Goal: Answer question/provide support

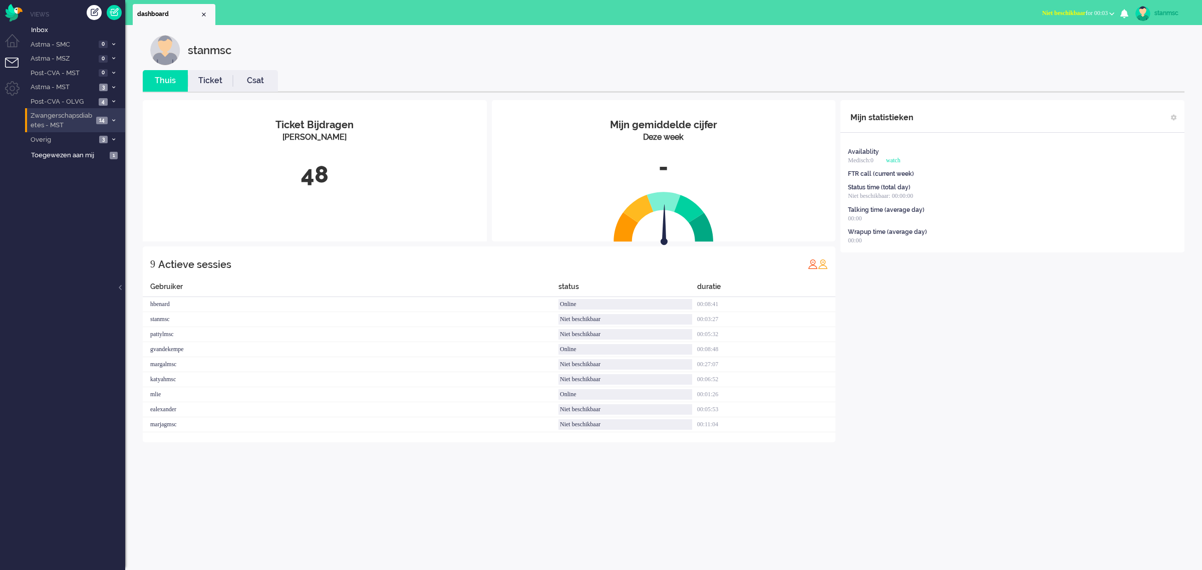
click at [61, 119] on span "Zwangerschapsdiabetes - MST" at bounding box center [61, 120] width 64 height 19
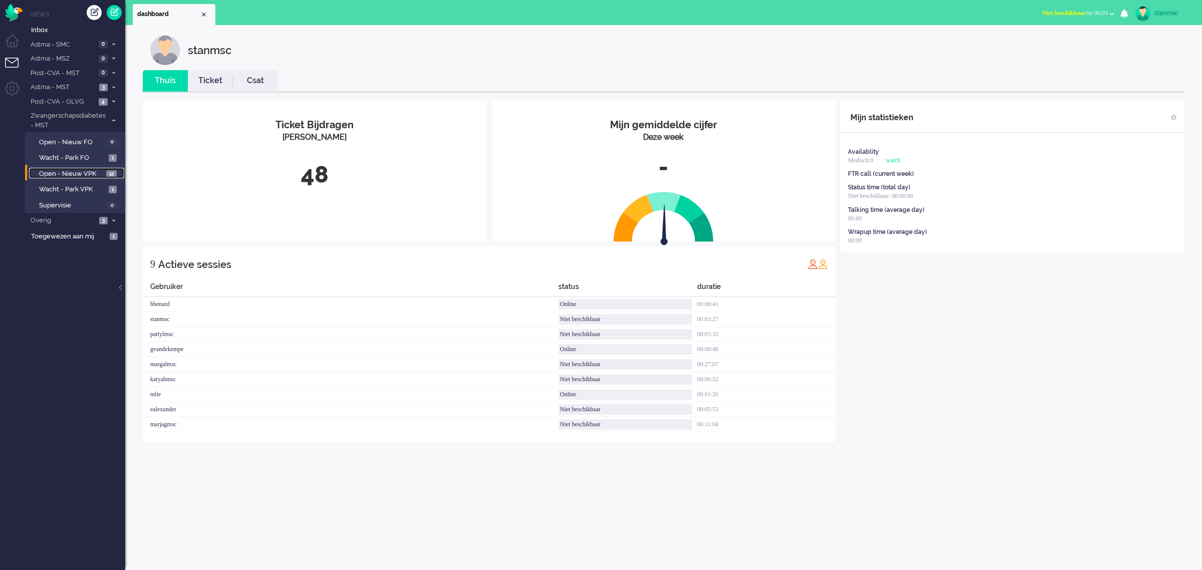
click at [69, 176] on span "Open - Nieuw VPK" at bounding box center [71, 174] width 65 height 10
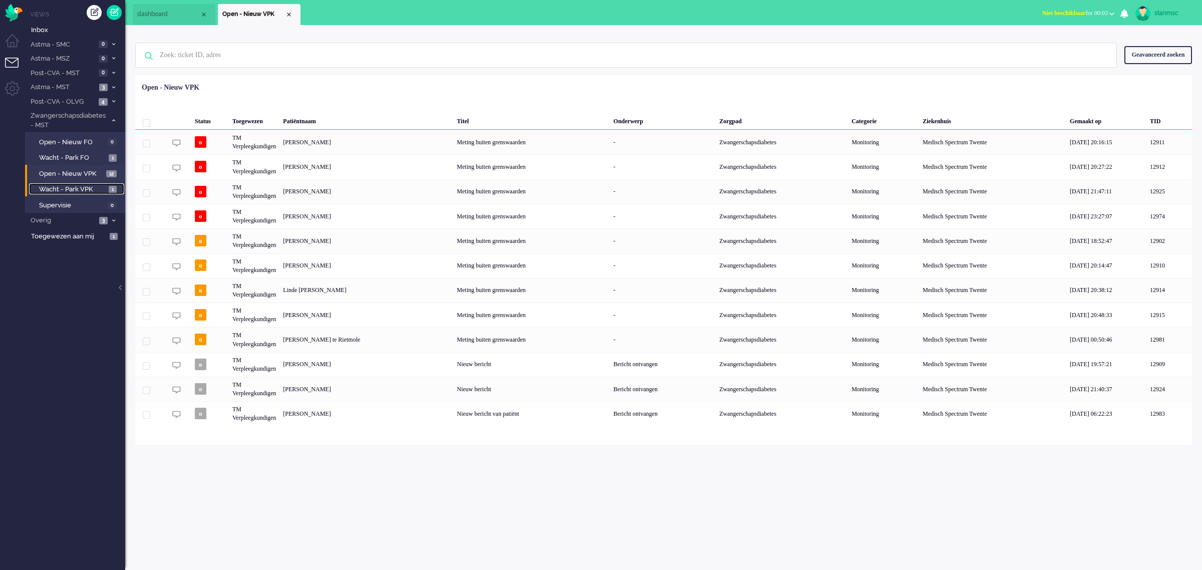
click at [81, 187] on span "Wacht - Park VPK" at bounding box center [72, 190] width 67 height 10
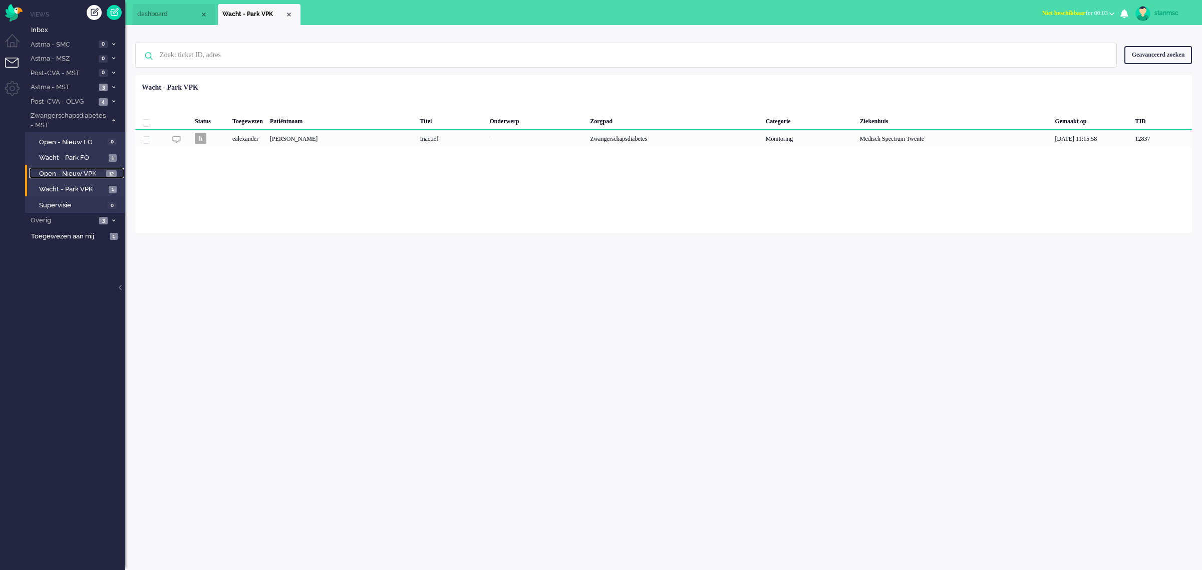
click at [82, 175] on span "Open - Nieuw VPK" at bounding box center [71, 174] width 65 height 10
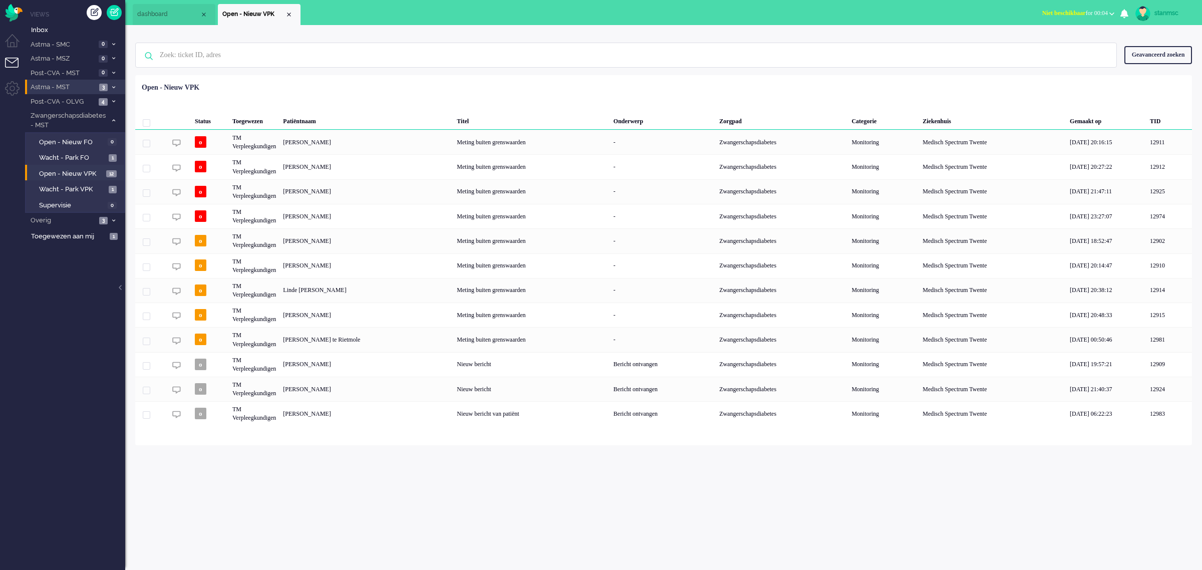
click at [66, 89] on span "Astma - MST" at bounding box center [62, 88] width 67 height 10
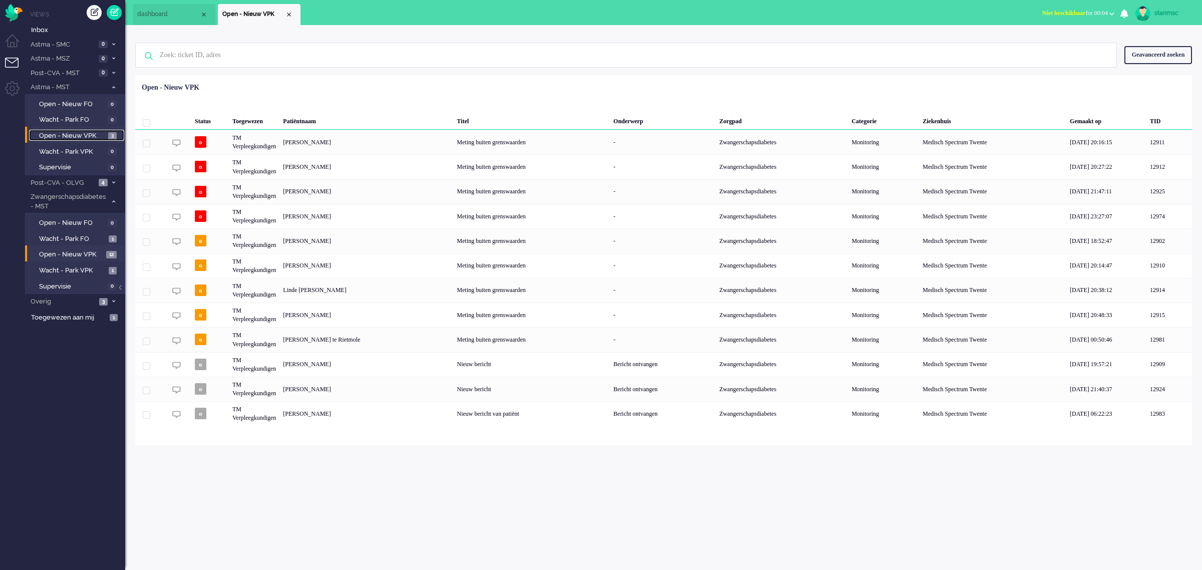
click at [68, 133] on span "Open - Nieuw VPK" at bounding box center [72, 136] width 67 height 10
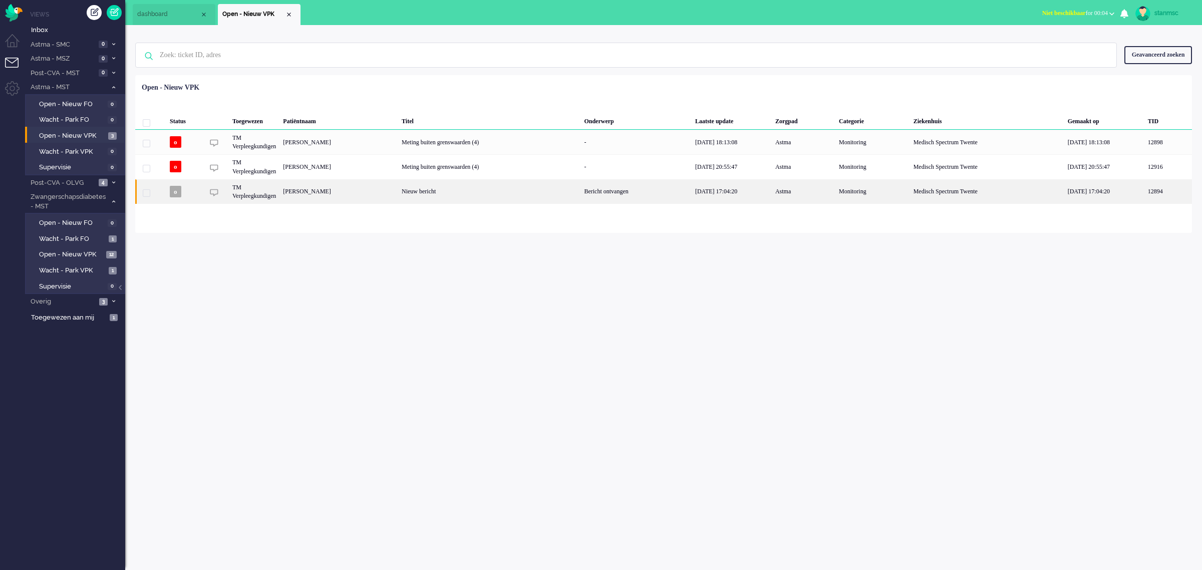
click at [333, 193] on div "[PERSON_NAME]" at bounding box center [338, 191] width 119 height 25
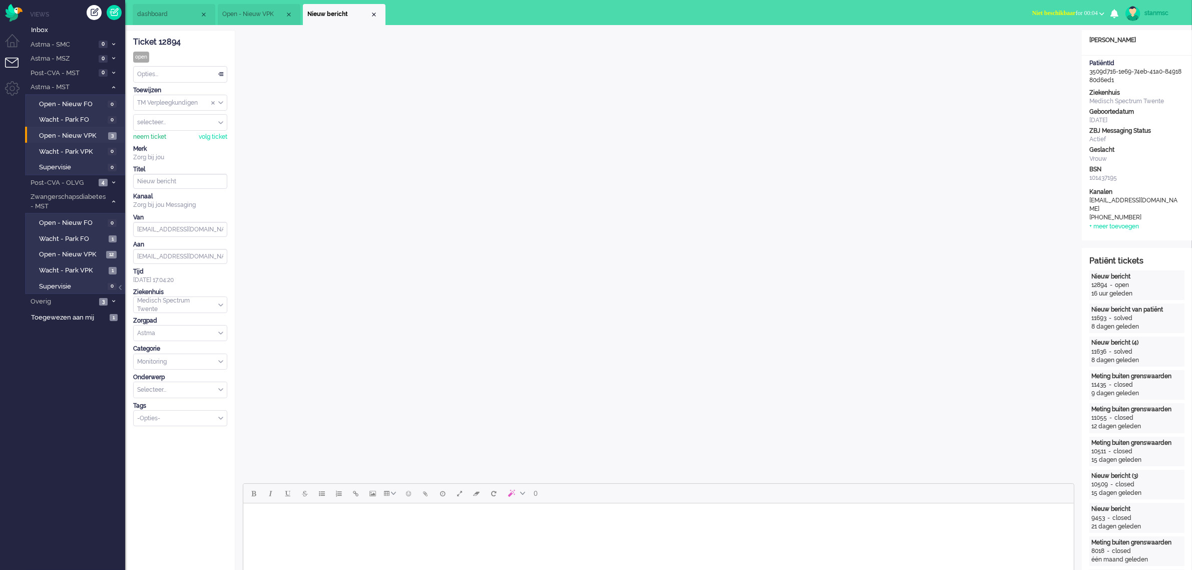
click at [150, 138] on div "neem ticket" at bounding box center [149, 137] width 33 height 9
click at [164, 76] on div "Opties..." at bounding box center [180, 75] width 93 height 16
click at [156, 143] on span "Opgelost" at bounding box center [150, 145] width 25 height 9
click at [1043, 10] on span "Niet beschikbaar" at bounding box center [1055, 13] width 44 height 7
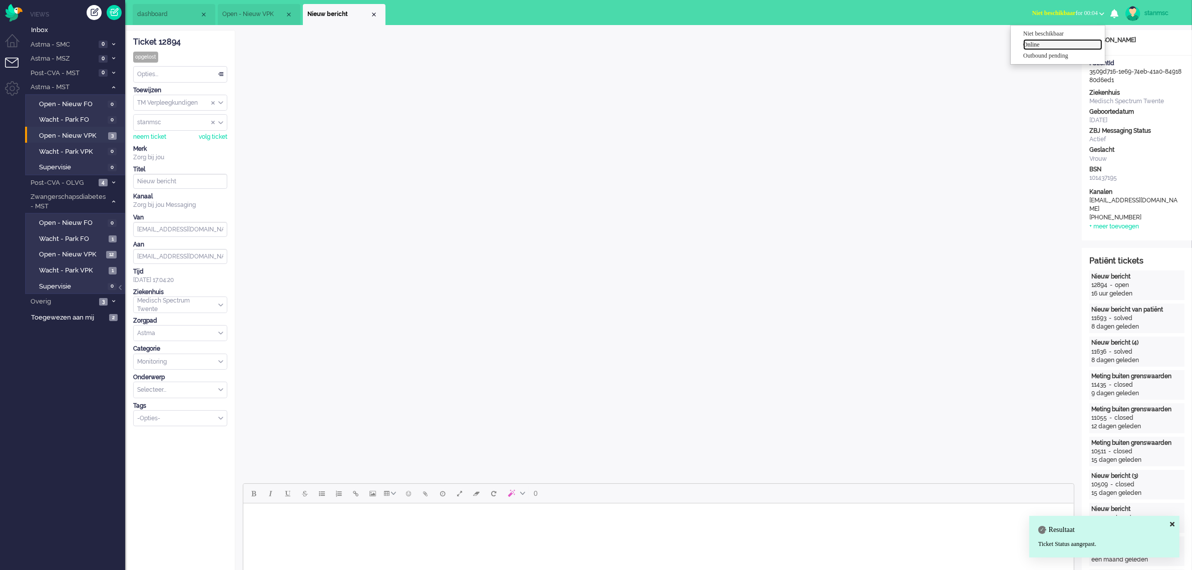
click at [1042, 45] on label "Online" at bounding box center [1063, 45] width 79 height 9
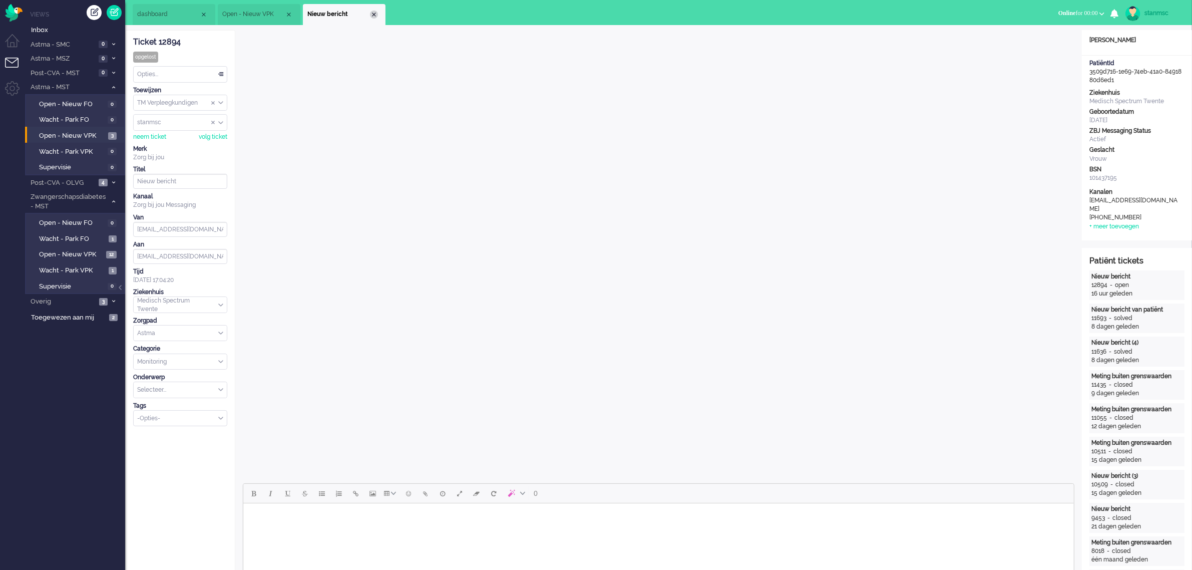
click at [376, 15] on div "Close tab" at bounding box center [374, 15] width 8 height 8
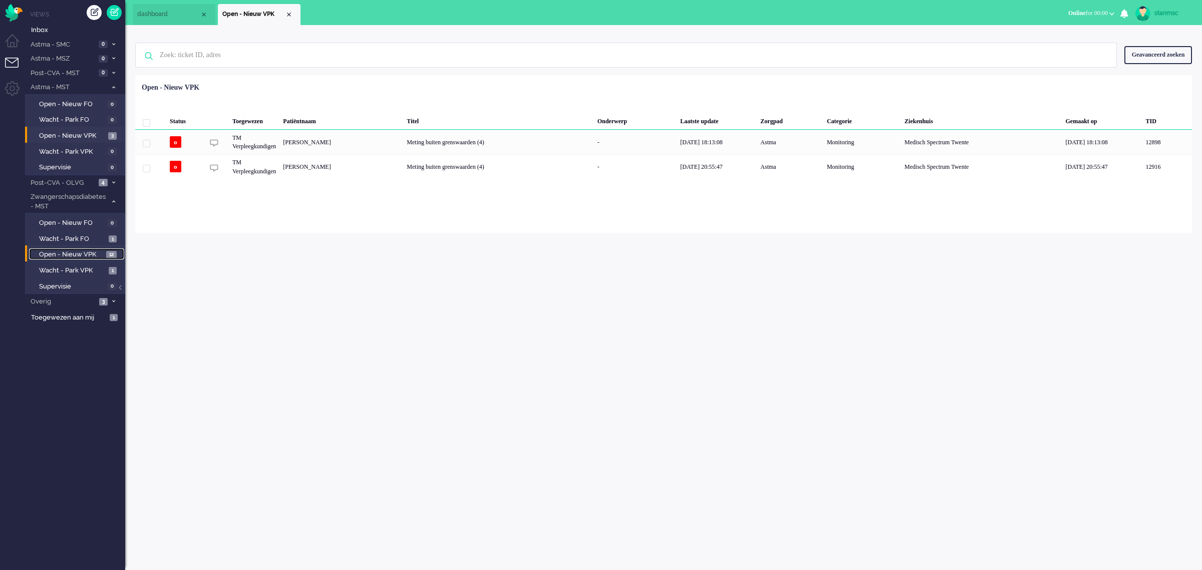
click at [64, 252] on span "Open - Nieuw VPK" at bounding box center [71, 255] width 65 height 10
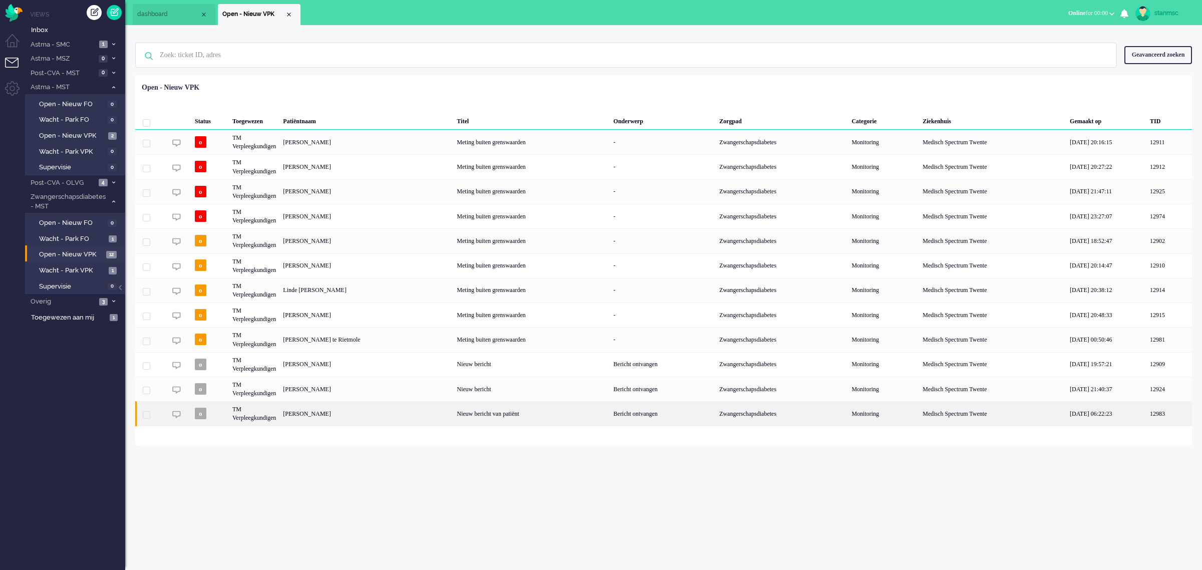
click at [329, 414] on div "Trudie Moraal" at bounding box center [366, 413] width 174 height 25
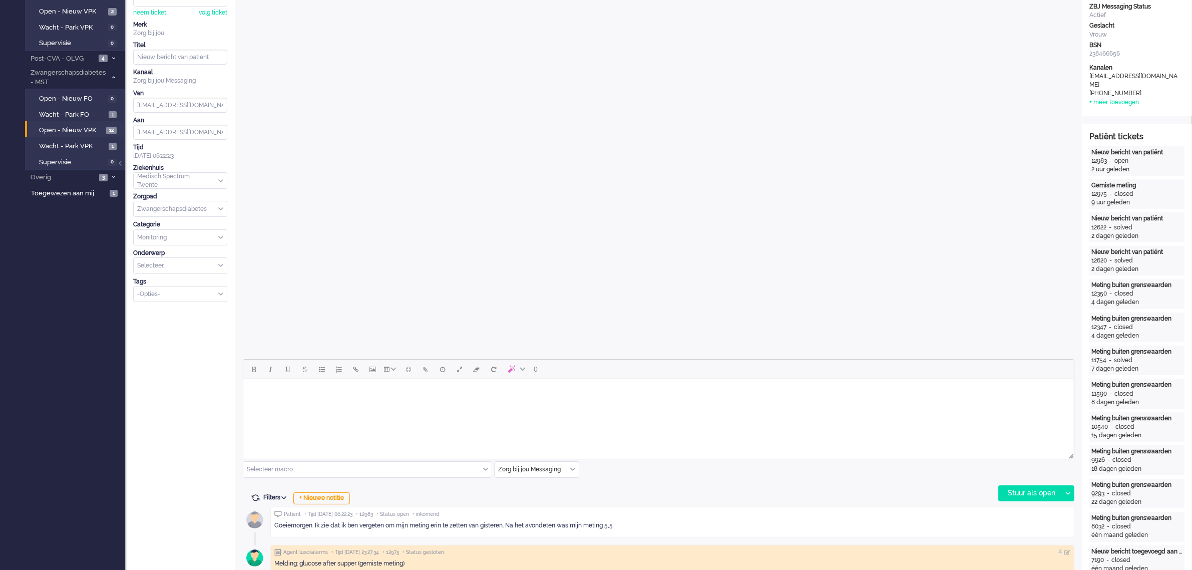
scroll to position [125, 0]
click at [286, 396] on body "Rich Text Area. Press ALT-0 for help." at bounding box center [658, 391] width 823 height 18
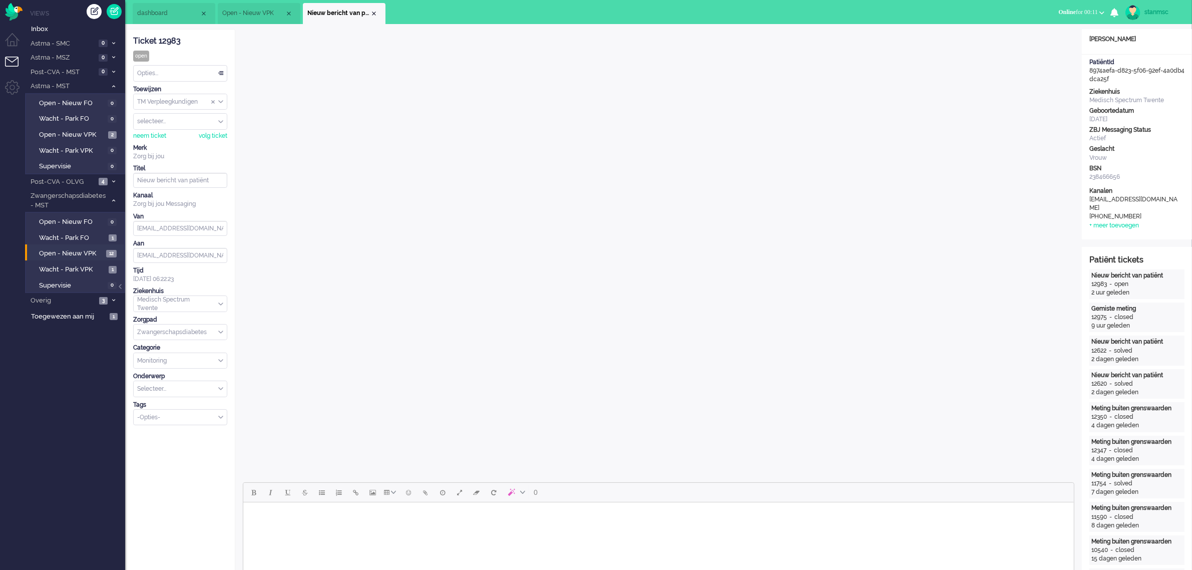
scroll to position [0, 0]
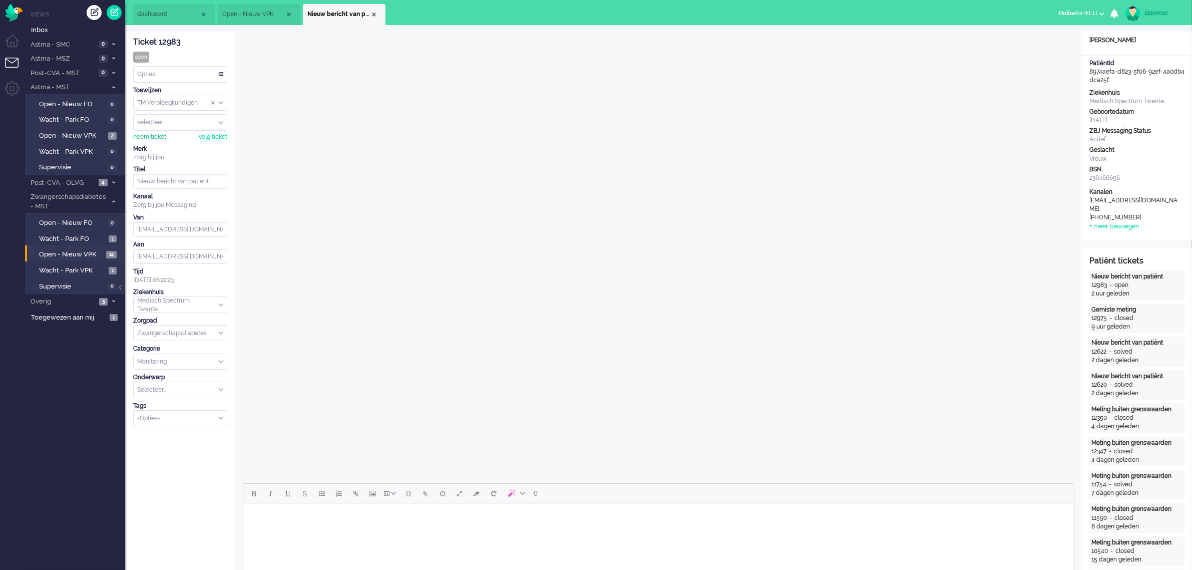
click at [156, 135] on div "neem ticket" at bounding box center [149, 137] width 33 height 9
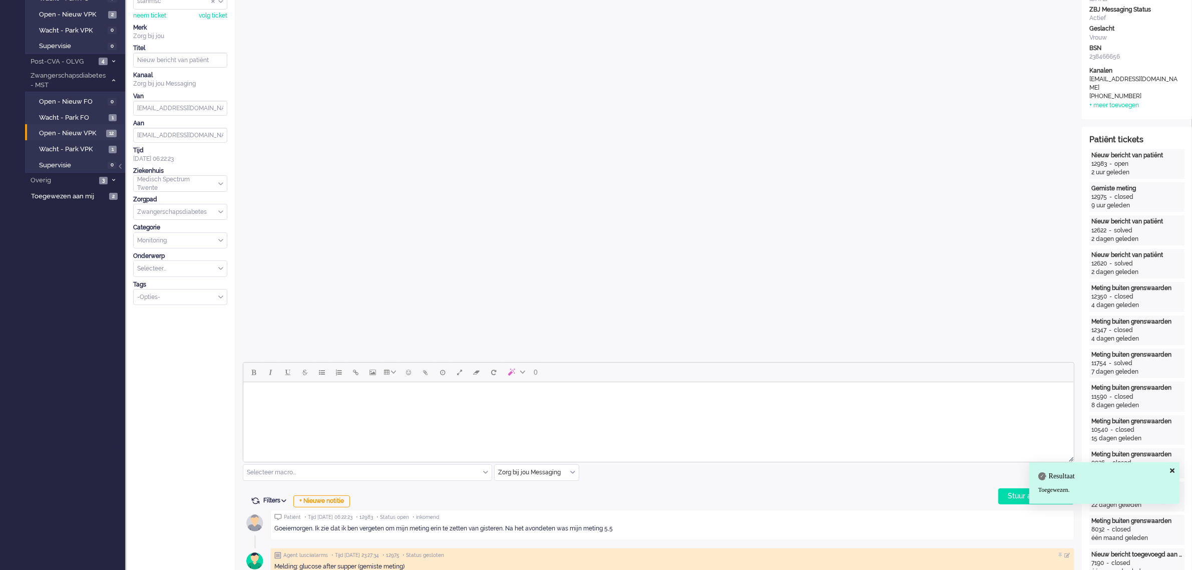
scroll to position [125, 0]
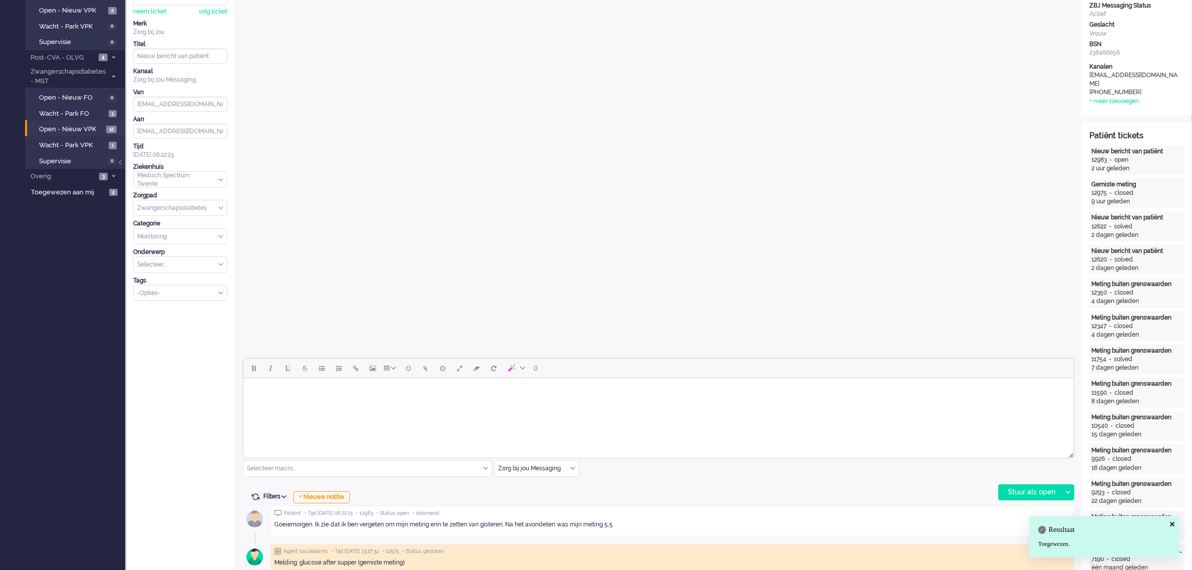
click at [276, 392] on body "Rich Text Area. Press ALT-0 for help." at bounding box center [658, 391] width 823 height 18
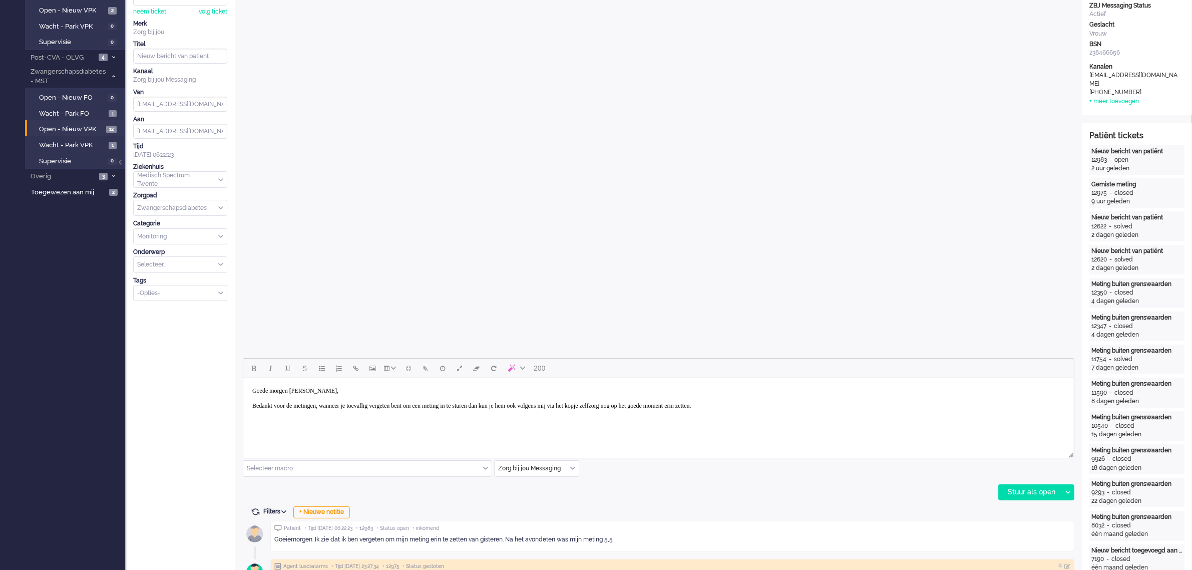
click at [818, 406] on body "Goede morgen Trudie, Bedankt voor de metingen, wanneer je toevallig vergeten be…" at bounding box center [658, 398] width 823 height 33
click at [817, 406] on body "Goede morgen Trudie, Bedankt voor de metingen, wanneer je toevallig vergeten be…" at bounding box center [658, 406] width 823 height 48
click at [827, 409] on body "Goede morgen Trudie, Bedankt voor de metingen, wanneer je toevallig vergeten be…" at bounding box center [658, 406] width 823 height 48
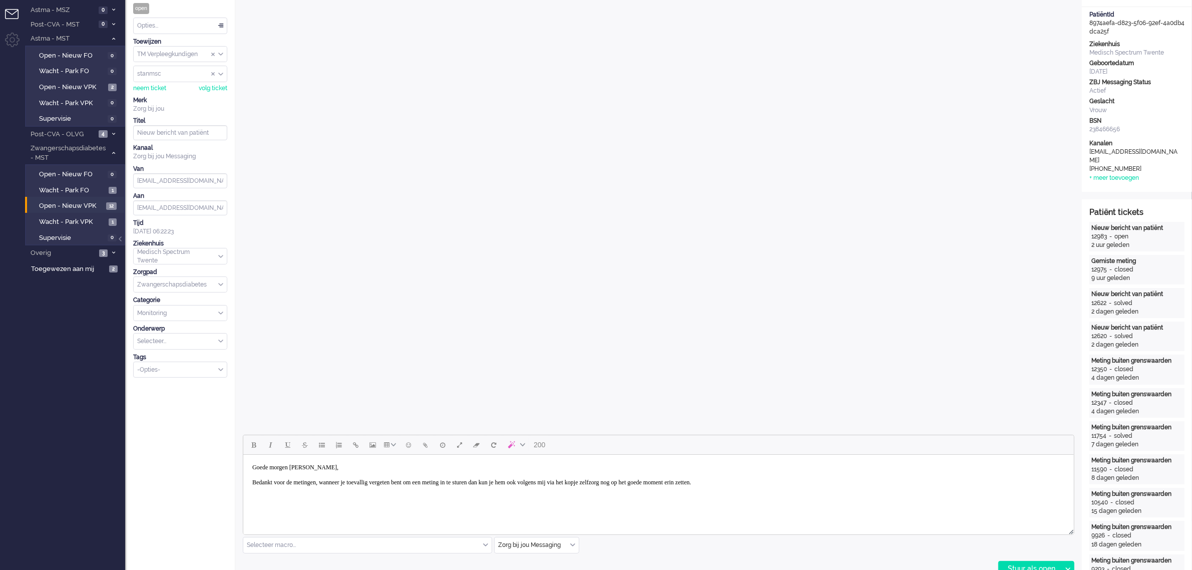
scroll to position [0, 0]
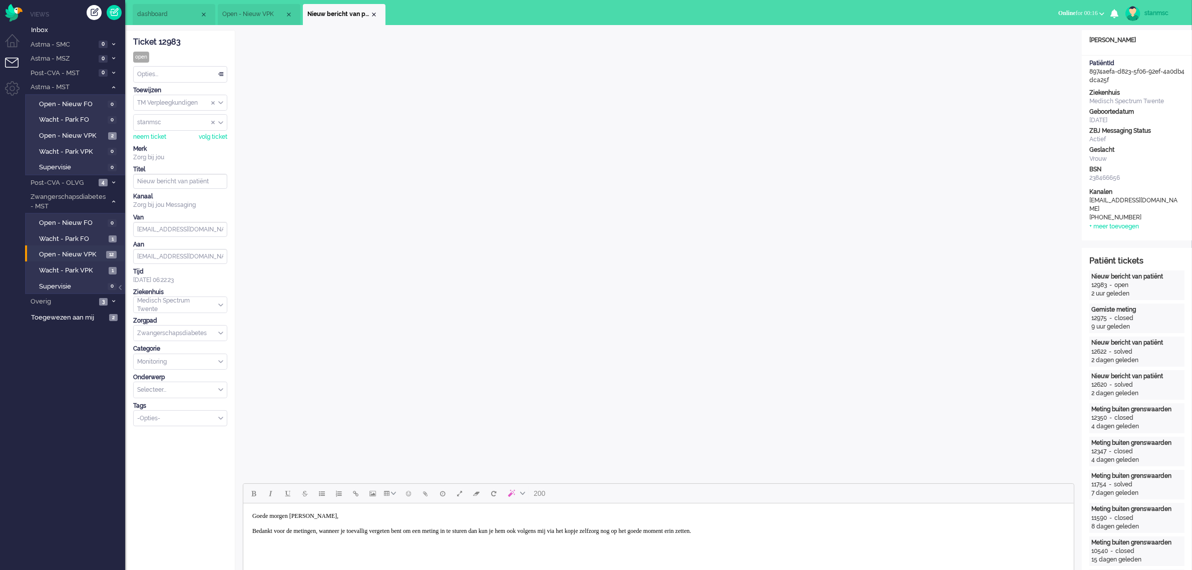
click at [256, 11] on span "Open - Nieuw VPK" at bounding box center [253, 14] width 63 height 9
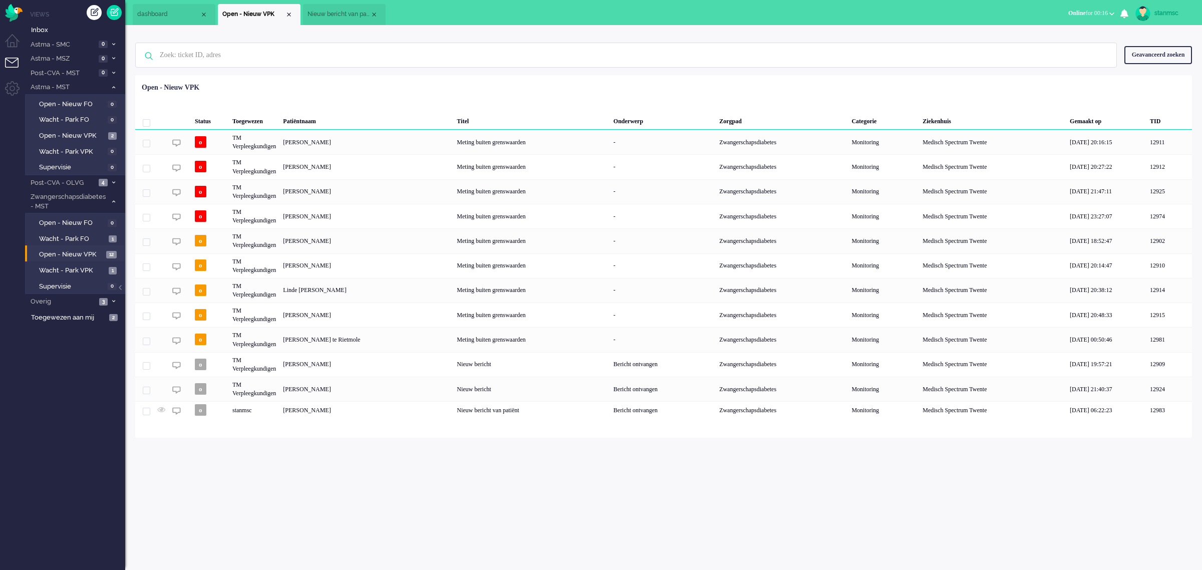
click at [333, 17] on span "Nieuw bericht van patiënt" at bounding box center [338, 14] width 63 height 9
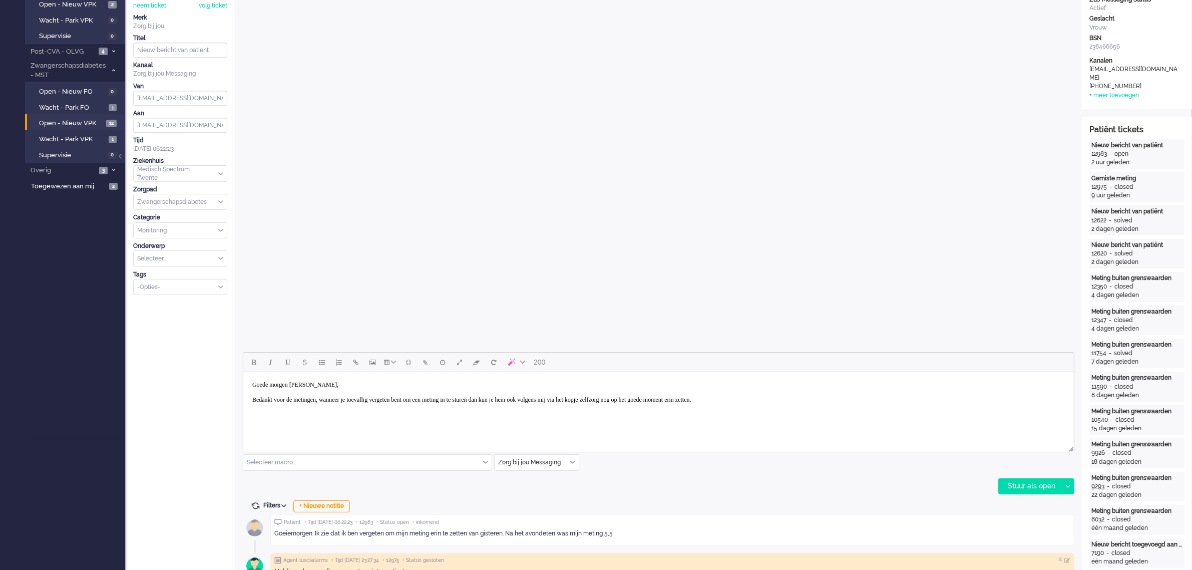
scroll to position [188, 0]
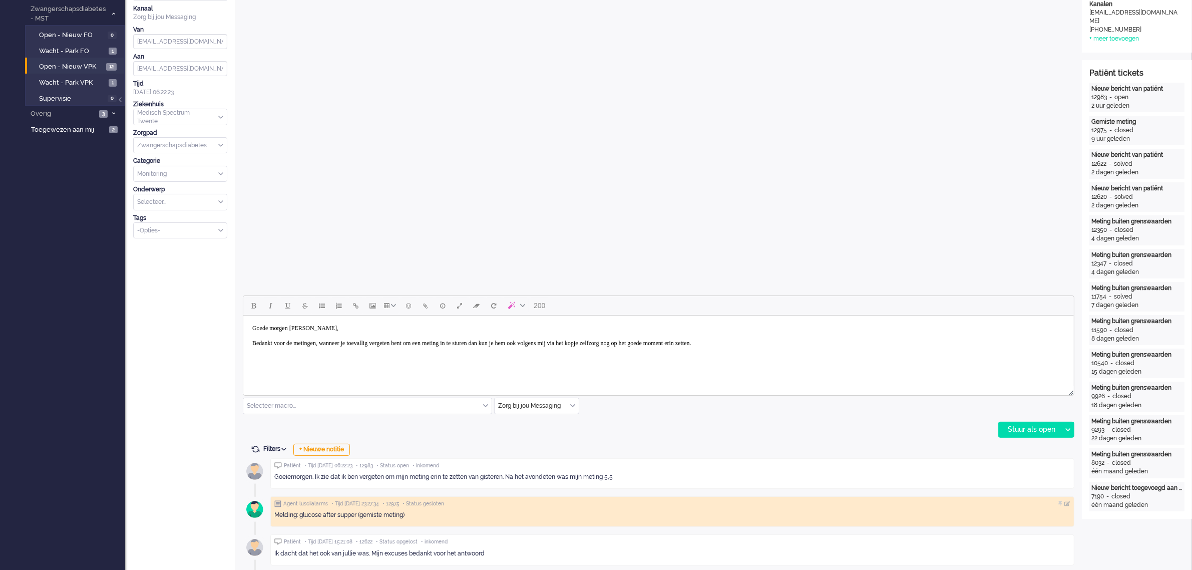
click at [269, 365] on body "Goede morgen Trudie, Bedankt voor de metingen, wanneer je toevallig vergeten be…" at bounding box center [658, 350] width 823 height 63
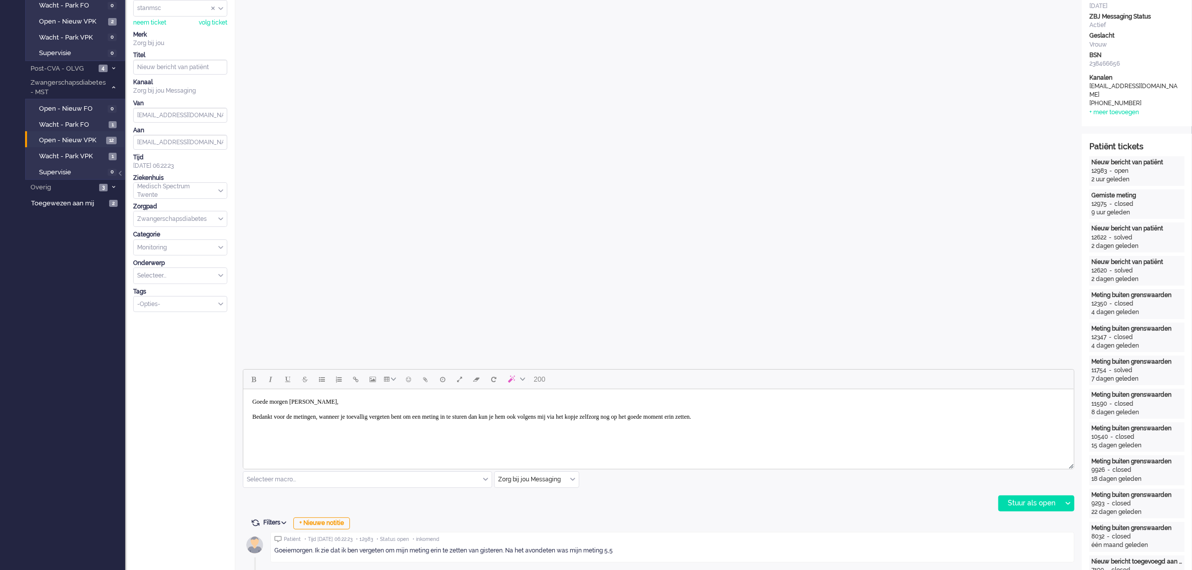
scroll to position [125, 0]
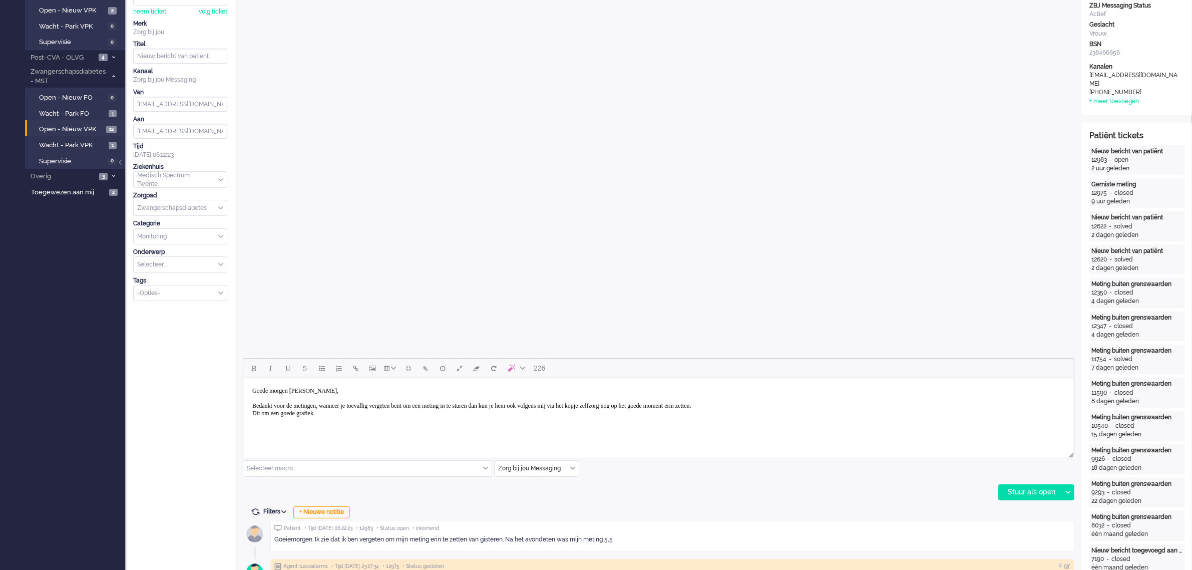
click at [334, 416] on body "Goede morgen Trudie, Bedankt voor de metingen, wanneer je toevallig vergeten be…" at bounding box center [658, 406] width 823 height 48
click at [1033, 491] on div "Stuur als open" at bounding box center [1030, 492] width 63 height 15
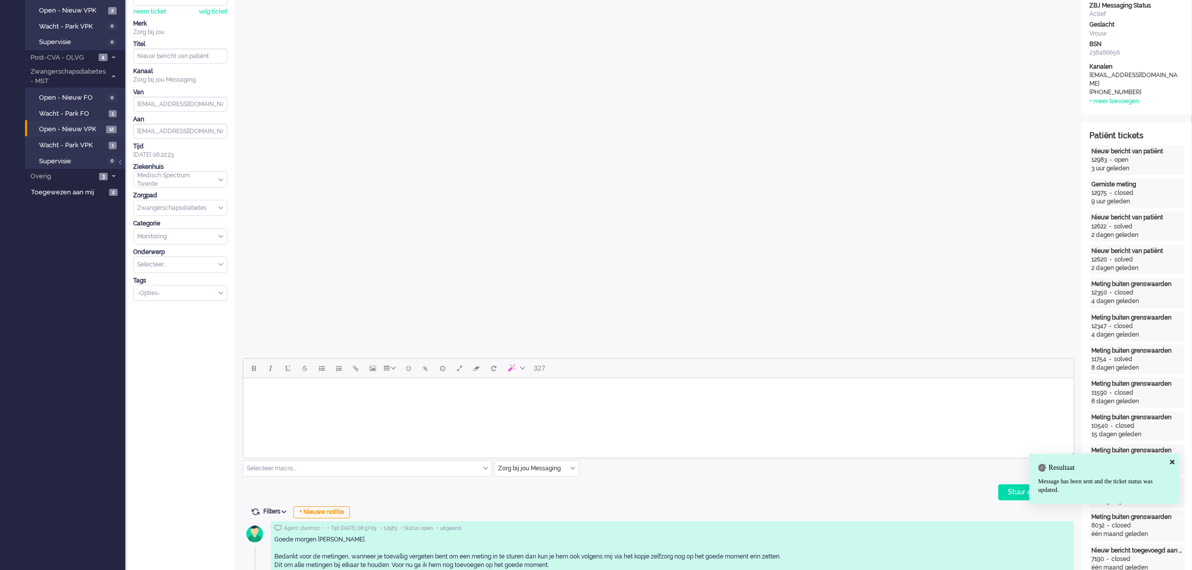
scroll to position [0, 0]
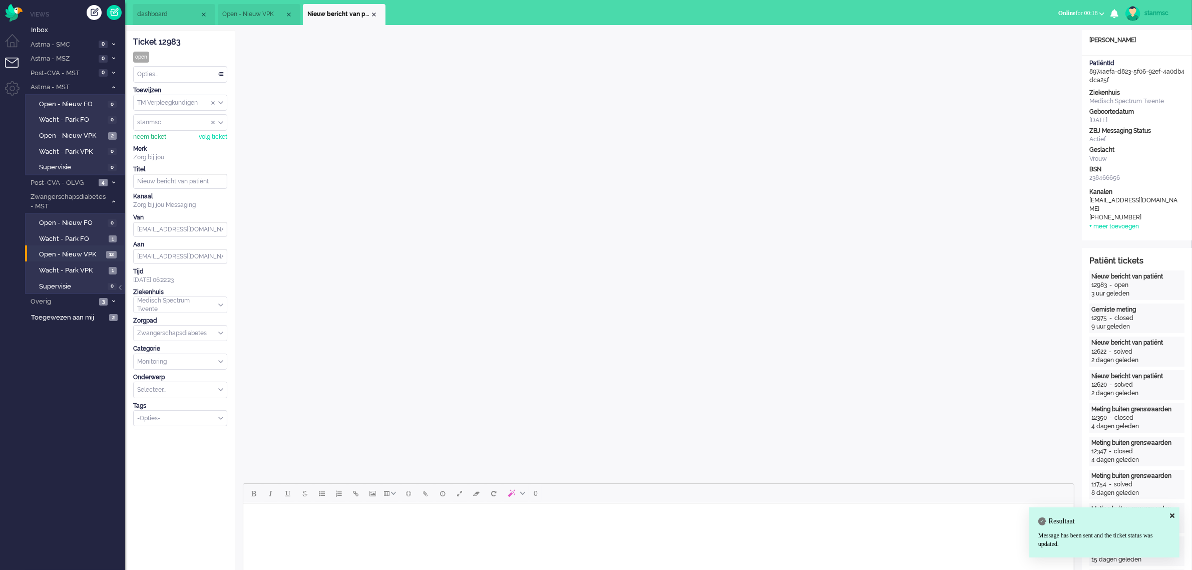
click at [149, 134] on div "neem ticket" at bounding box center [149, 137] width 33 height 9
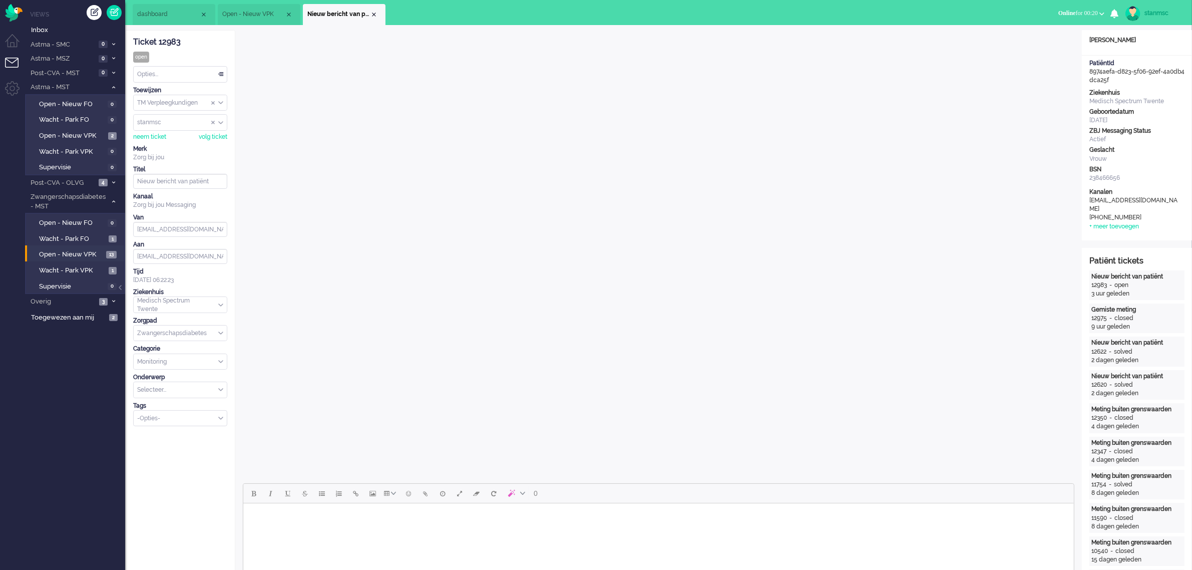
click at [180, 74] on div "Opties..." at bounding box center [180, 75] width 93 height 16
click at [168, 141] on li "Opgelost" at bounding box center [180, 145] width 93 height 15
click at [374, 14] on div "Close tab" at bounding box center [374, 15] width 8 height 8
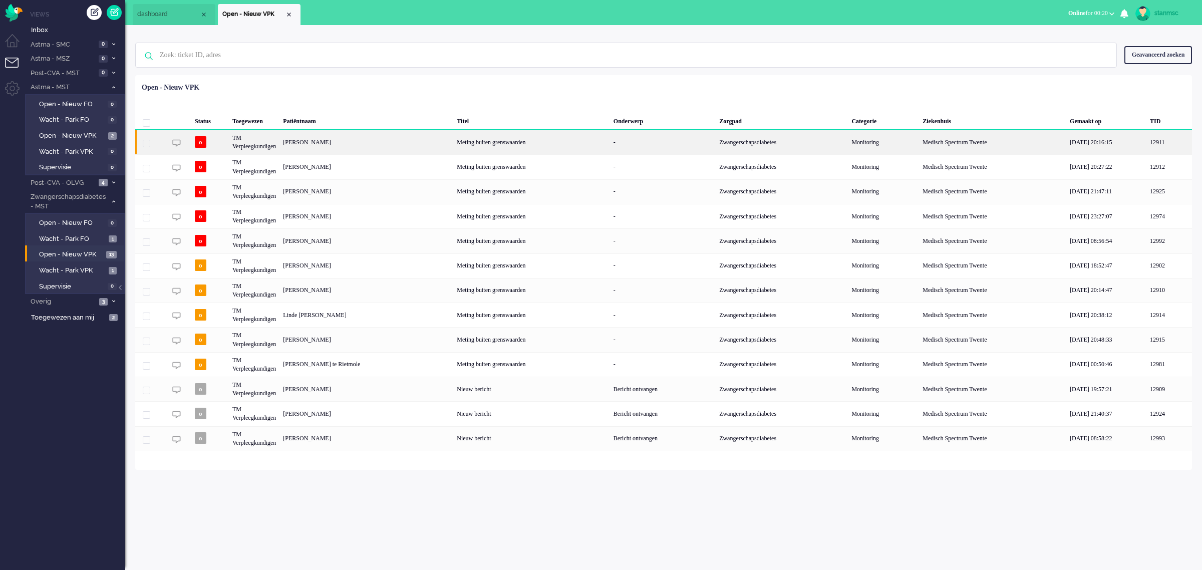
click at [321, 143] on div "Dorien Waanders" at bounding box center [366, 142] width 174 height 25
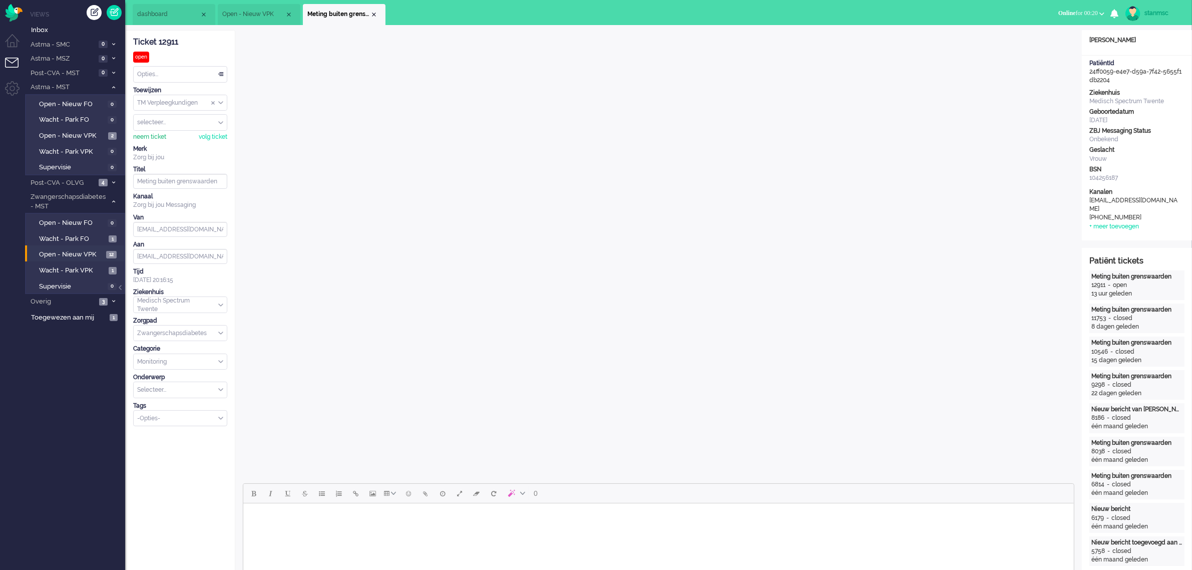
click at [149, 138] on div "neem ticket" at bounding box center [149, 137] width 33 height 9
click at [166, 72] on div "Opties..." at bounding box center [180, 75] width 93 height 16
click at [162, 141] on span "Opgelost" at bounding box center [150, 145] width 25 height 9
click at [371, 14] on div "Close tab" at bounding box center [374, 15] width 8 height 8
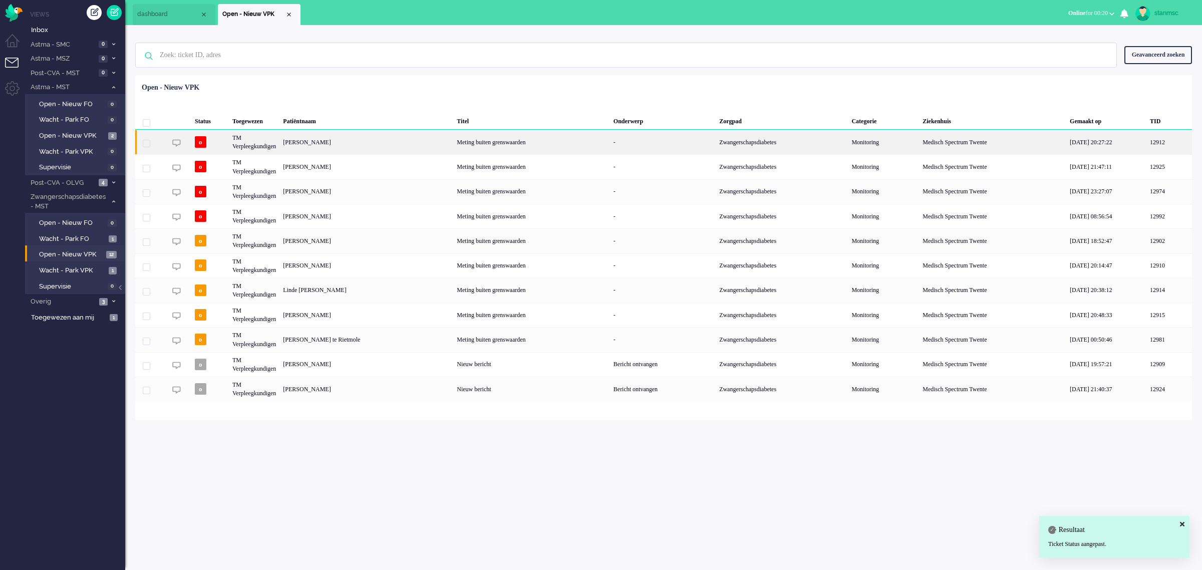
click at [327, 141] on div "Chanice Nijhof" at bounding box center [366, 142] width 174 height 25
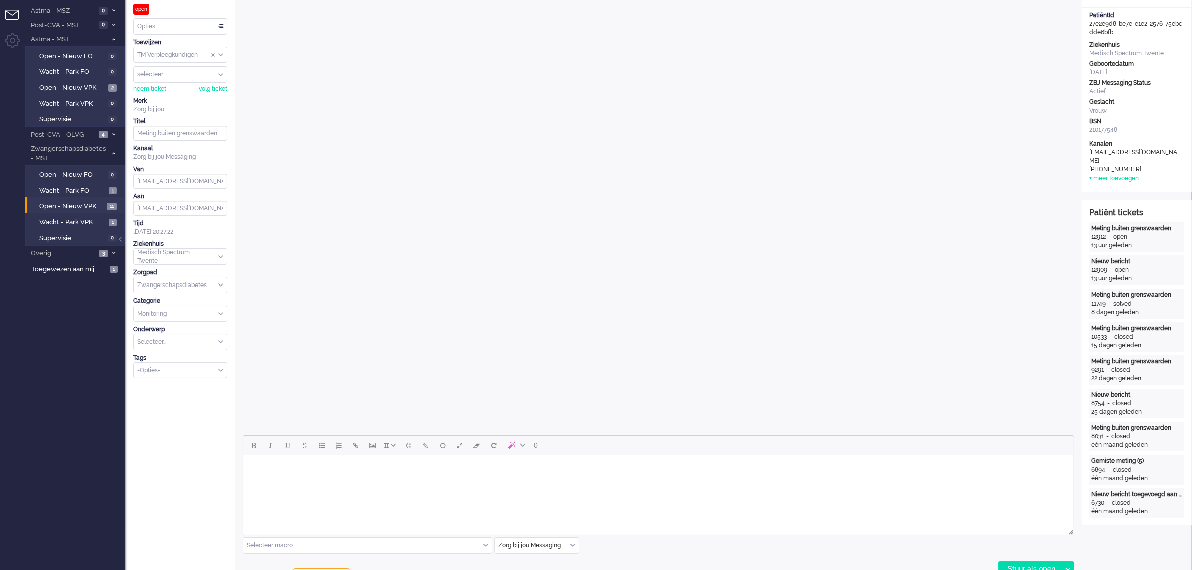
scroll to position [125, 0]
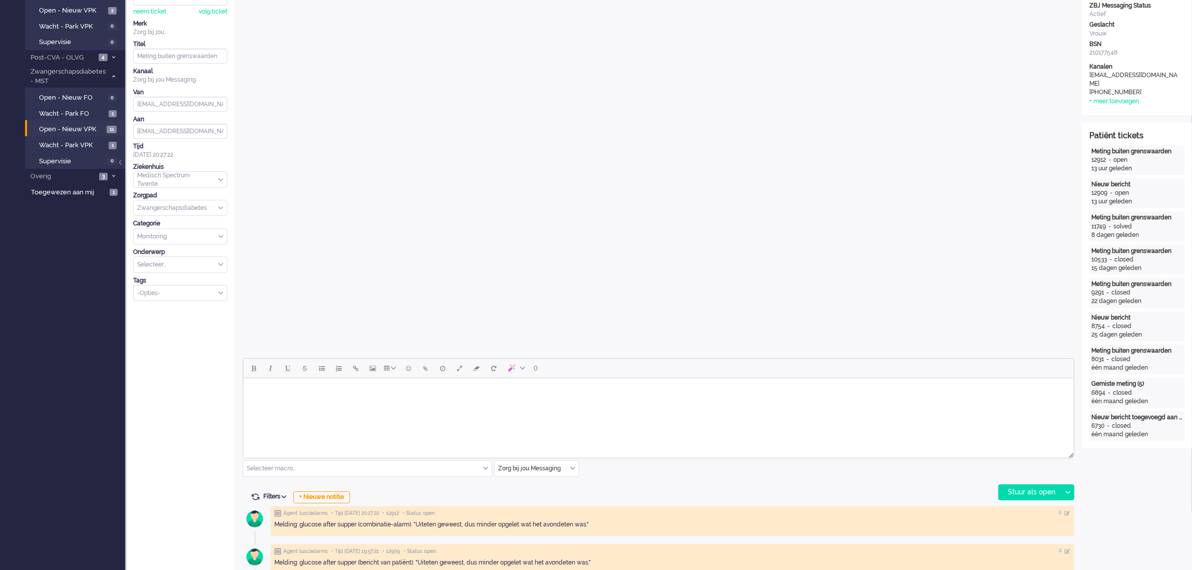
click at [445, 394] on body "Rich Text Area. Press ALT-0 for help." at bounding box center [658, 391] width 823 height 18
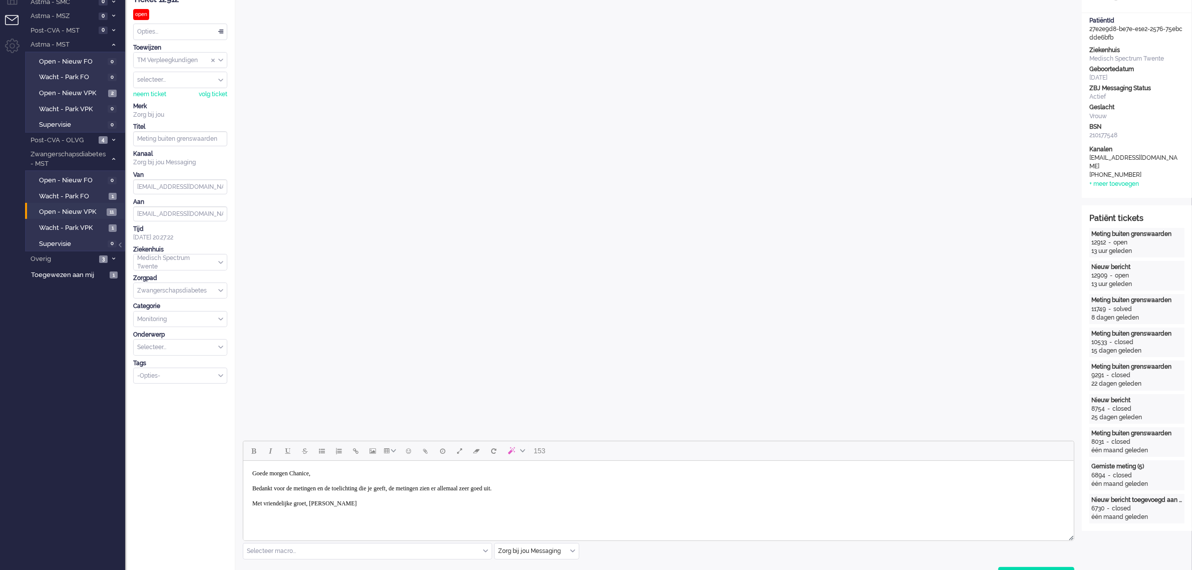
scroll to position [63, 0]
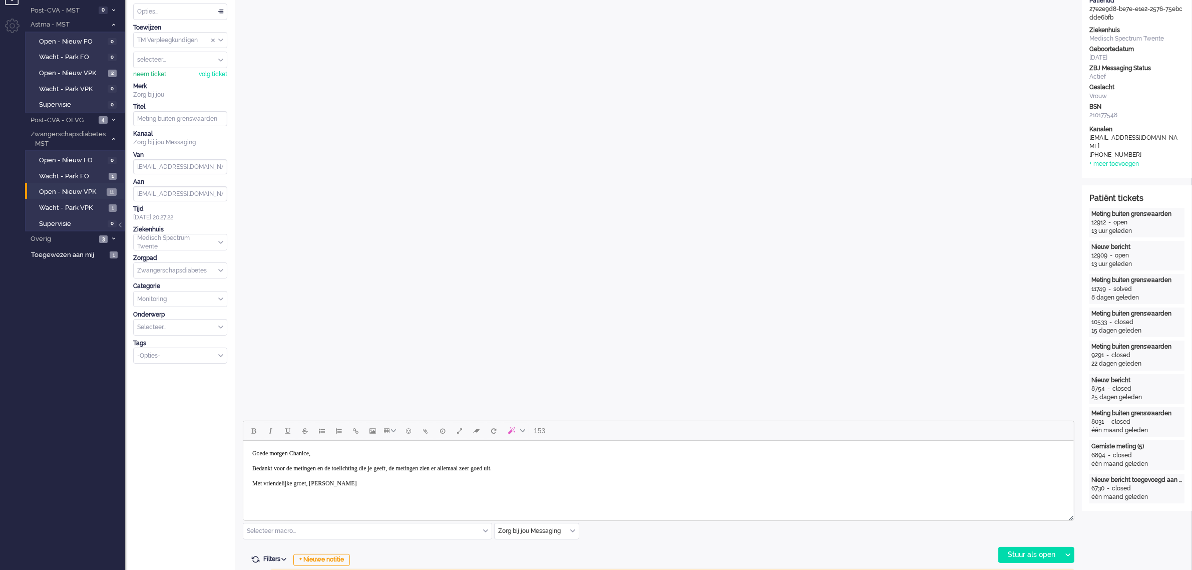
click at [153, 74] on div "neem ticket" at bounding box center [149, 74] width 33 height 9
click at [1017, 554] on div "Stuur als open" at bounding box center [1030, 554] width 63 height 15
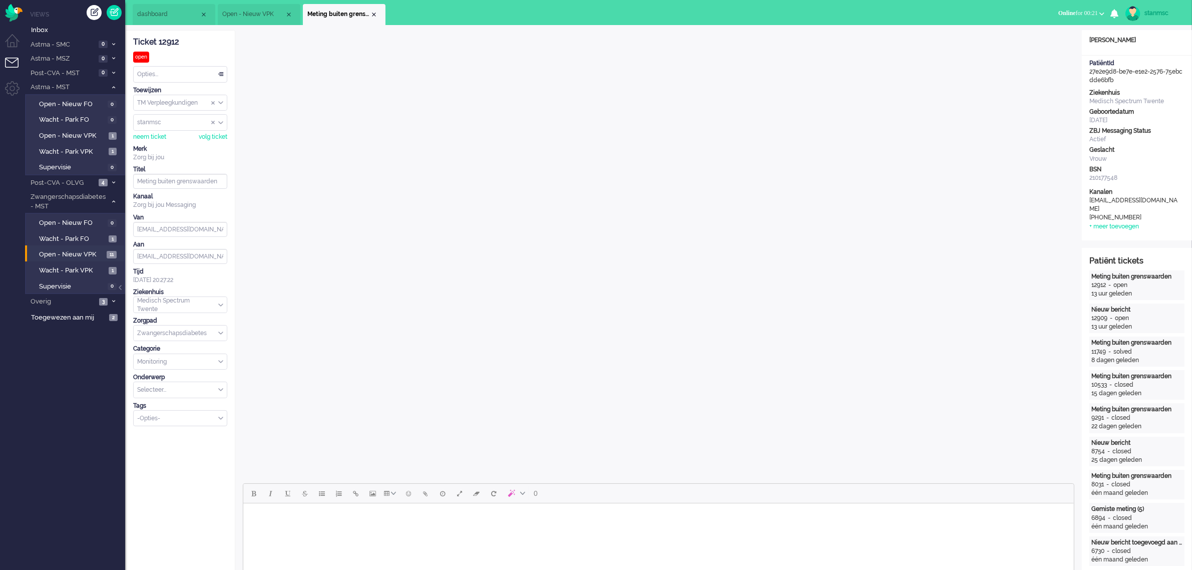
click at [168, 72] on div "Opties..." at bounding box center [180, 75] width 93 height 16
click at [168, 143] on li "Opgelost" at bounding box center [180, 145] width 93 height 15
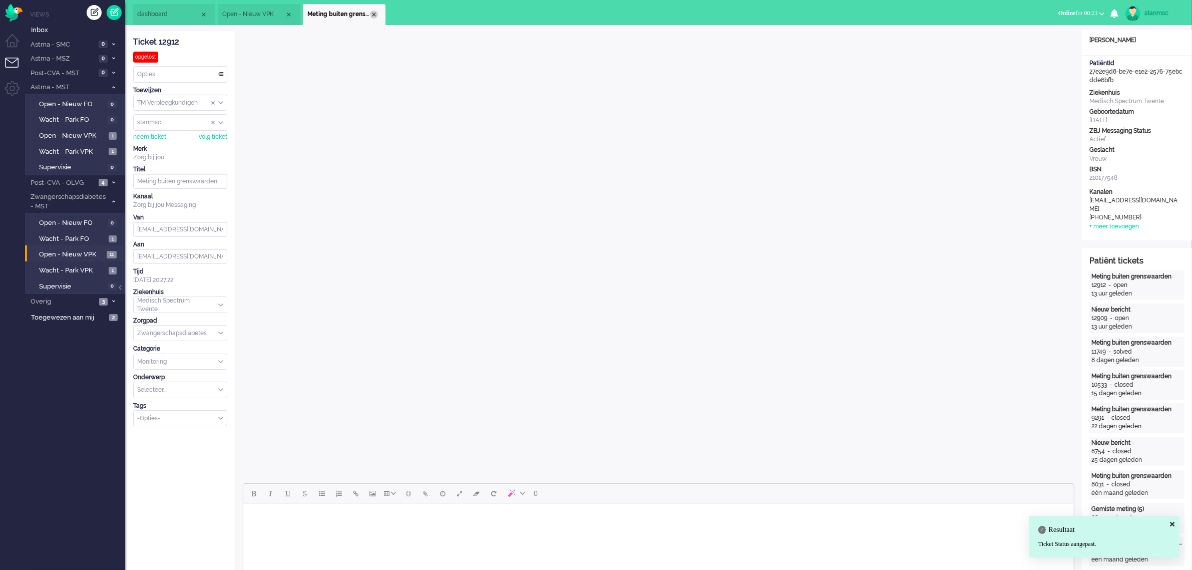
click at [376, 13] on div "Close tab" at bounding box center [374, 15] width 8 height 8
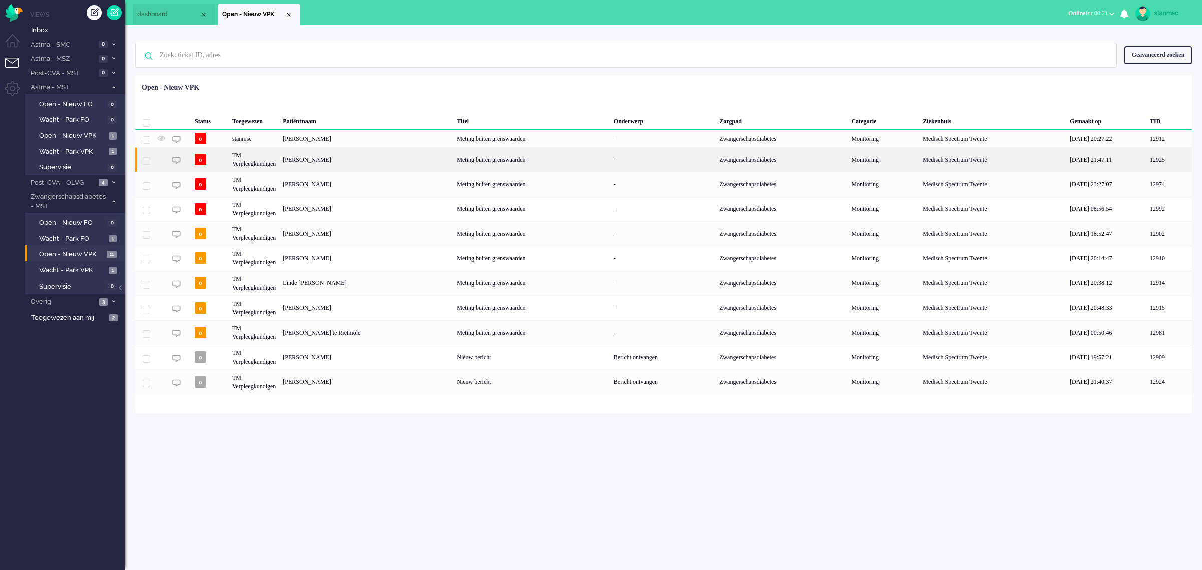
click at [328, 160] on div "Rajaa Hamdaoui" at bounding box center [366, 159] width 174 height 25
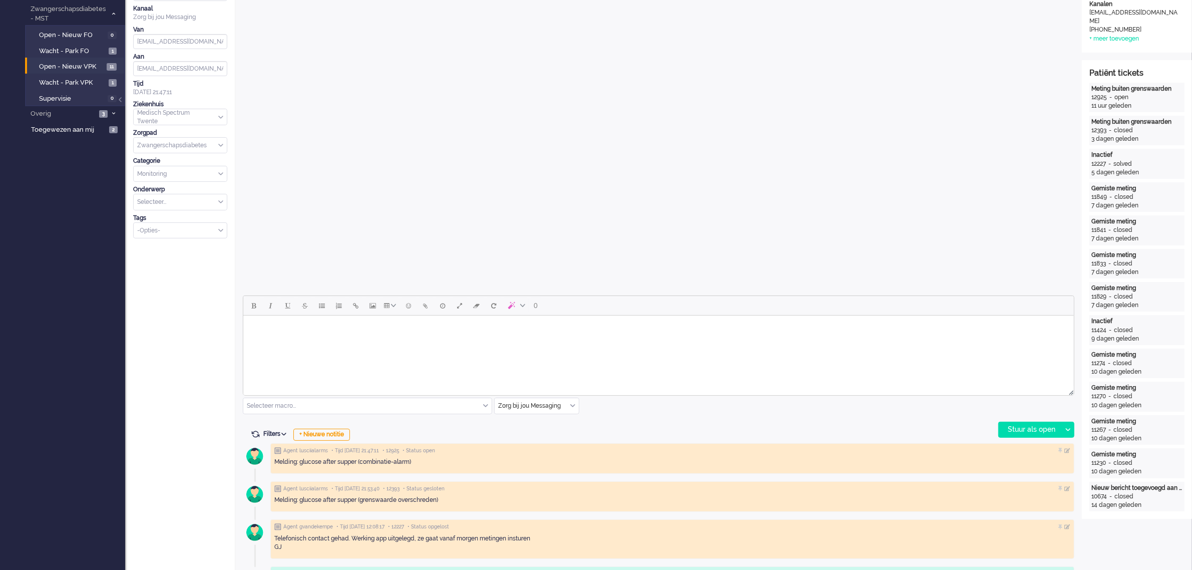
scroll to position [125, 0]
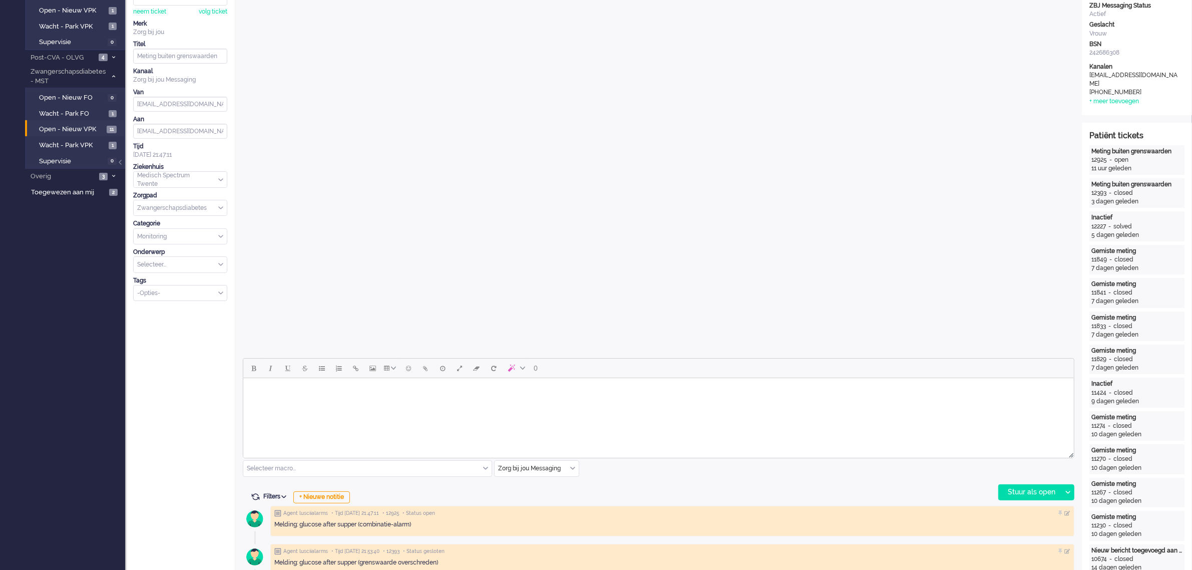
click at [336, 404] on html at bounding box center [658, 391] width 831 height 26
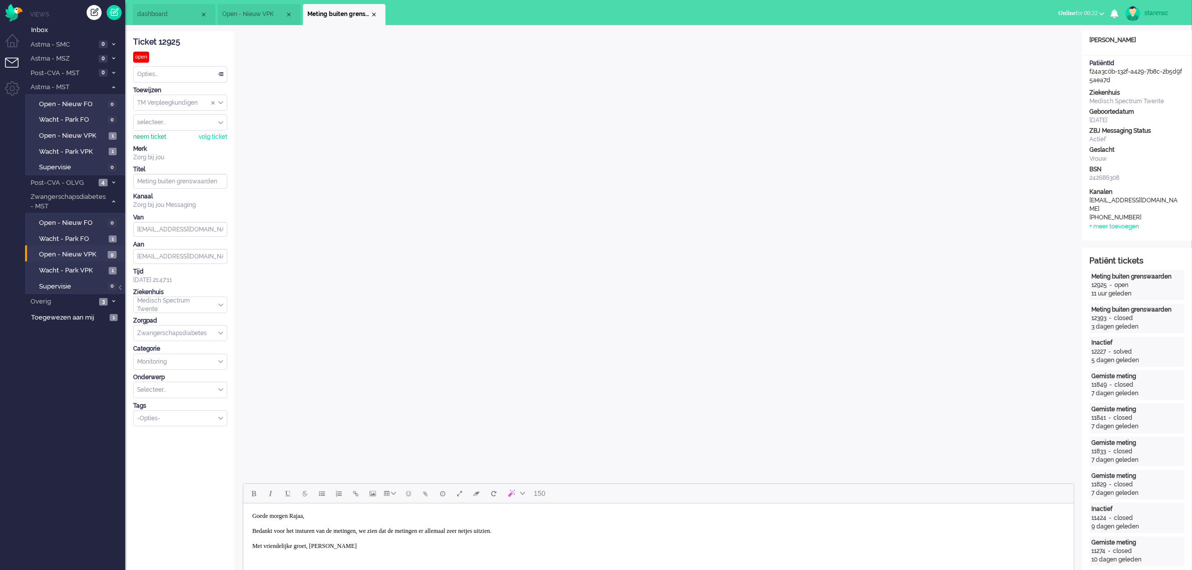
click at [159, 136] on div "neem ticket" at bounding box center [149, 137] width 33 height 9
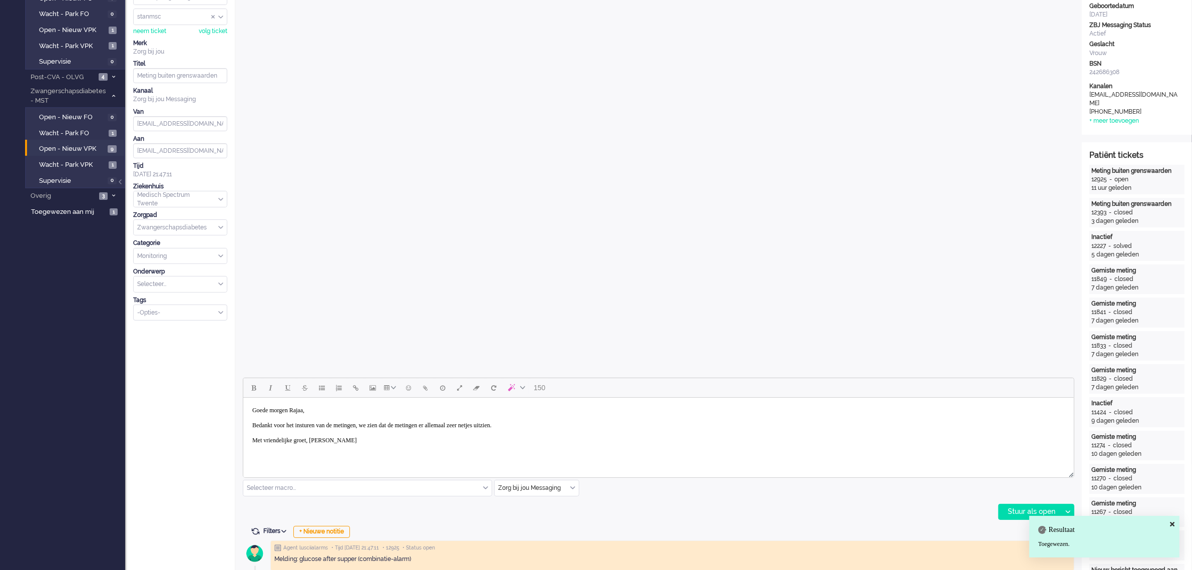
scroll to position [188, 0]
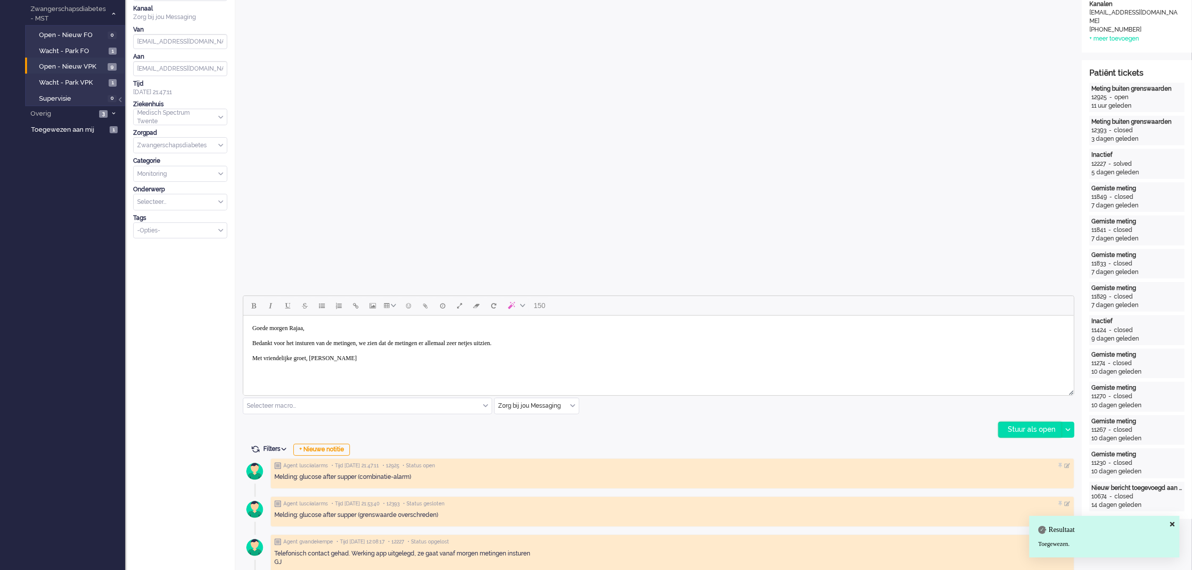
click at [1019, 427] on div "Stuur als open" at bounding box center [1030, 429] width 63 height 15
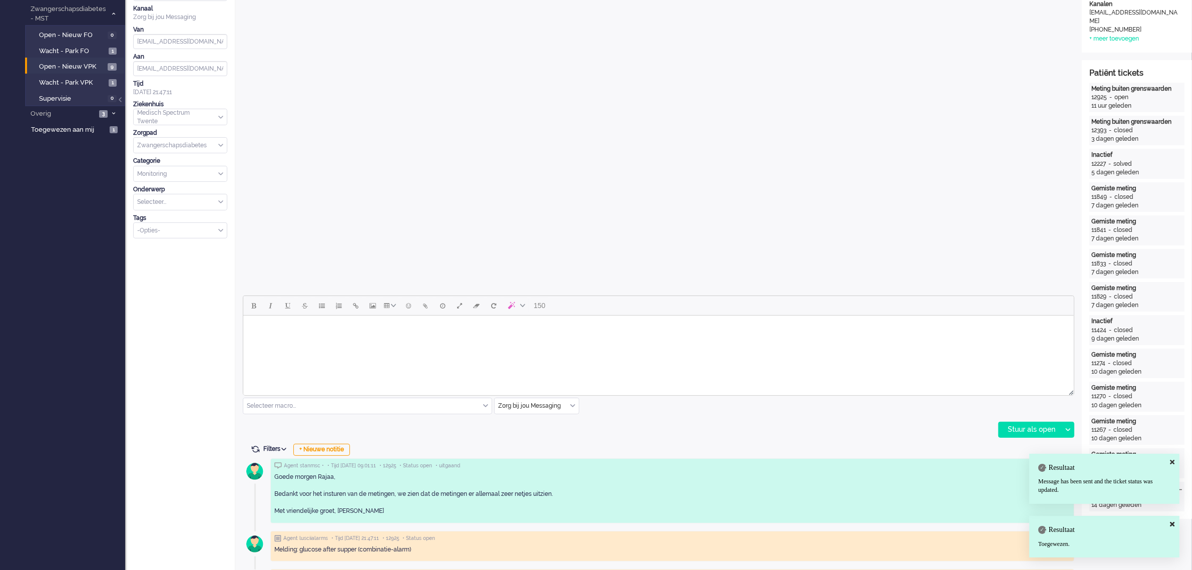
scroll to position [0, 0]
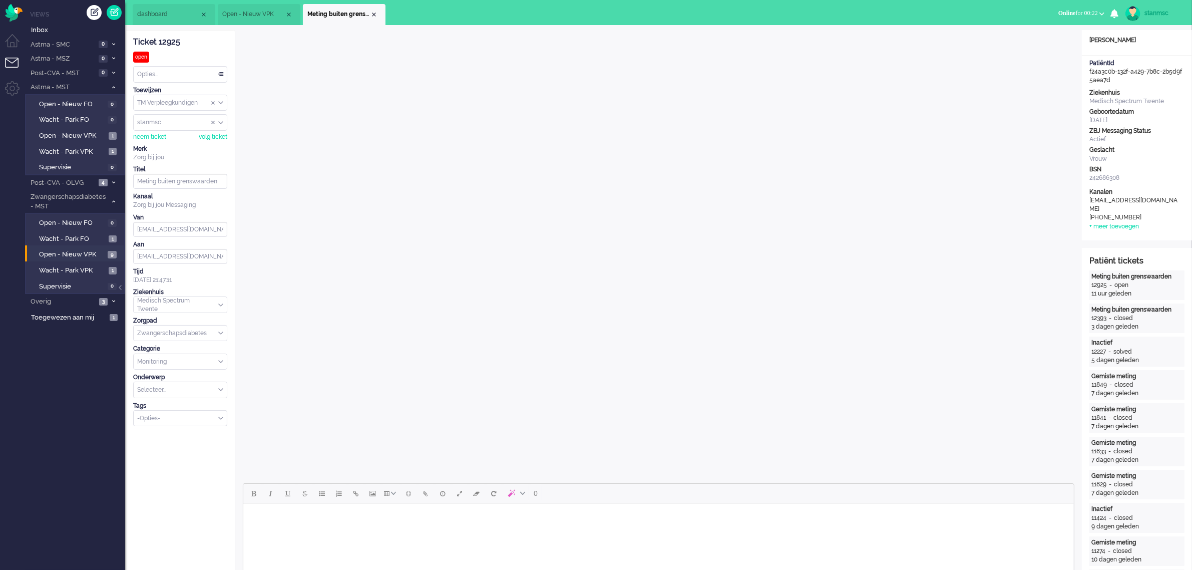
click at [171, 73] on div "Opties..." at bounding box center [180, 75] width 93 height 16
click at [165, 146] on li "Opgelost" at bounding box center [180, 145] width 93 height 15
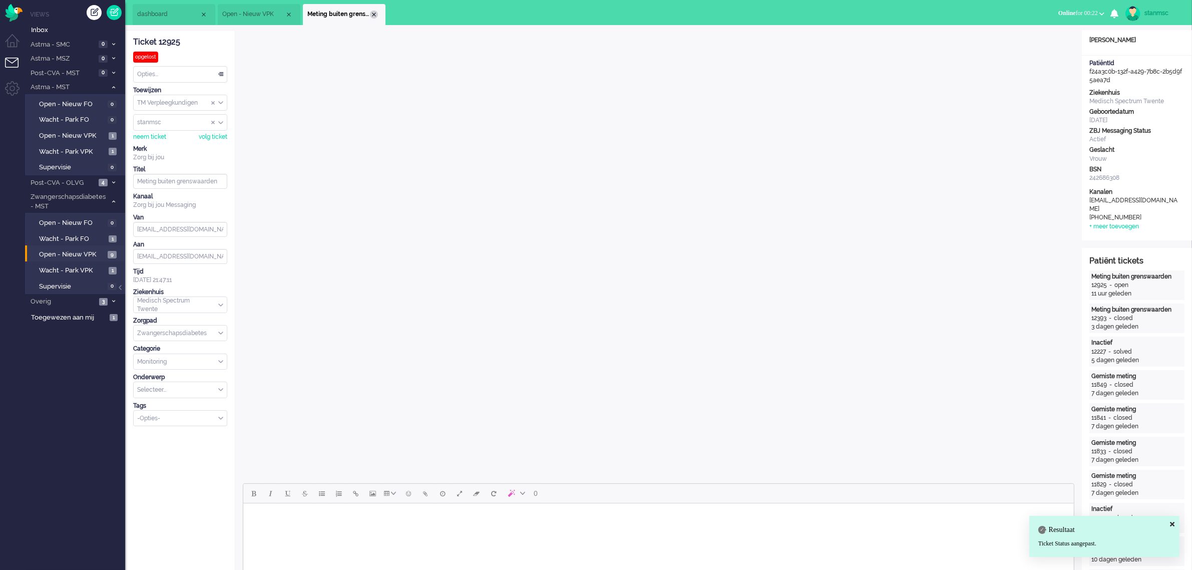
click at [372, 14] on div "Close tab" at bounding box center [374, 15] width 8 height 8
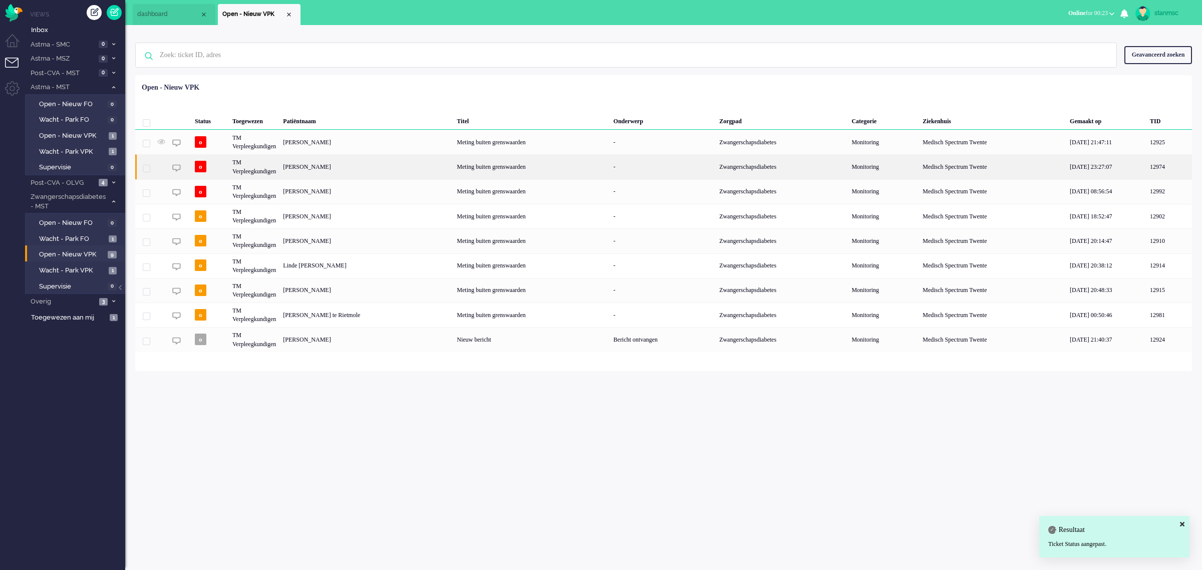
click at [327, 166] on div "Linda Marina Doorgeest" at bounding box center [366, 166] width 174 height 25
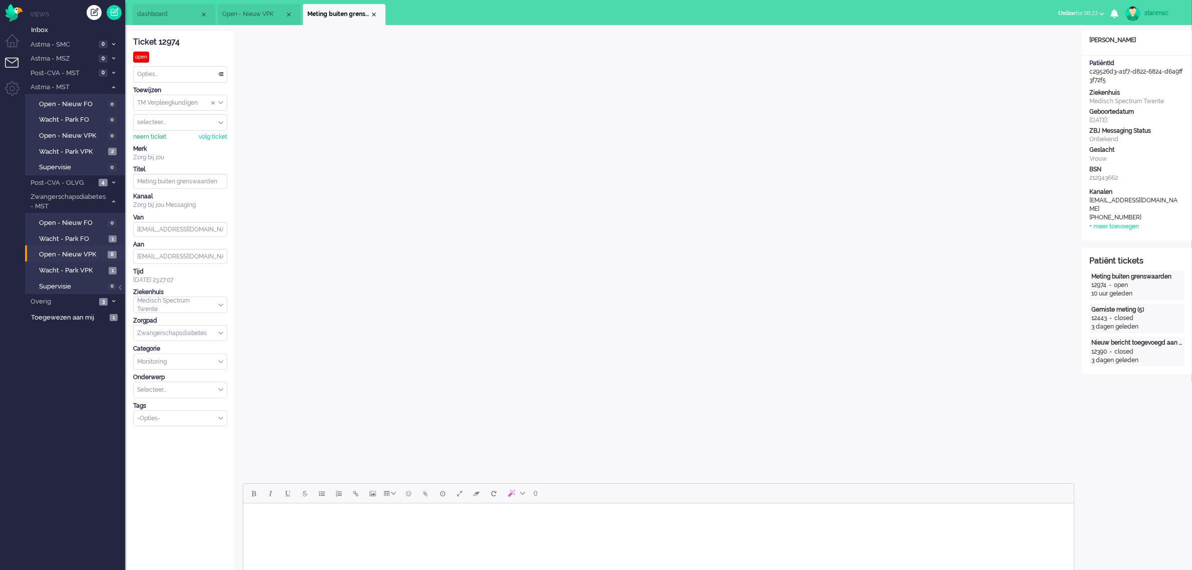
click at [148, 134] on div "neem ticket" at bounding box center [149, 137] width 33 height 9
click at [171, 71] on div "Opties..." at bounding box center [180, 75] width 93 height 16
click at [158, 143] on span "Opgelost" at bounding box center [150, 145] width 25 height 9
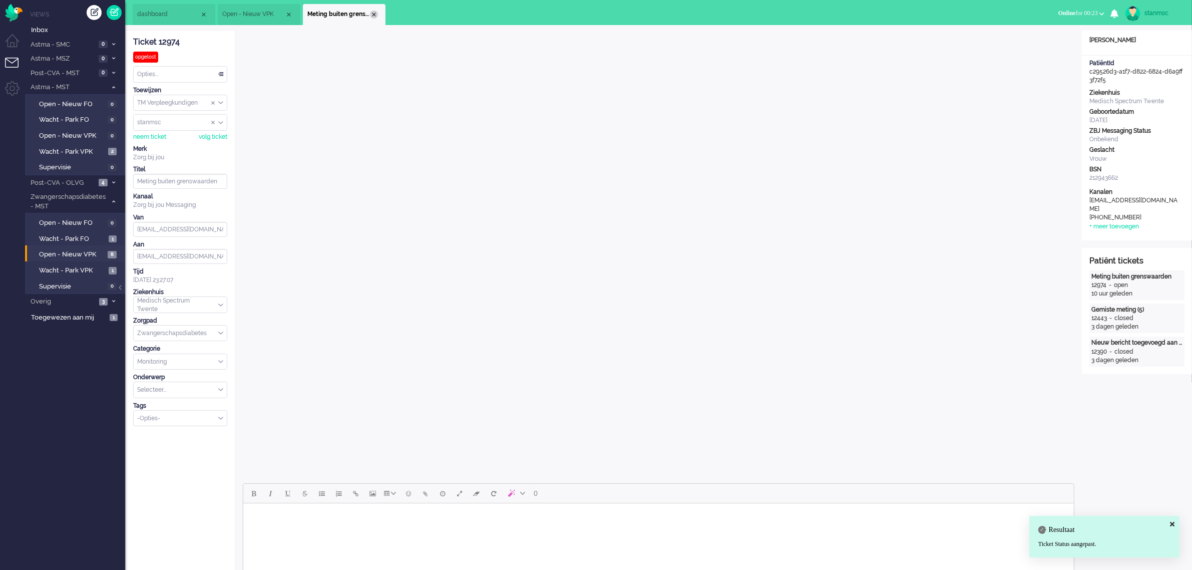
click at [376, 15] on div "Close tab" at bounding box center [374, 15] width 8 height 8
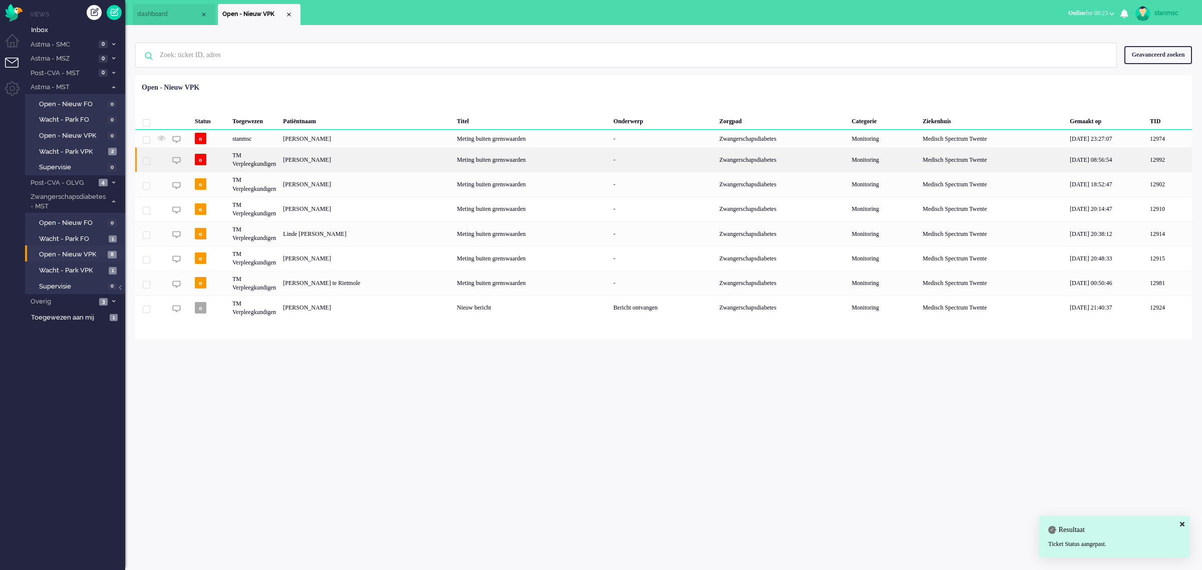
click at [332, 161] on div "[PERSON_NAME]" at bounding box center [366, 159] width 174 height 25
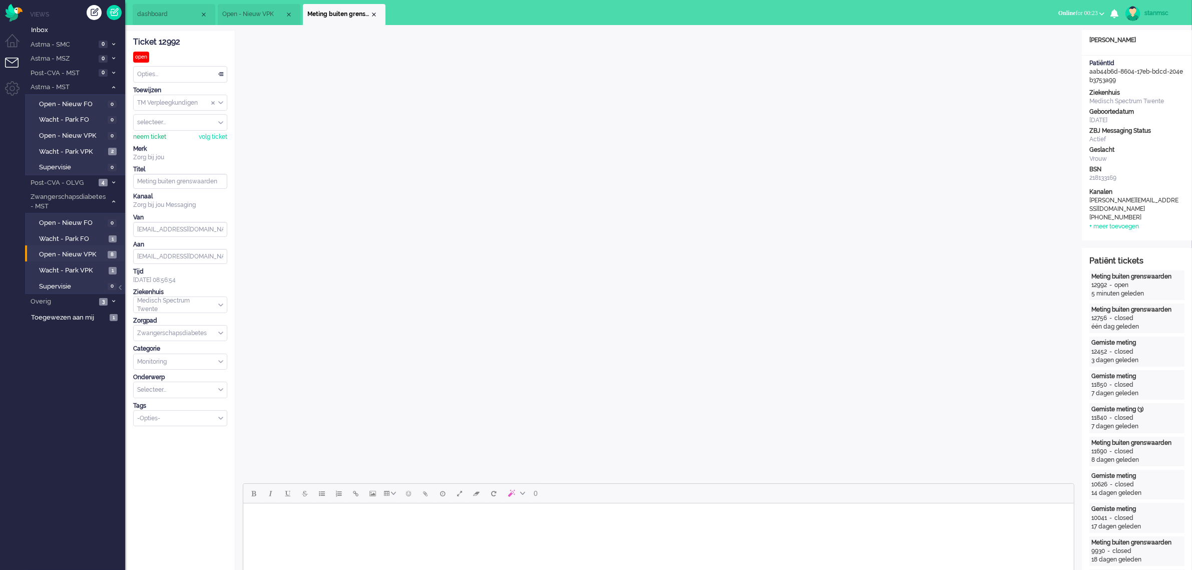
click at [158, 136] on div "neem ticket" at bounding box center [149, 137] width 33 height 9
click at [258, 13] on span "Open - Nieuw VPK" at bounding box center [253, 14] width 63 height 9
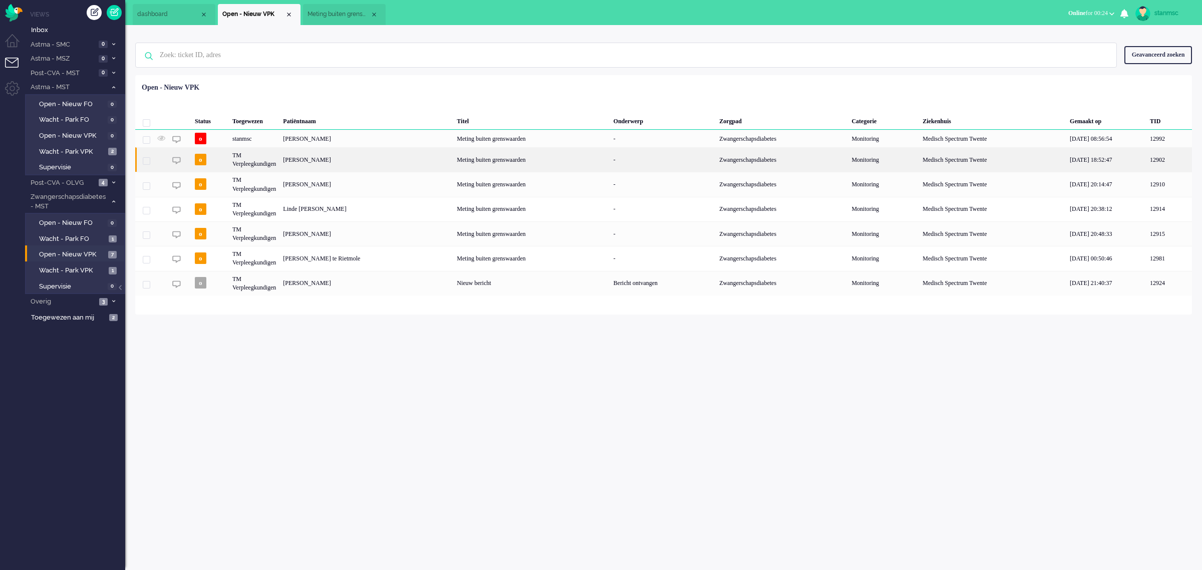
click at [314, 159] on div "Rosalie Bossink" at bounding box center [366, 159] width 174 height 25
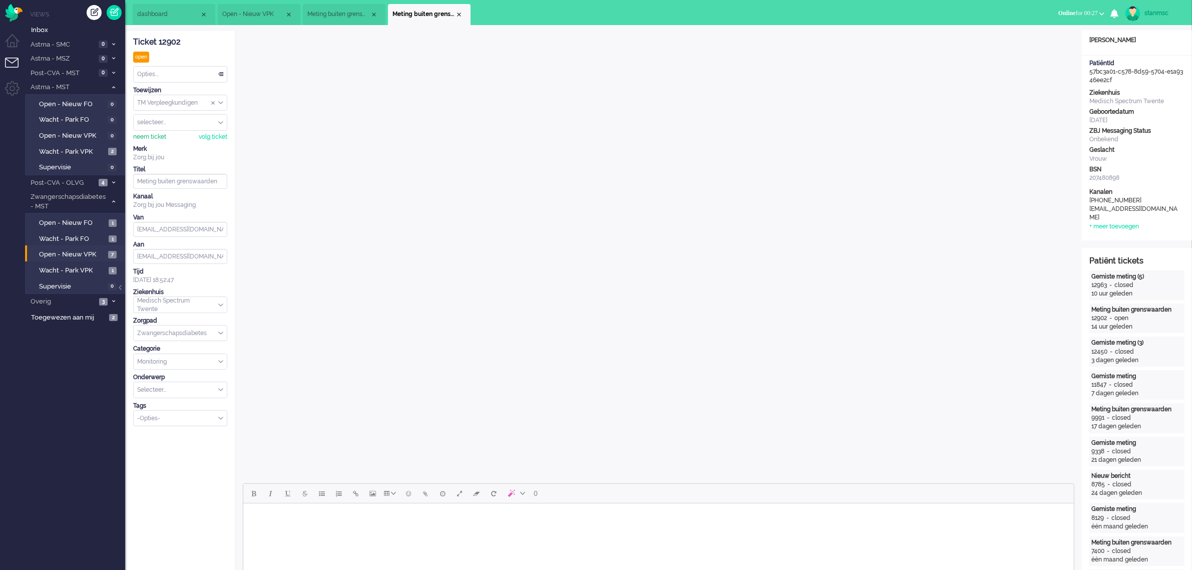
click at [149, 138] on div "neem ticket" at bounding box center [149, 137] width 33 height 9
click at [161, 74] on div "Opties..." at bounding box center [180, 75] width 93 height 16
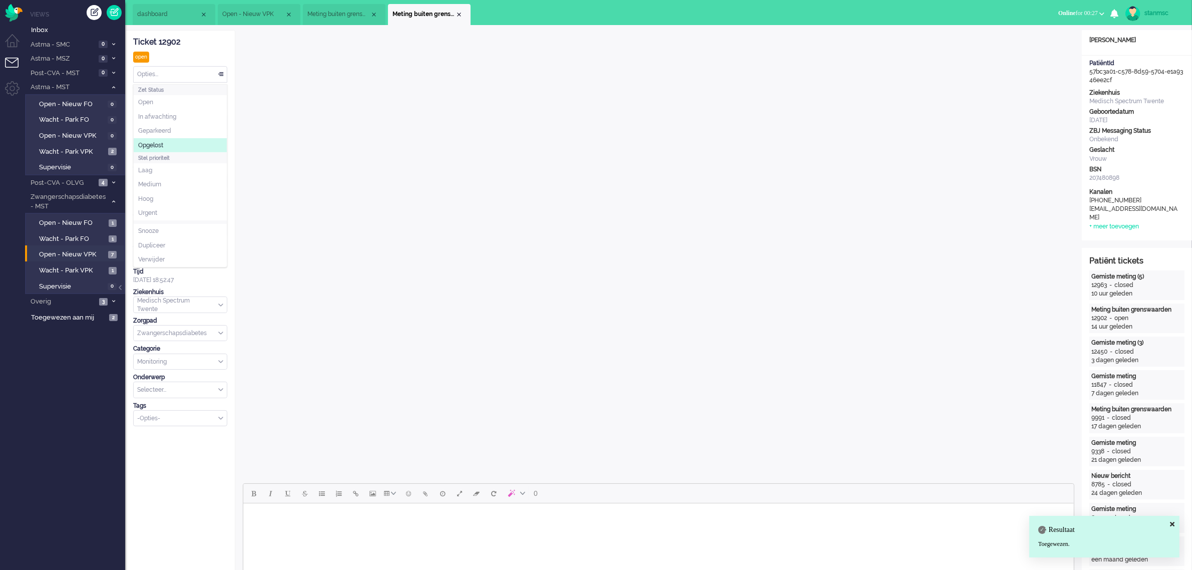
click at [158, 145] on span "Opgelost" at bounding box center [150, 145] width 25 height 9
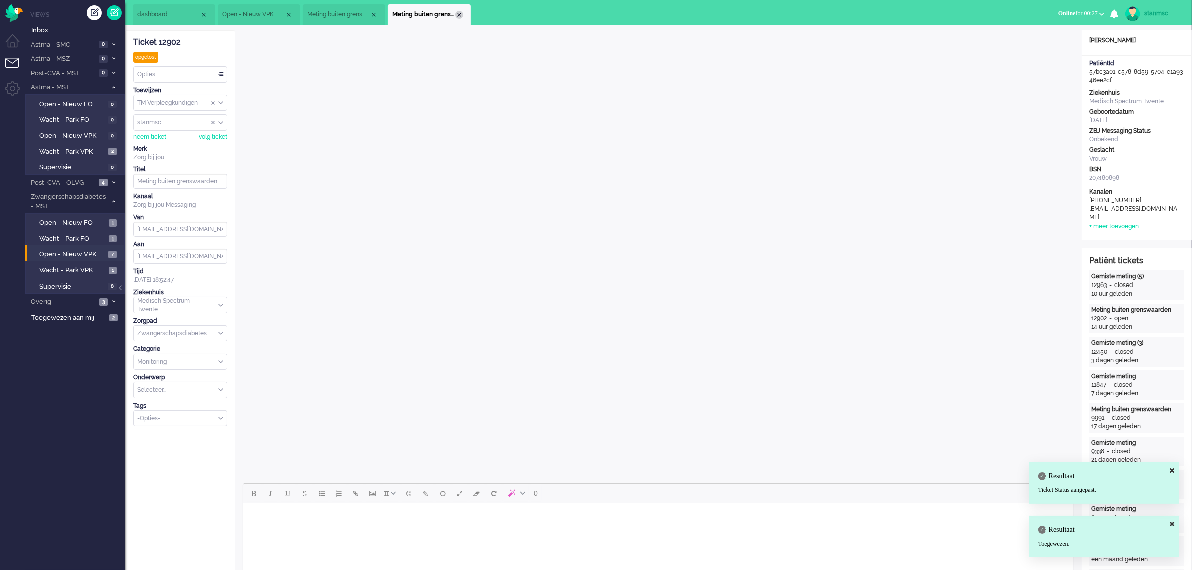
click at [459, 11] on div "Close tab" at bounding box center [459, 15] width 8 height 8
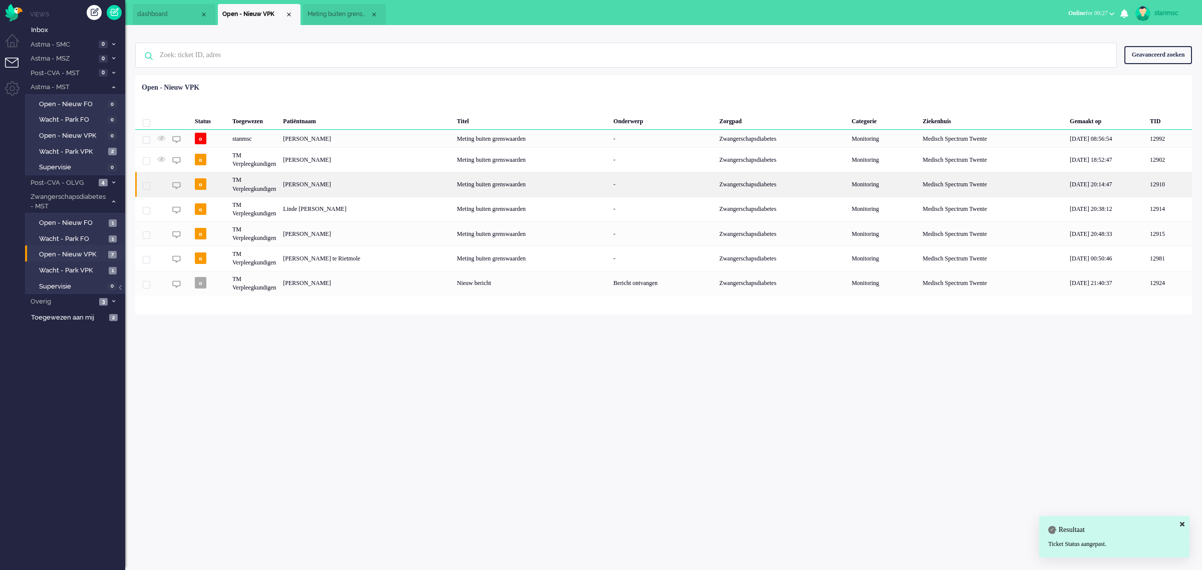
click at [324, 183] on div "Petronella Daniëlla de Jong" at bounding box center [366, 184] width 174 height 25
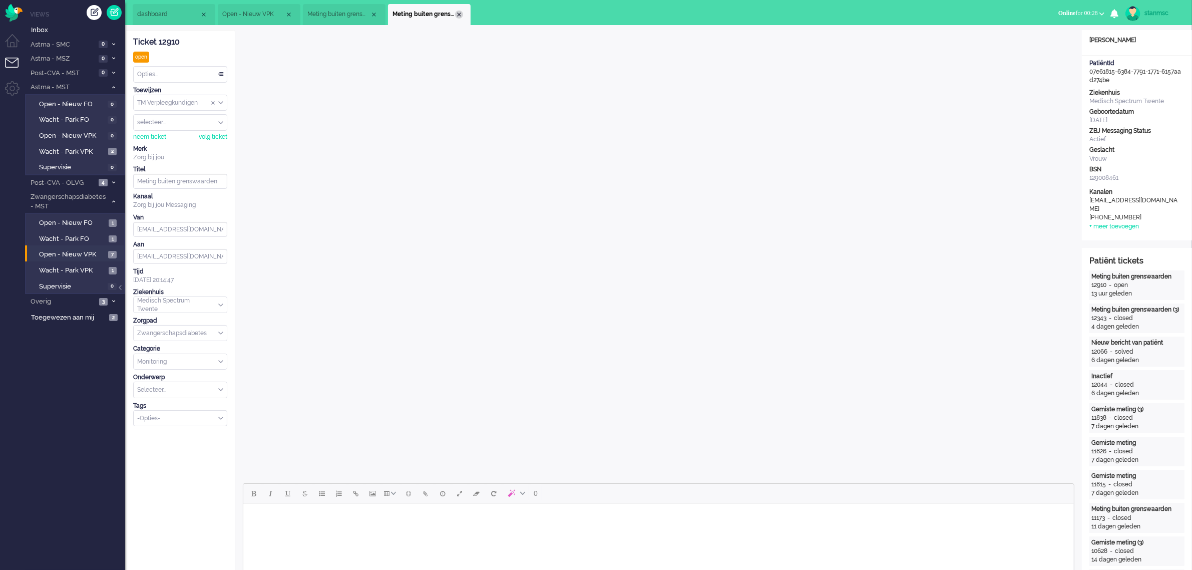
click at [460, 14] on div "Close tab" at bounding box center [459, 15] width 8 height 8
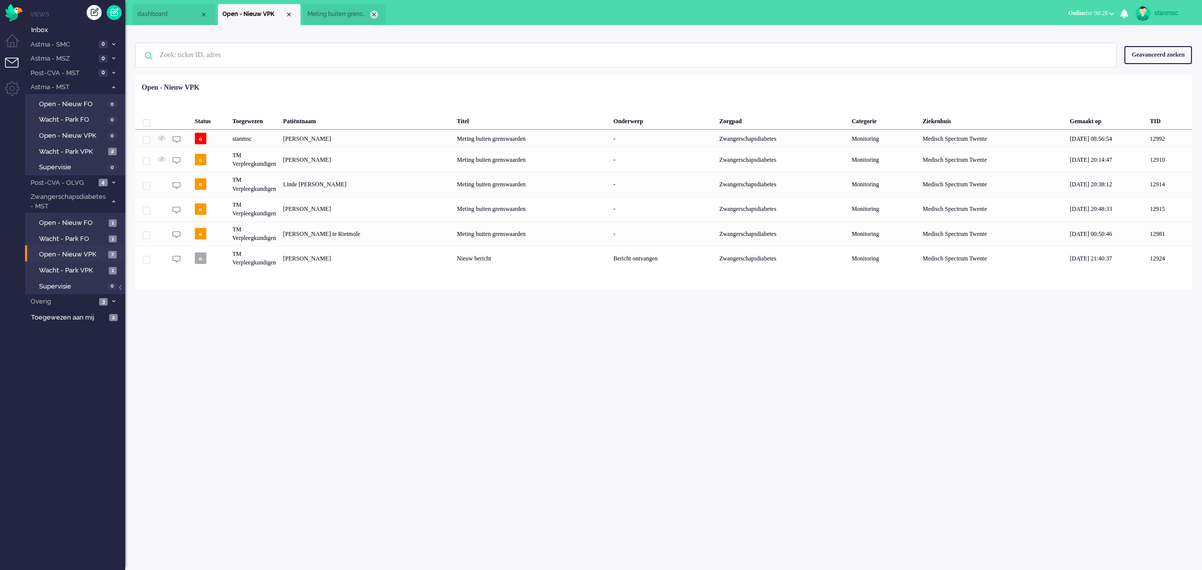
click at [374, 16] on div "Close tab" at bounding box center [374, 15] width 8 height 8
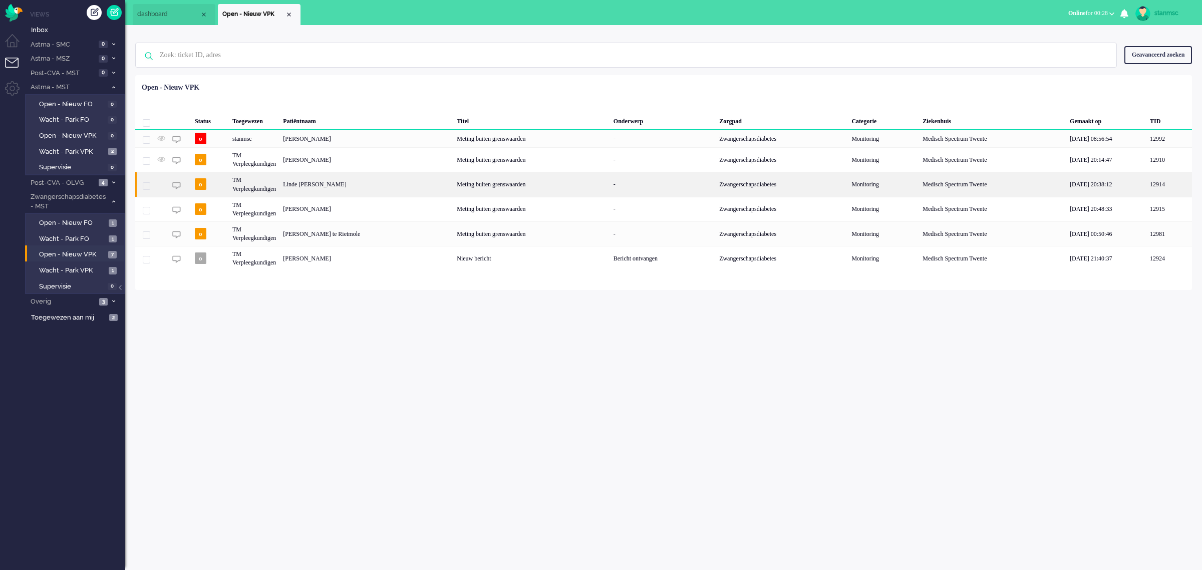
click at [324, 186] on div "Linde Lotte Wansing" at bounding box center [366, 184] width 174 height 25
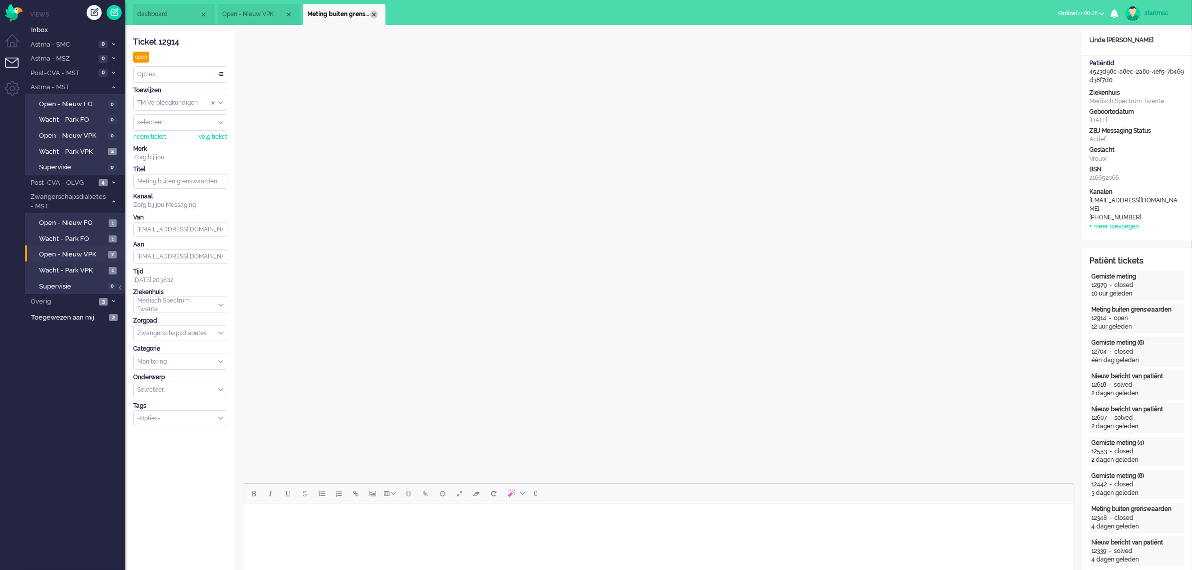
click at [376, 14] on div "Close tab" at bounding box center [374, 15] width 8 height 8
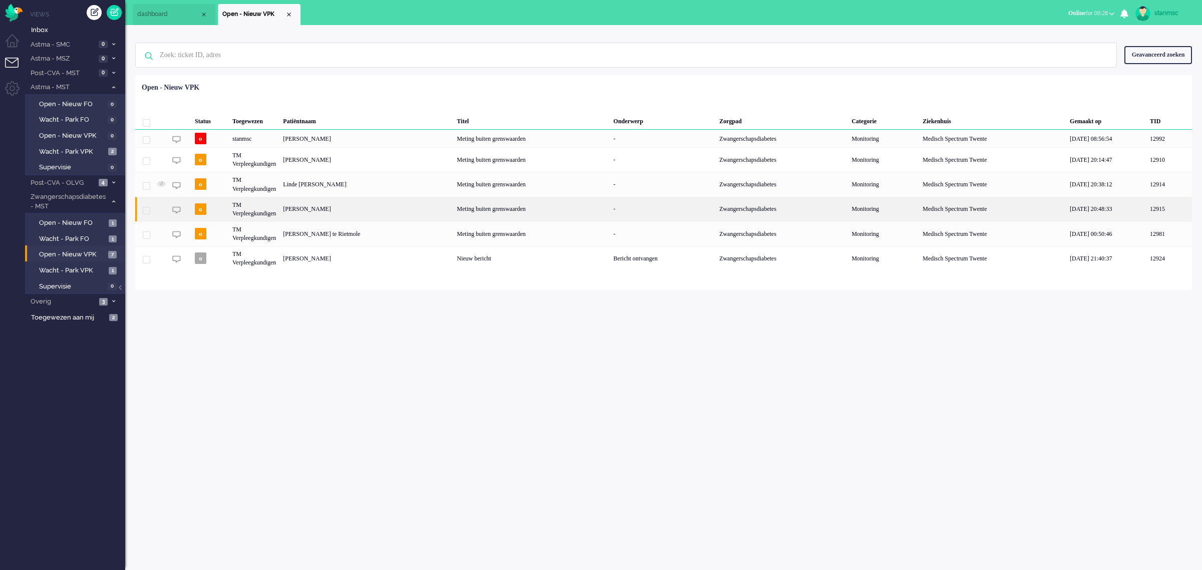
click at [328, 209] on div "Lisa Erna Hendriks" at bounding box center [366, 209] width 174 height 25
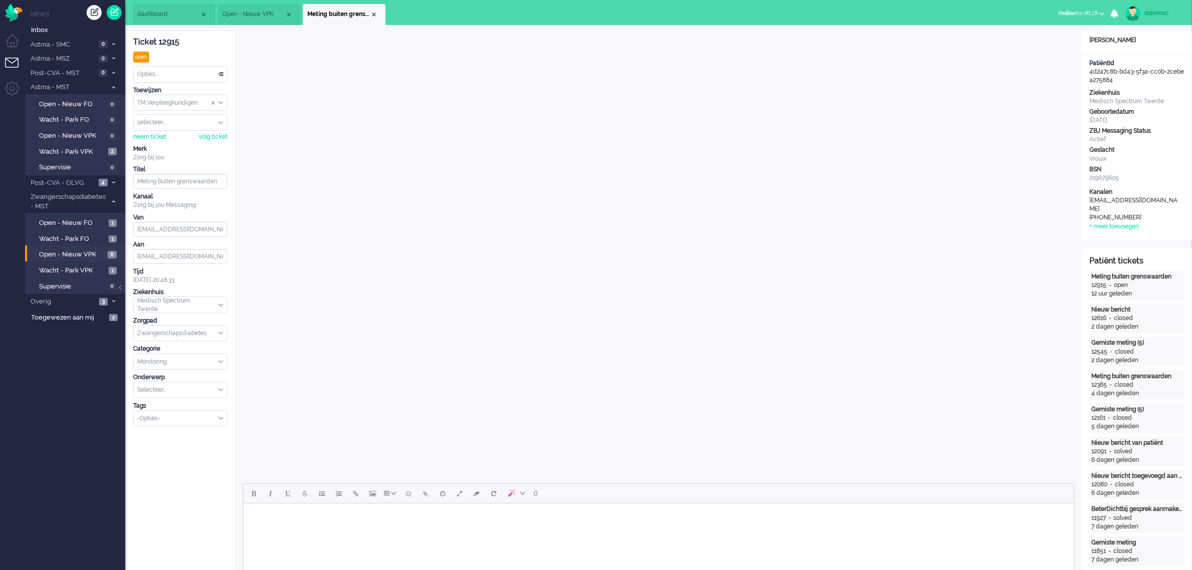
click at [282, 516] on body "Rich Text Area. Press ALT-0 for help." at bounding box center [658, 516] width 823 height 18
click at [335, 527] on html at bounding box center [658, 516] width 831 height 26
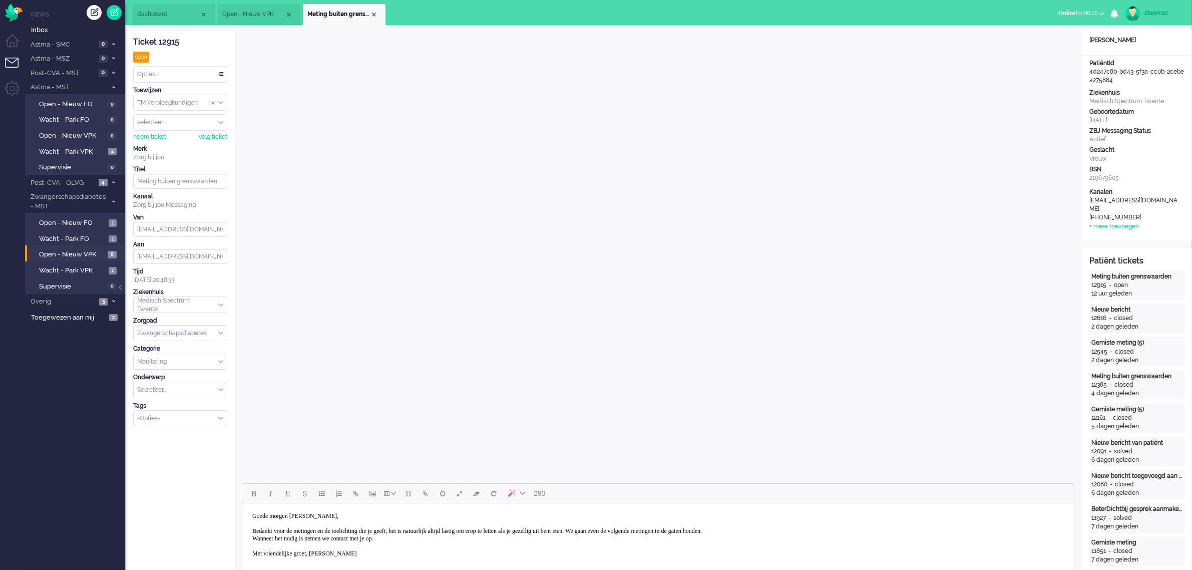
scroll to position [125, 0]
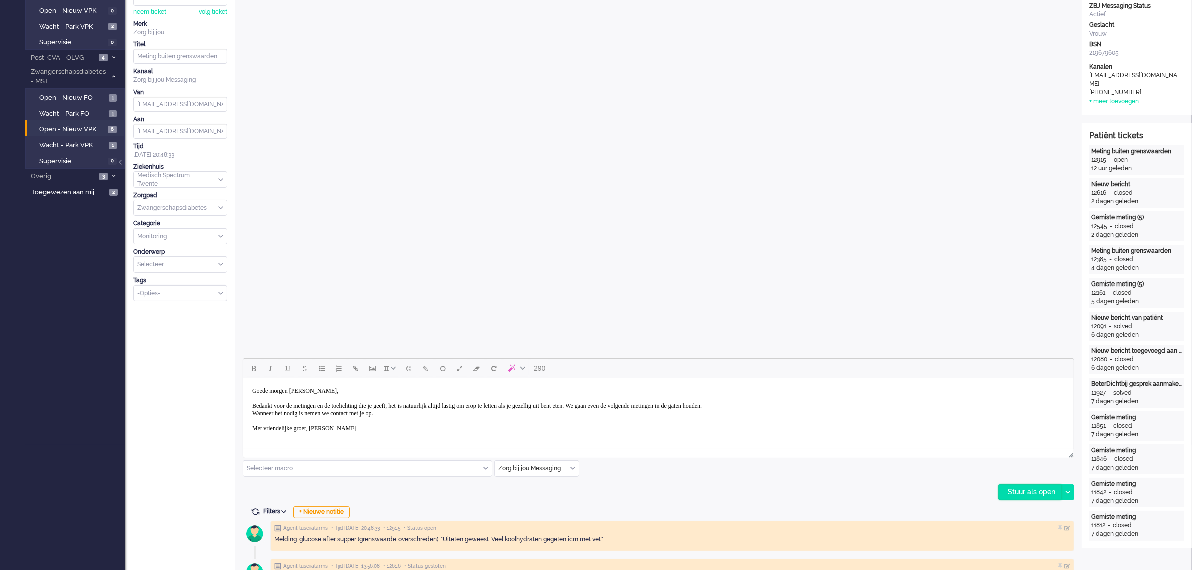
click at [1028, 494] on div "Stuur als open" at bounding box center [1030, 492] width 63 height 15
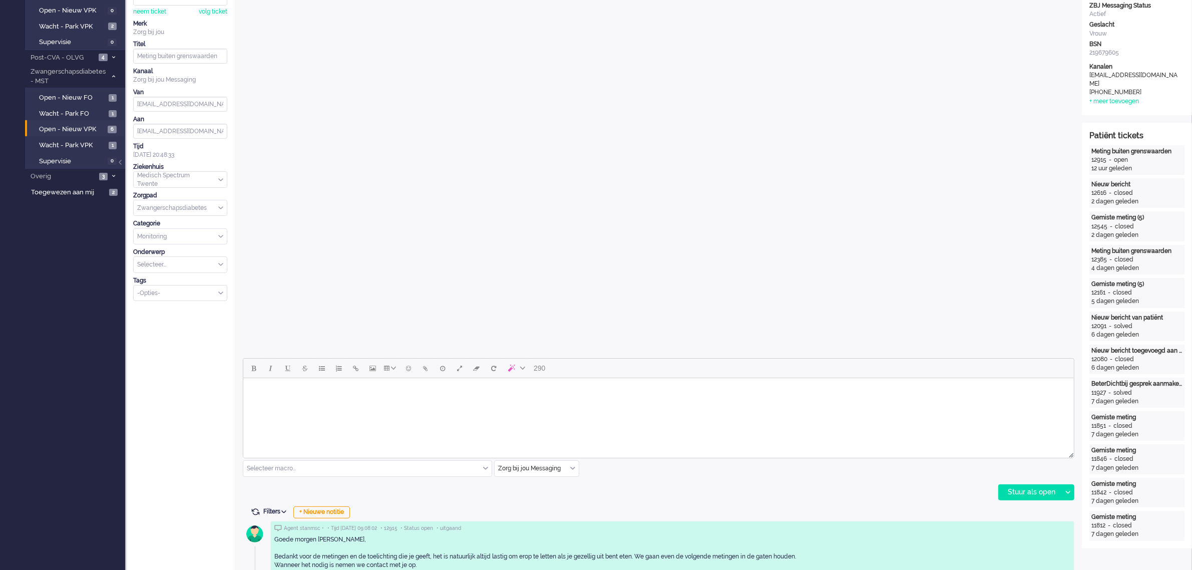
scroll to position [0, 0]
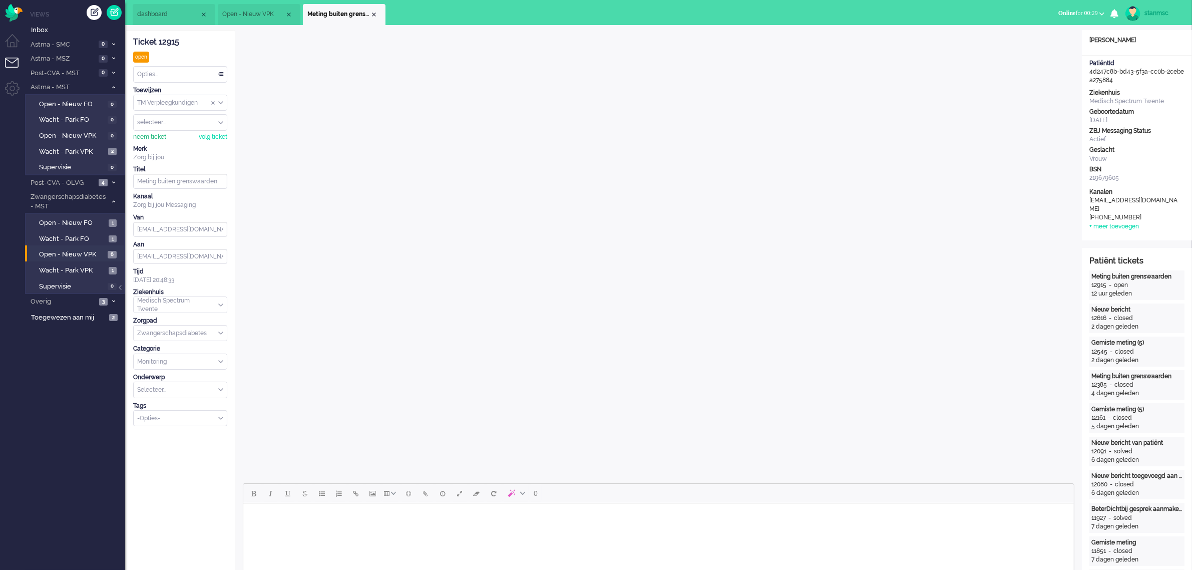
click at [155, 138] on div "neem ticket" at bounding box center [149, 137] width 33 height 9
click at [176, 70] on div "Opties..." at bounding box center [180, 75] width 93 height 16
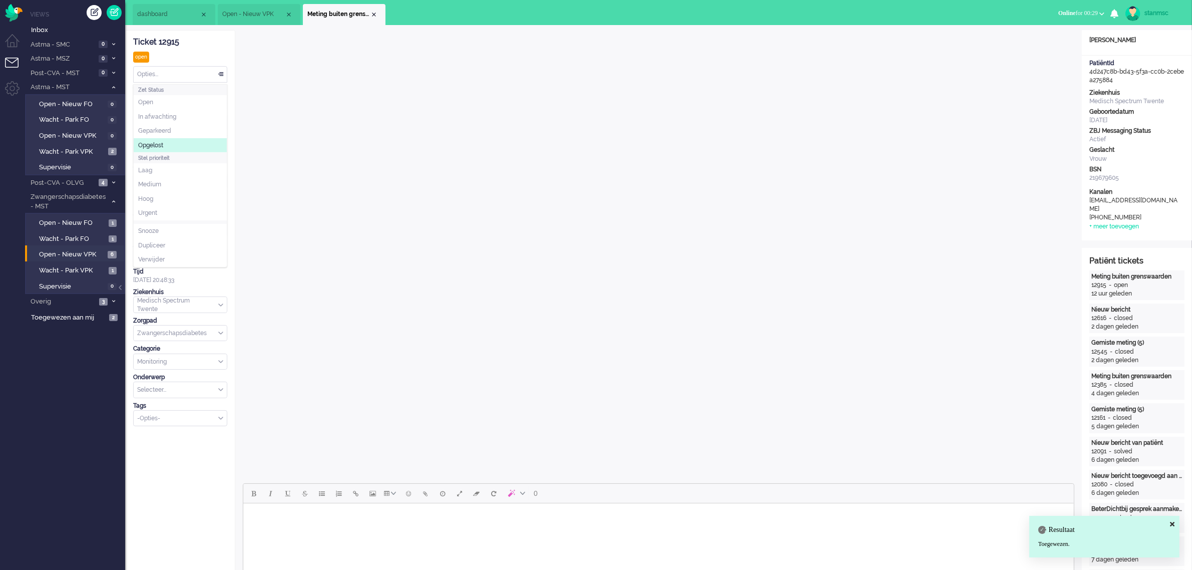
click at [163, 141] on span "Opgelost" at bounding box center [150, 145] width 25 height 9
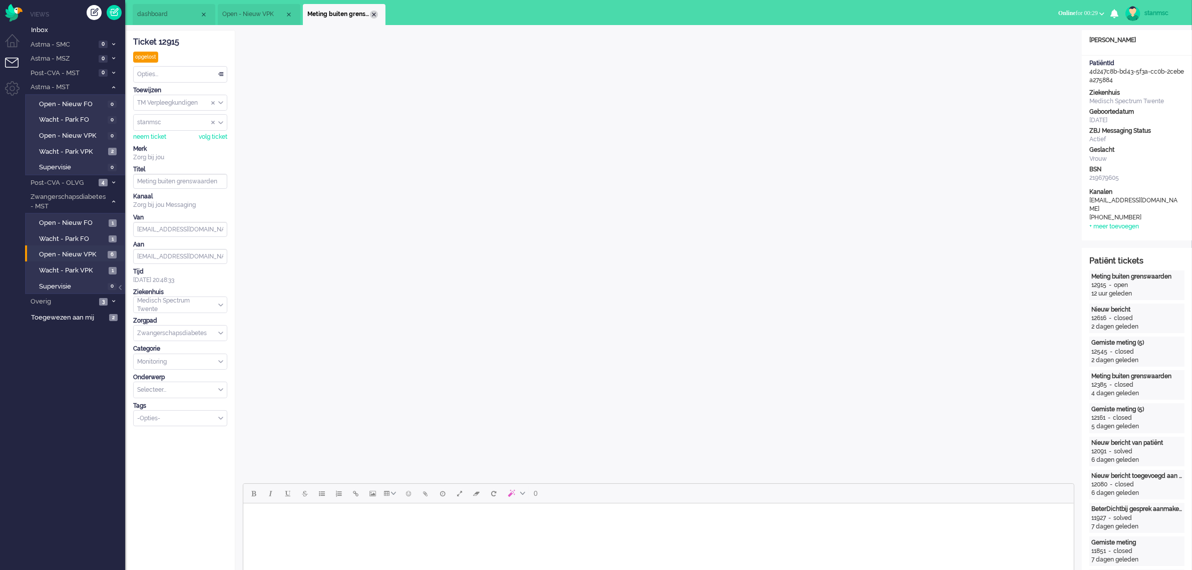
click at [371, 14] on div "Close tab" at bounding box center [374, 15] width 8 height 8
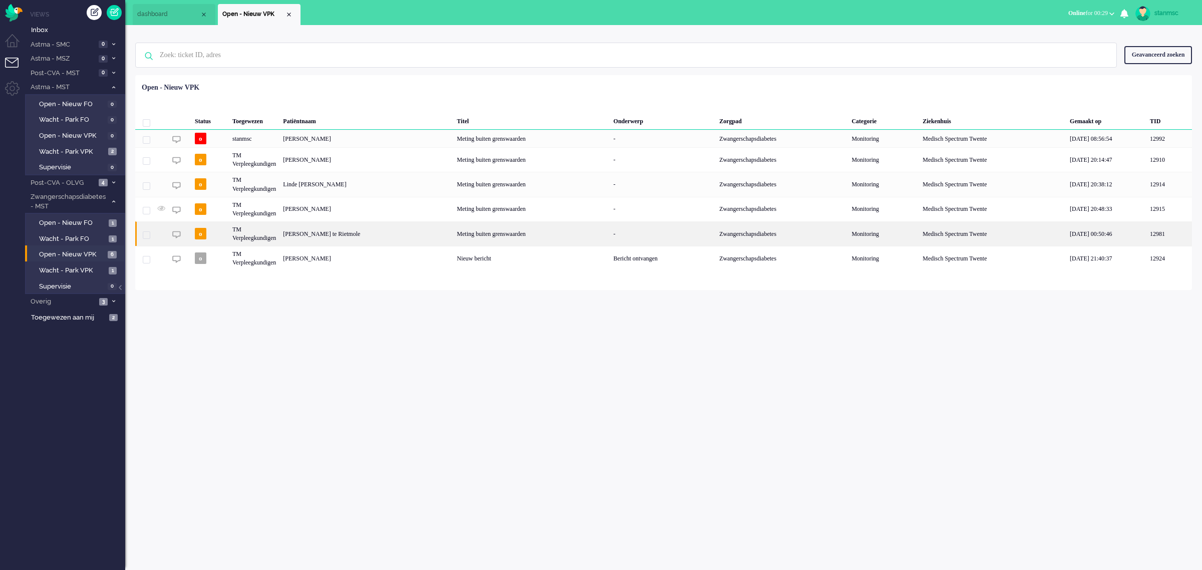
click at [334, 234] on div "Marit Yvonne te Rietmole" at bounding box center [366, 233] width 174 height 25
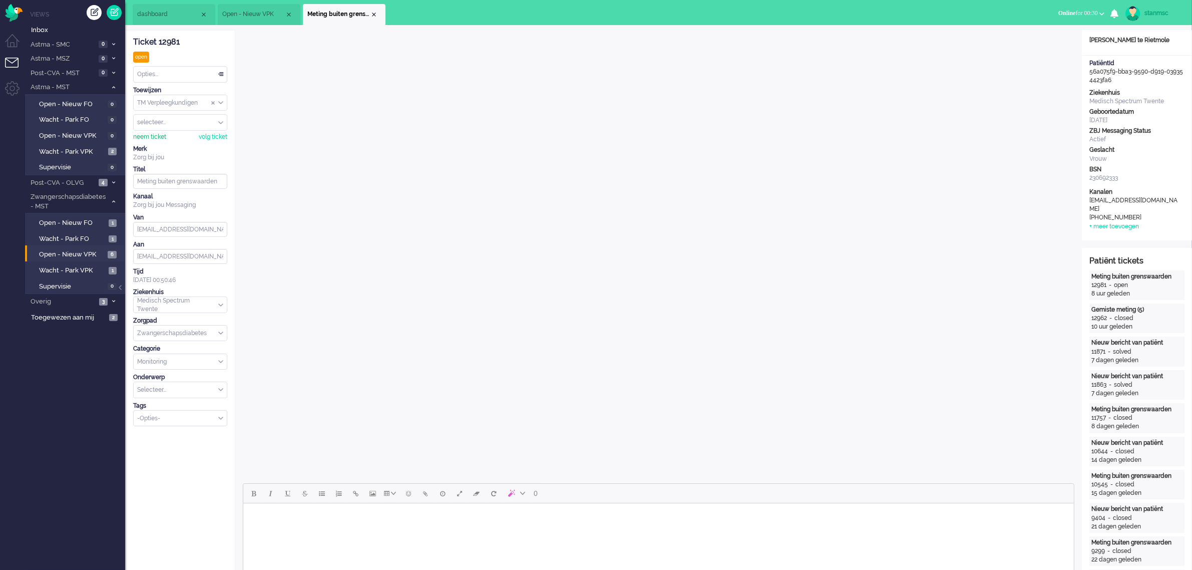
click at [145, 138] on div "neem ticket" at bounding box center [149, 137] width 33 height 9
click at [354, 512] on body "Rich Text Area. Press ALT-0 for help." at bounding box center [658, 516] width 823 height 18
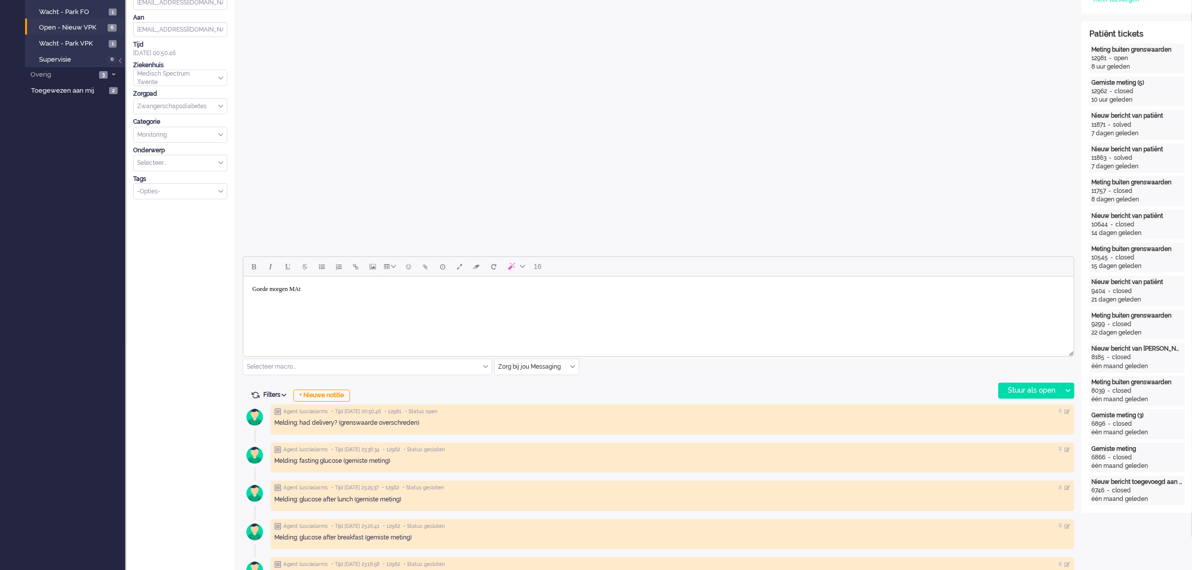
scroll to position [250, 0]
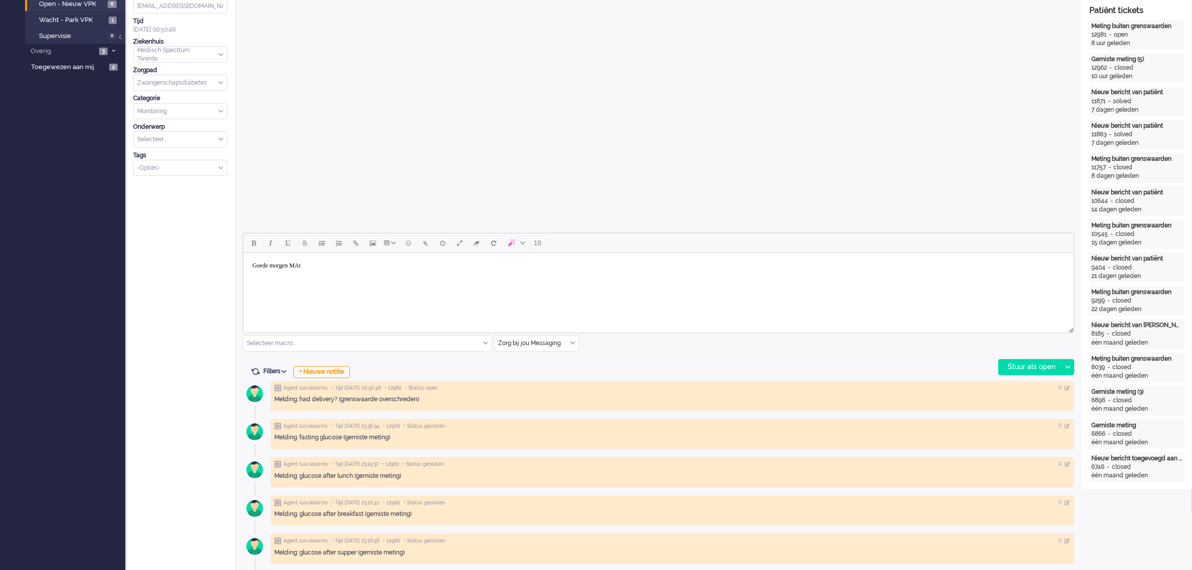
click at [484, 342] on div "Selecteer macro..." at bounding box center [367, 344] width 248 height 16
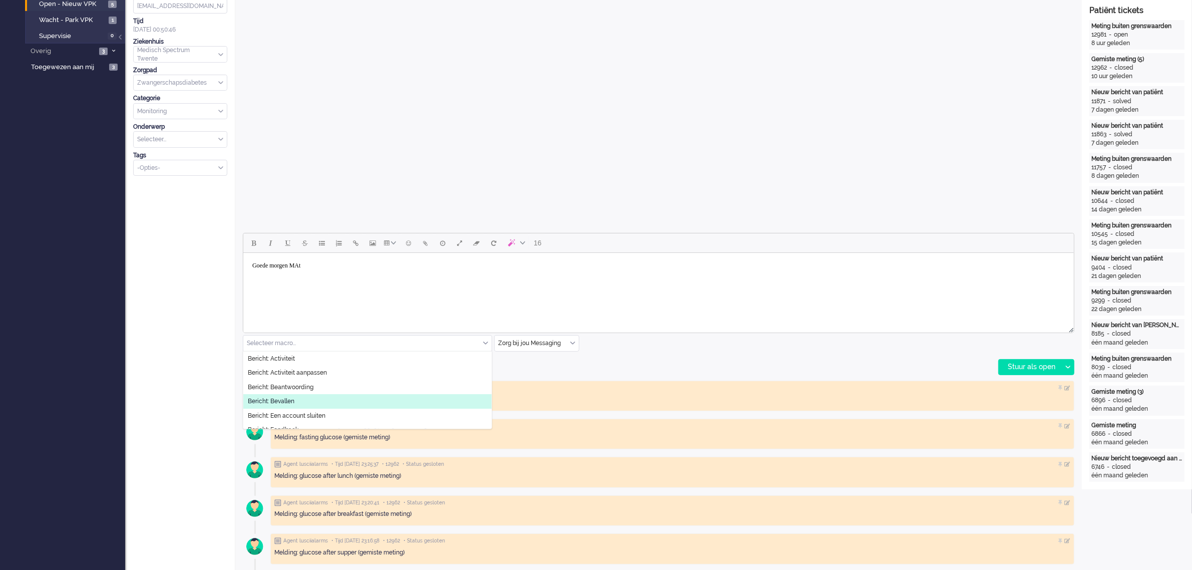
click at [294, 398] on span "Bericht: Bevallen" at bounding box center [271, 401] width 47 height 9
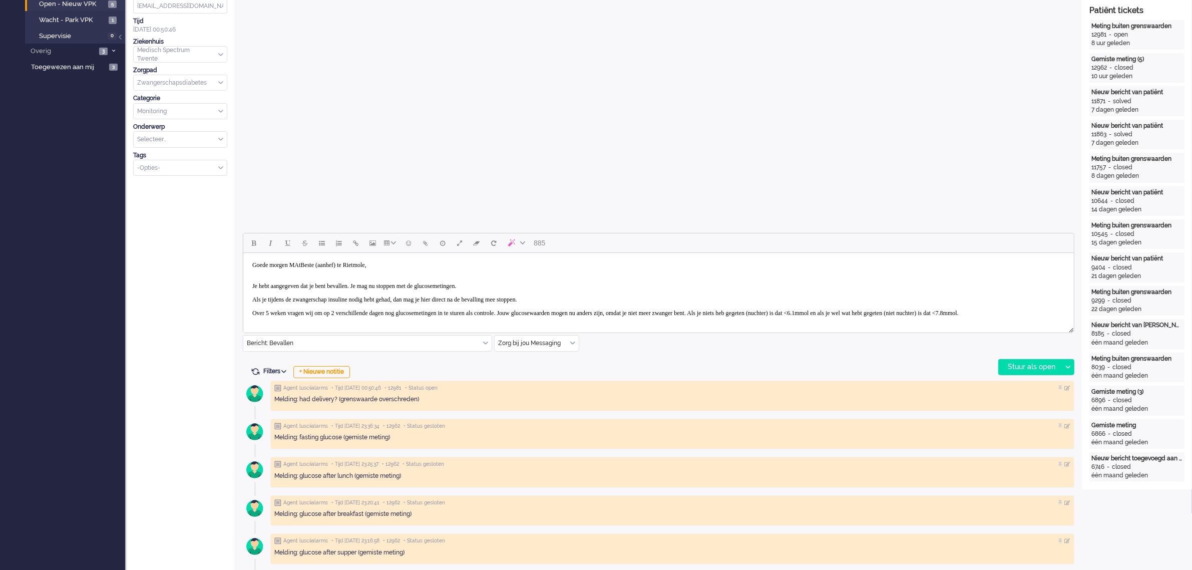
scroll to position [0, 0]
click at [391, 264] on body "Goede morgen MAtBeste (aanhef) te Rietmole, Je hebt aangegeven dat je bent beva…" at bounding box center [658, 325] width 823 height 136
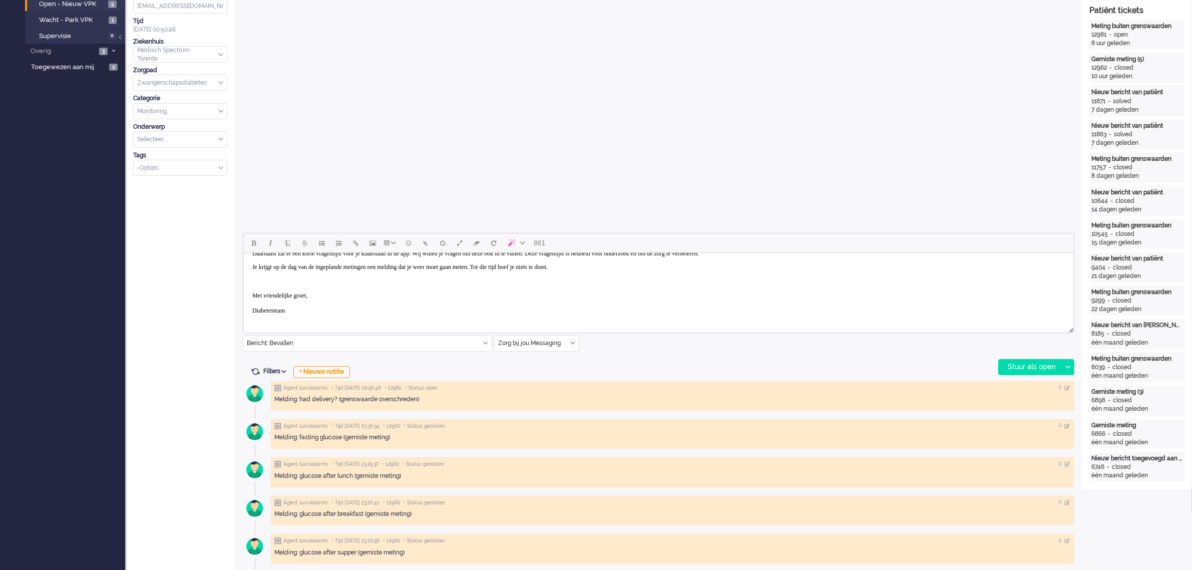
scroll to position [81, 0]
click at [297, 313] on body "Goede morgen Marit, Je hebt aangegeven dat je bent bevallen. Je mag nu stoppen …" at bounding box center [658, 251] width 823 height 136
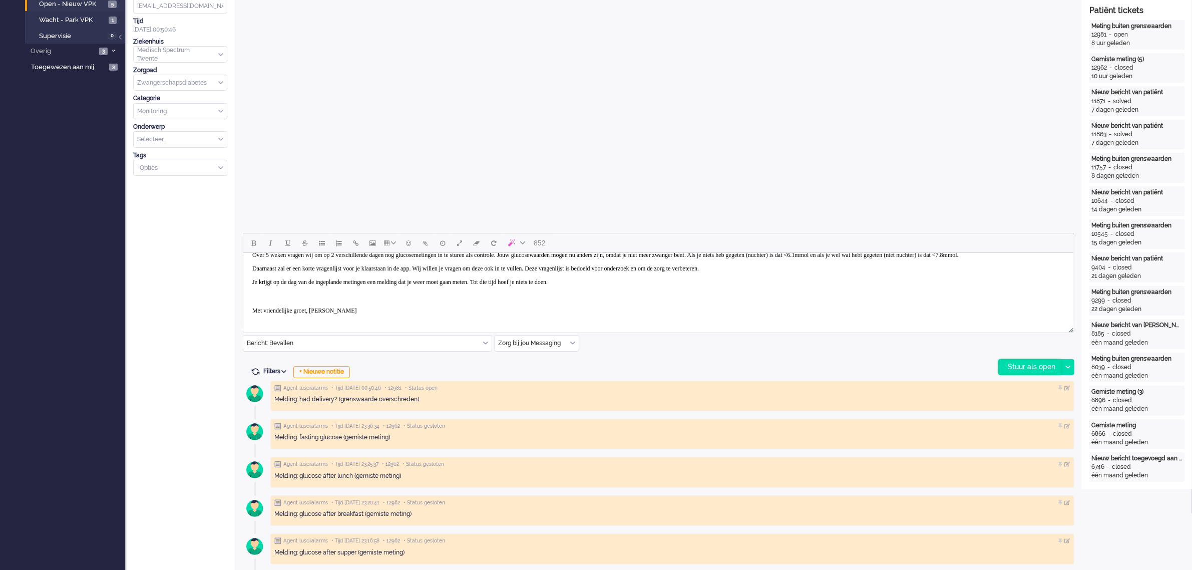
click at [1022, 366] on div "Stuur als open" at bounding box center [1030, 367] width 63 height 15
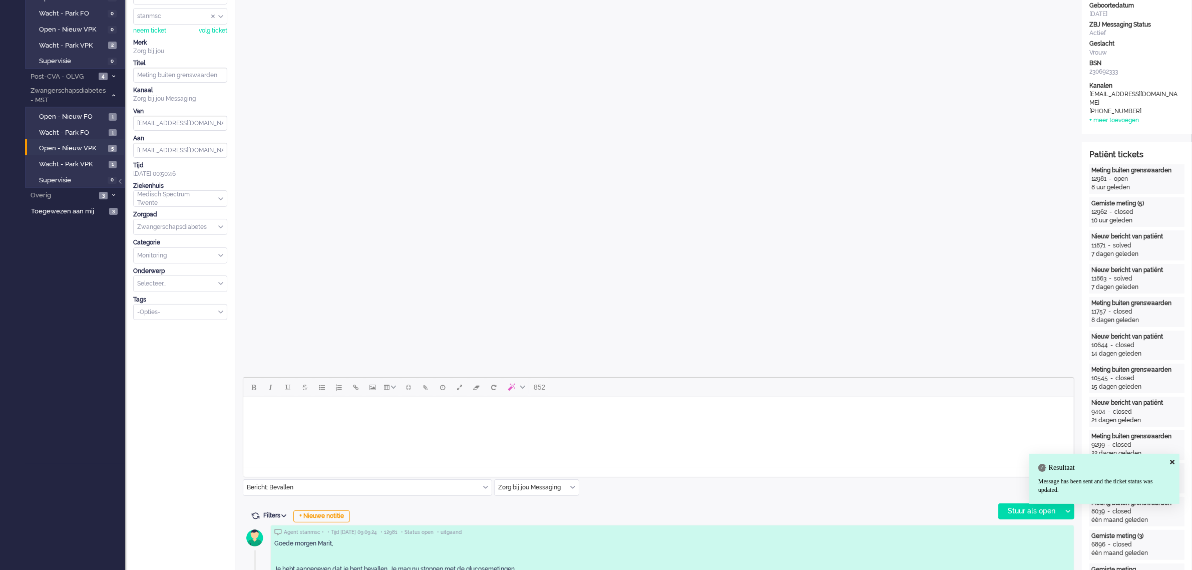
scroll to position [0, 0]
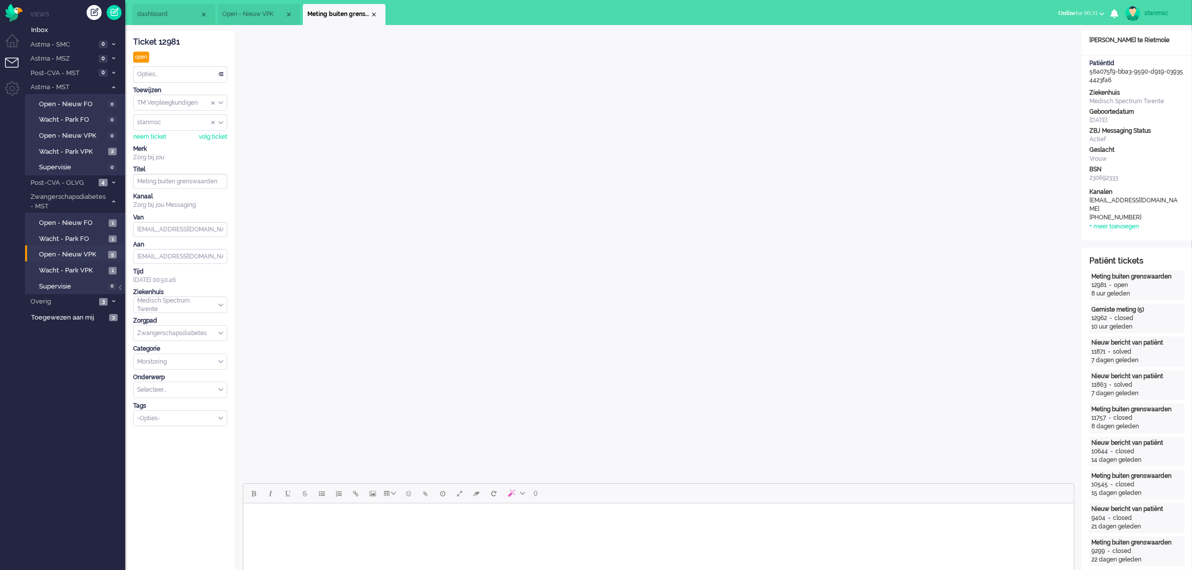
click at [184, 73] on div "Opties..." at bounding box center [180, 75] width 93 height 16
click at [163, 143] on span "Opgelost" at bounding box center [150, 145] width 25 height 9
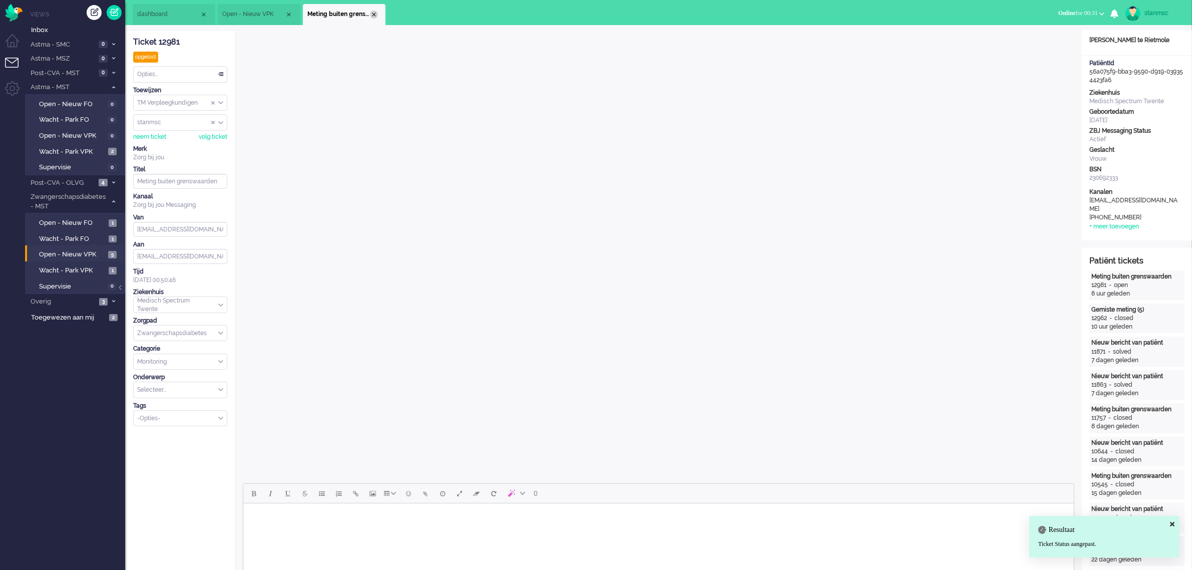
click at [372, 14] on div "Close tab" at bounding box center [374, 15] width 8 height 8
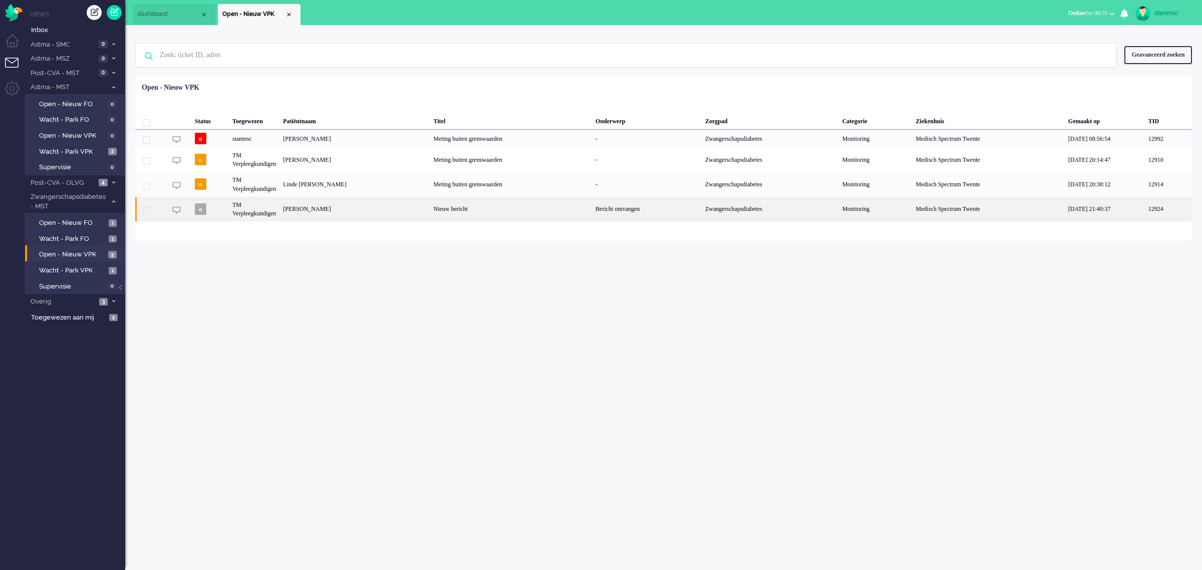
click at [331, 210] on div "Xiao Jong Hu" at bounding box center [354, 209] width 150 height 25
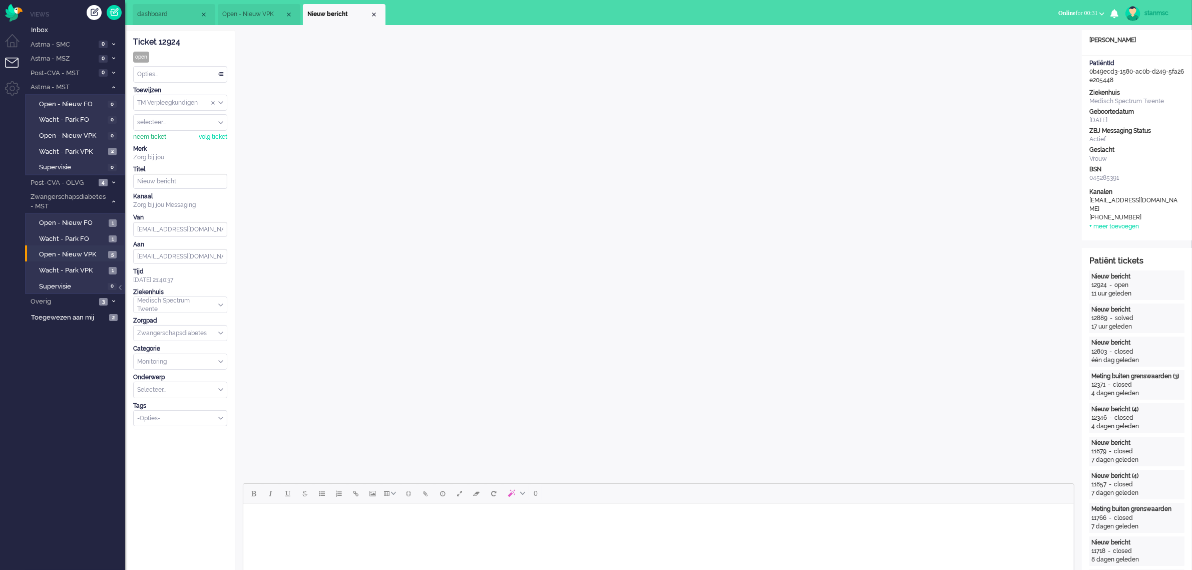
click at [149, 138] on div "neem ticket" at bounding box center [149, 137] width 33 height 9
click at [179, 78] on div "Opties..." at bounding box center [180, 75] width 93 height 16
click at [170, 144] on li "Opgelost" at bounding box center [180, 145] width 93 height 15
click at [374, 15] on div "Close tab" at bounding box center [374, 15] width 8 height 8
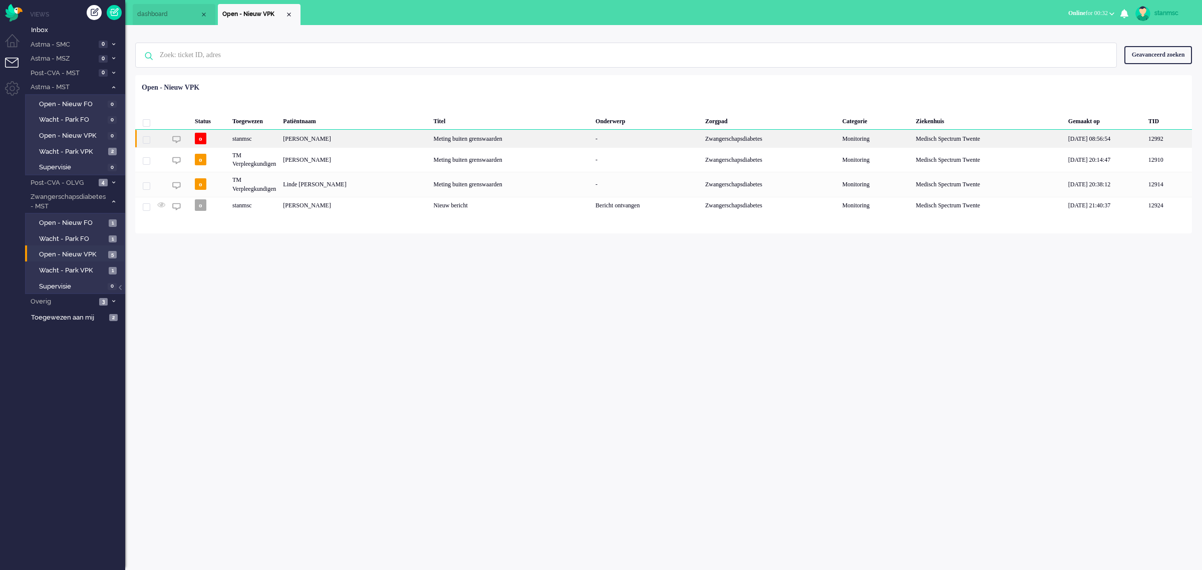
click at [337, 137] on div "[PERSON_NAME]" at bounding box center [354, 139] width 150 height 18
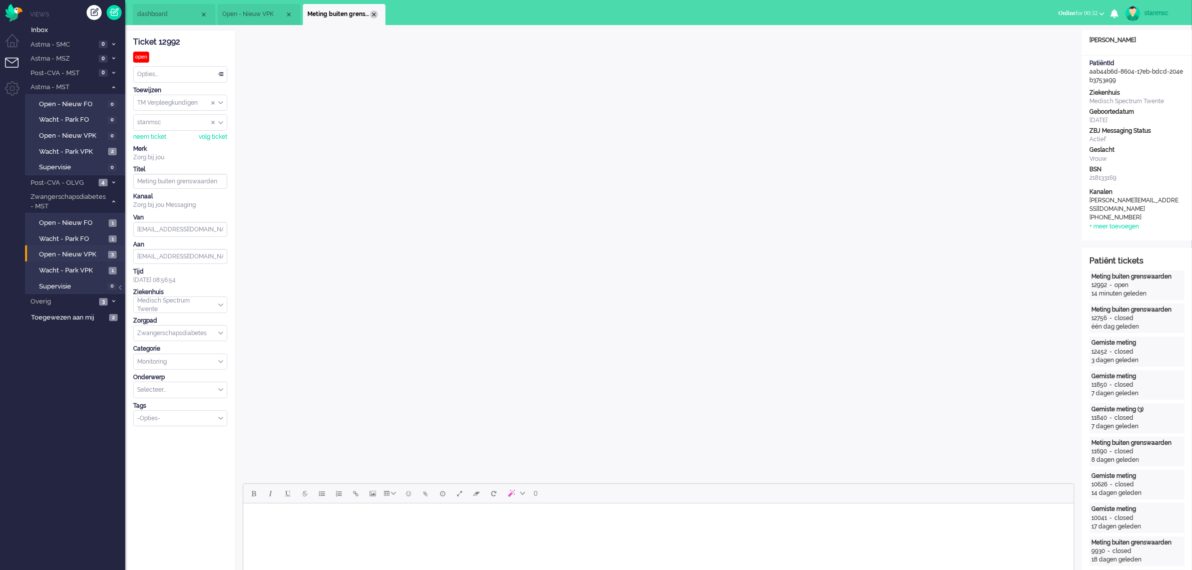
click at [374, 16] on div "Close tab" at bounding box center [374, 15] width 8 height 8
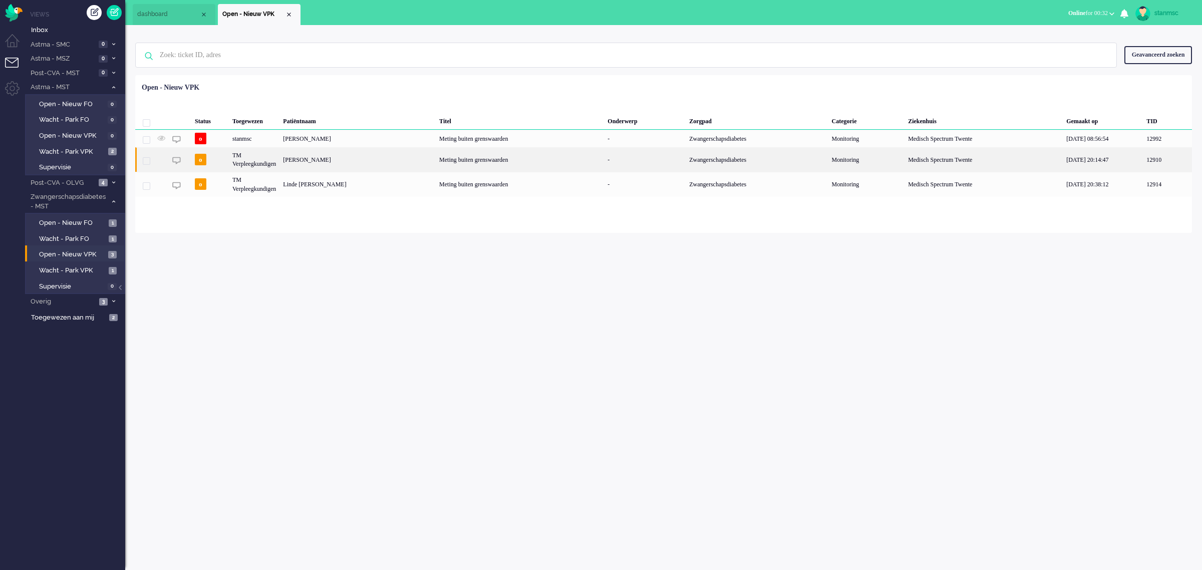
click at [339, 158] on div "Petronella Daniëlla de Jong" at bounding box center [357, 159] width 156 height 25
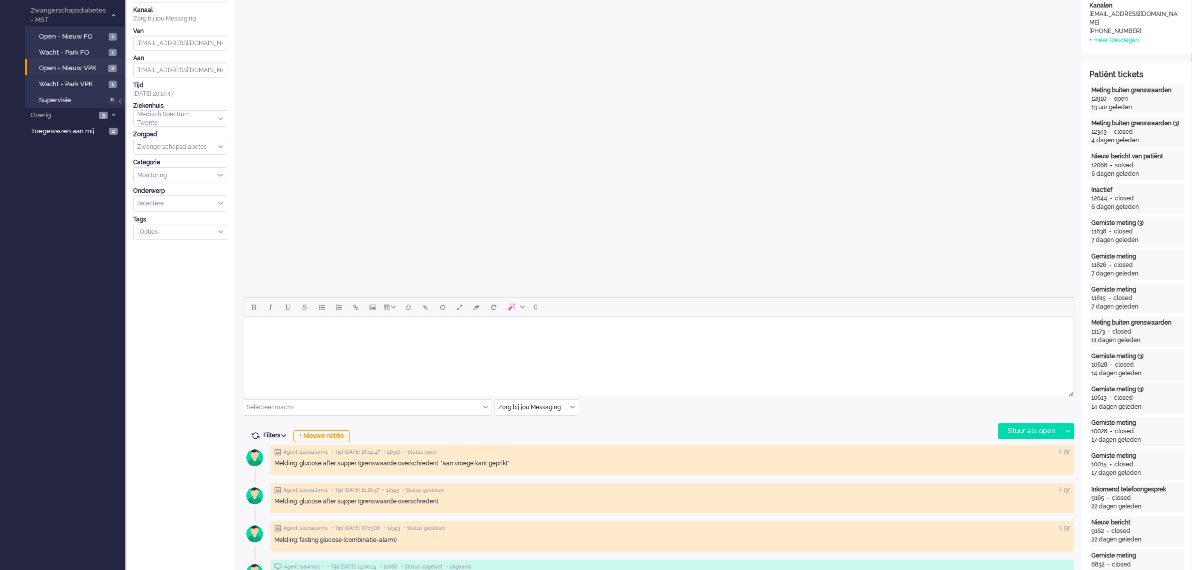
scroll to position [250, 0]
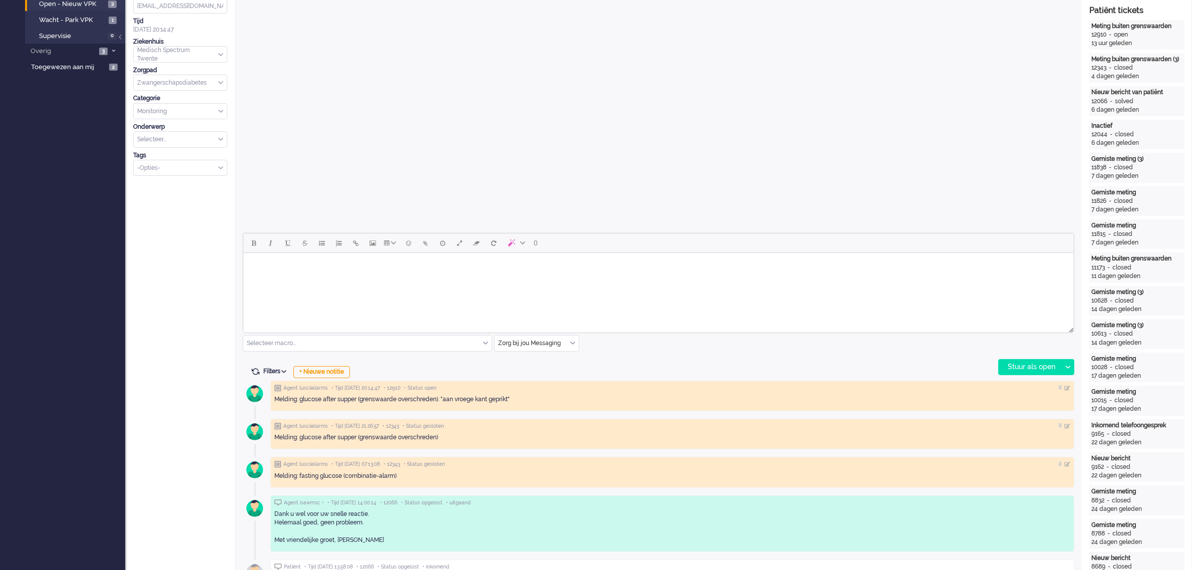
click at [477, 278] on html at bounding box center [658, 266] width 831 height 26
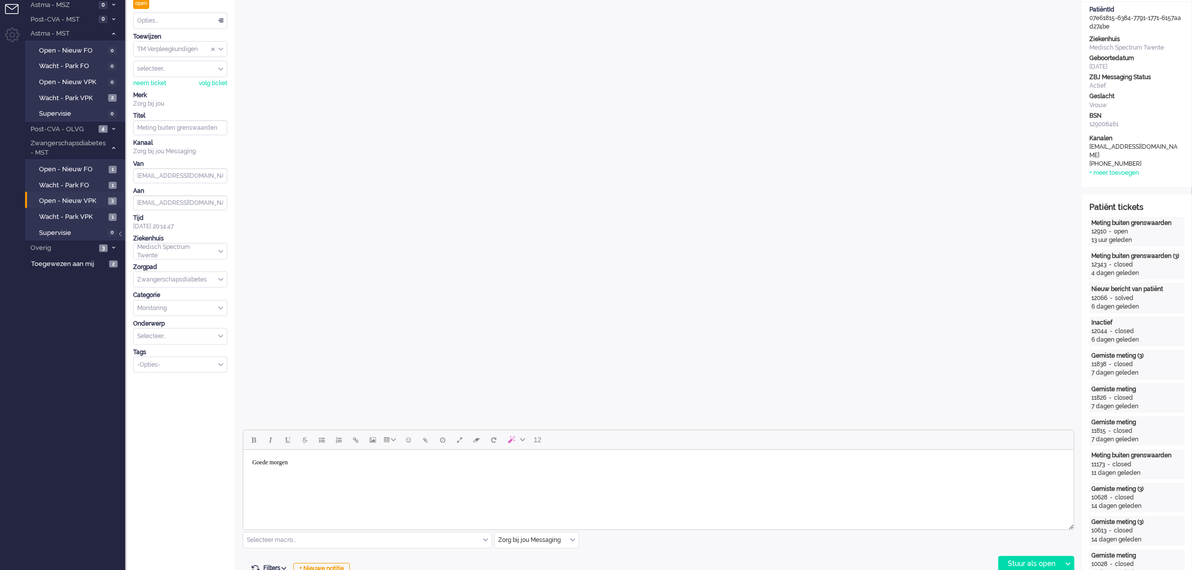
scroll to position [0, 0]
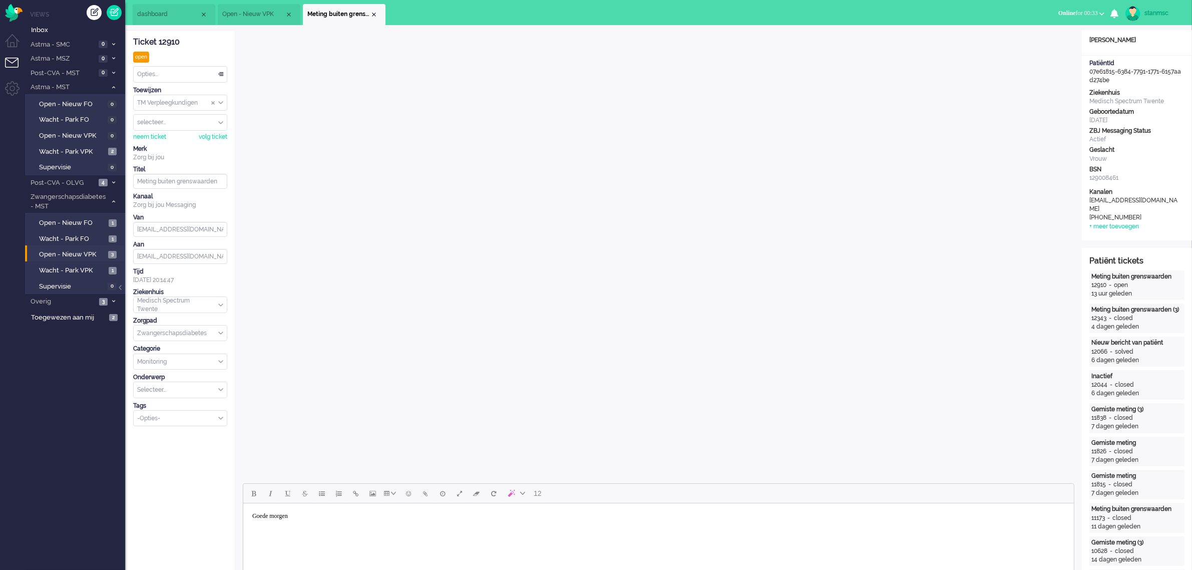
click at [302, 515] on body "Goede morgen" at bounding box center [658, 516] width 823 height 18
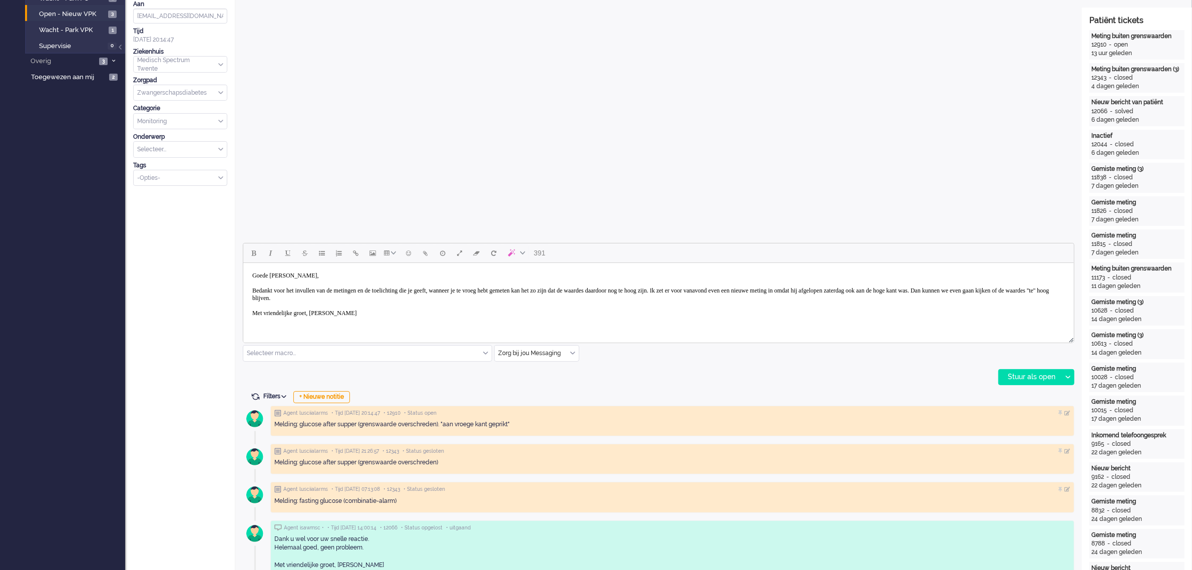
scroll to position [250, 0]
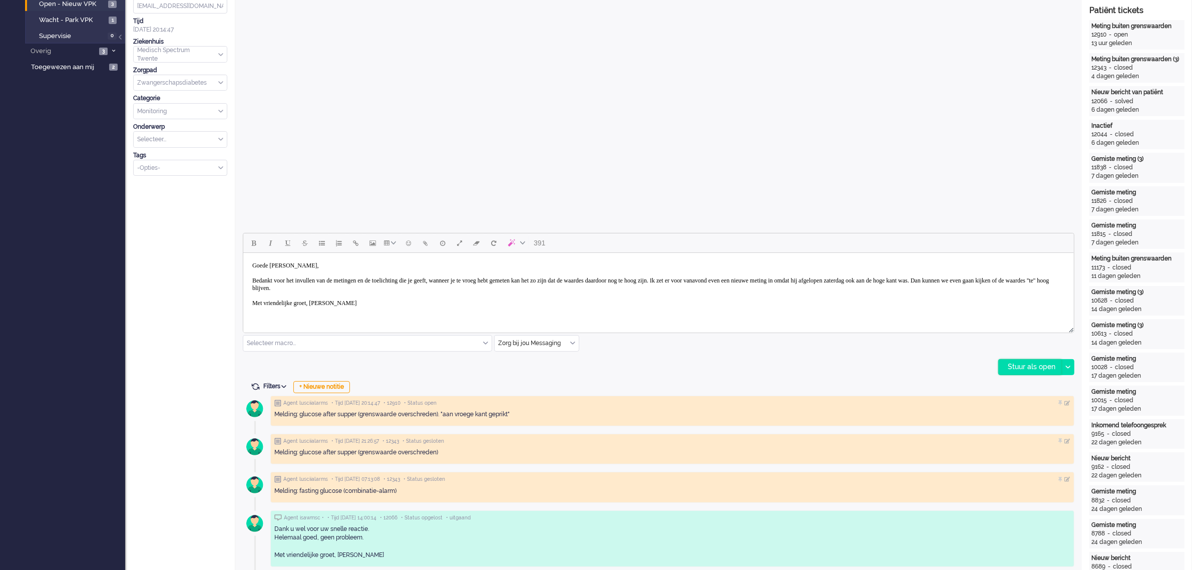
click at [1026, 364] on div "Stuur als open" at bounding box center [1030, 367] width 63 height 15
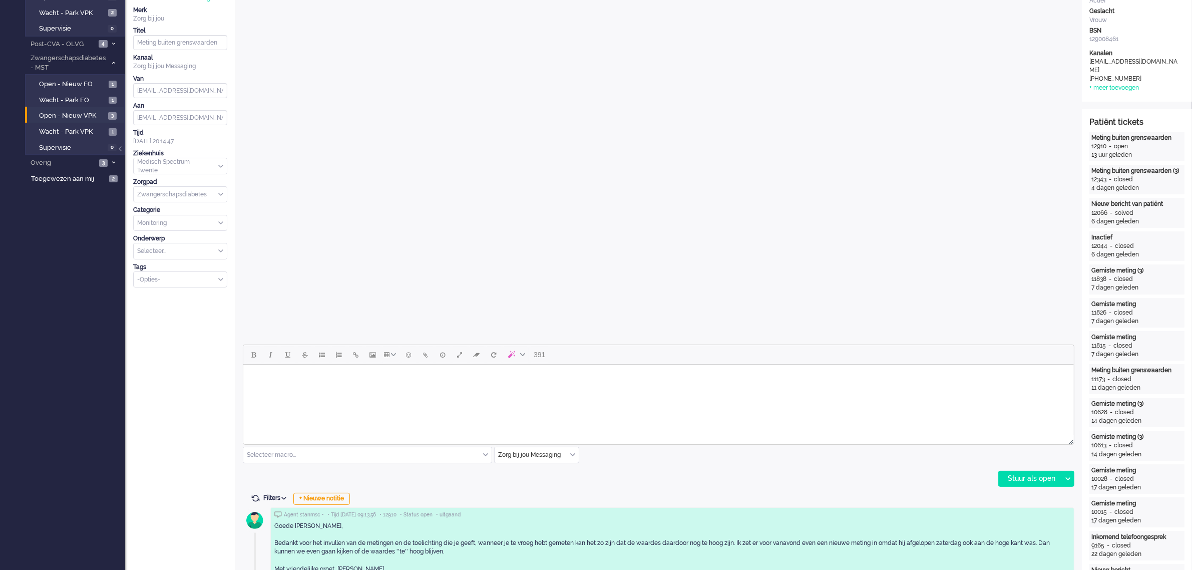
scroll to position [0, 0]
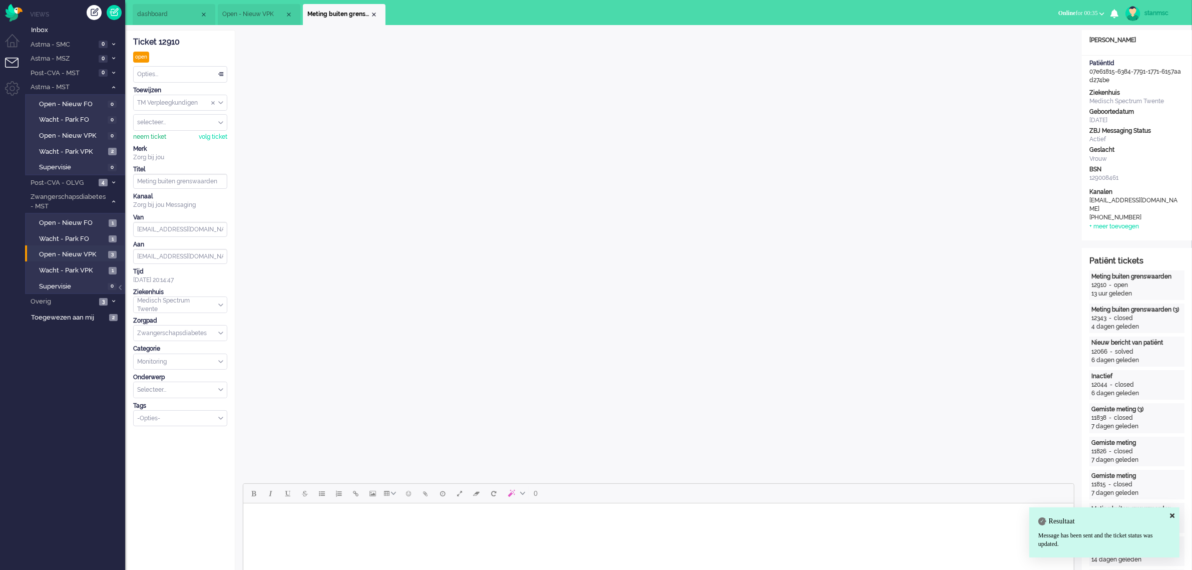
click at [158, 136] on div "neem ticket" at bounding box center [149, 137] width 33 height 9
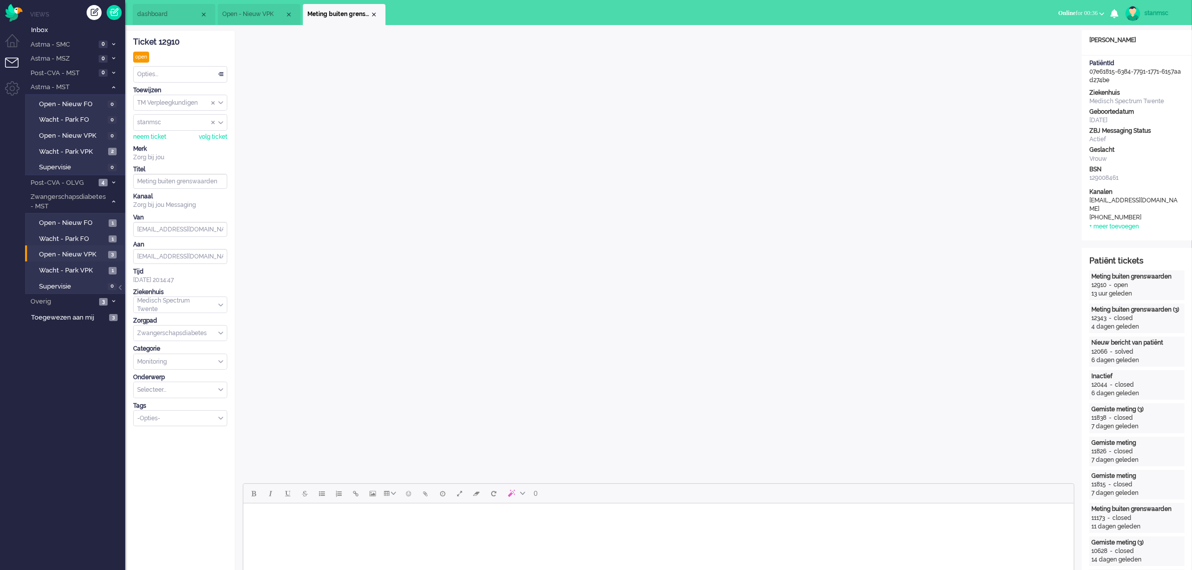
click at [171, 69] on div "Opties..." at bounding box center [180, 75] width 93 height 16
click at [166, 143] on li "Opgelost" at bounding box center [180, 145] width 93 height 15
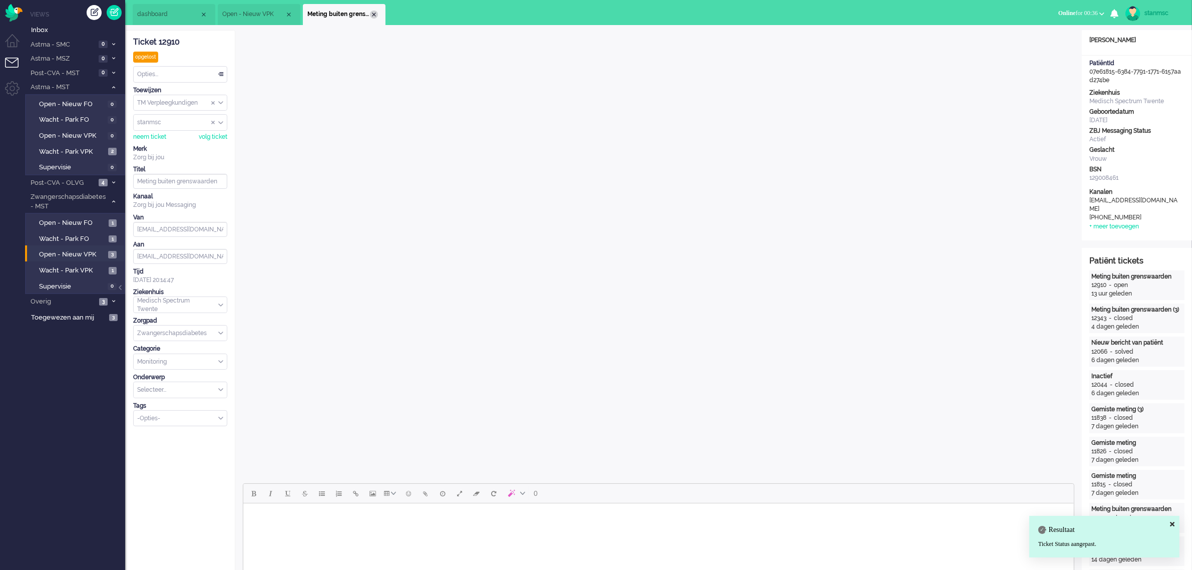
click at [374, 14] on div "Close tab" at bounding box center [374, 15] width 8 height 8
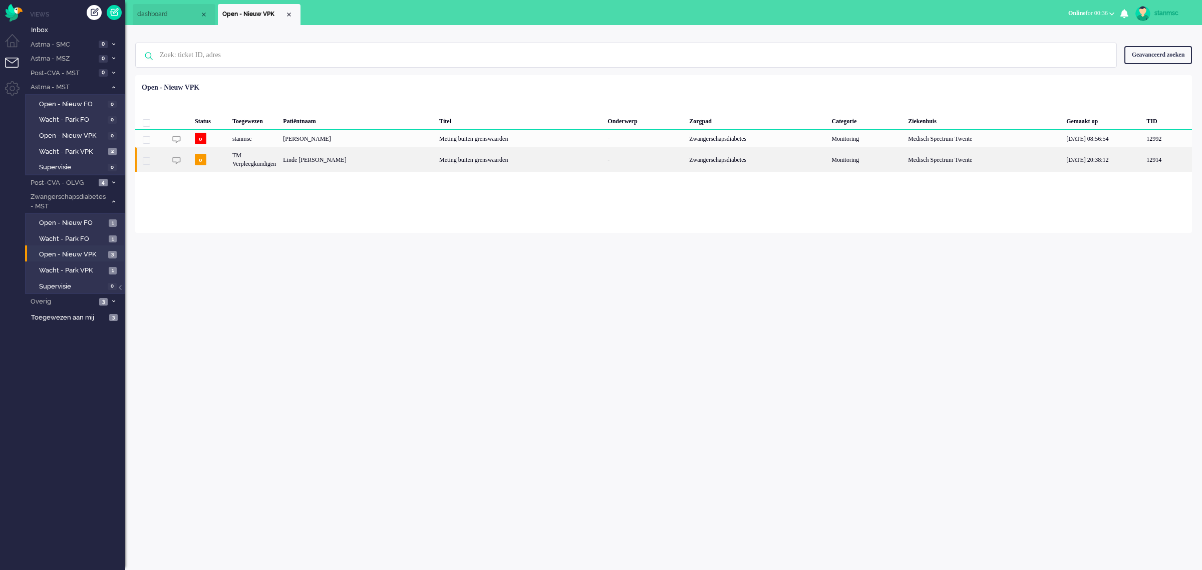
click at [337, 161] on div "Linde Lotte Wansing" at bounding box center [357, 159] width 156 height 25
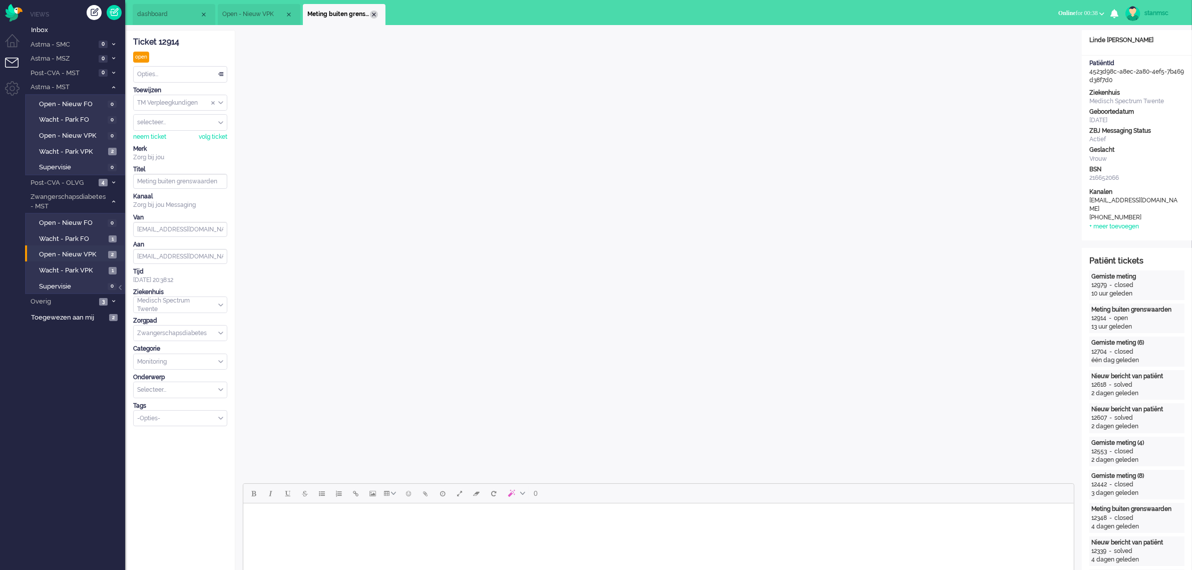
click at [376, 13] on div "Close tab" at bounding box center [374, 15] width 8 height 8
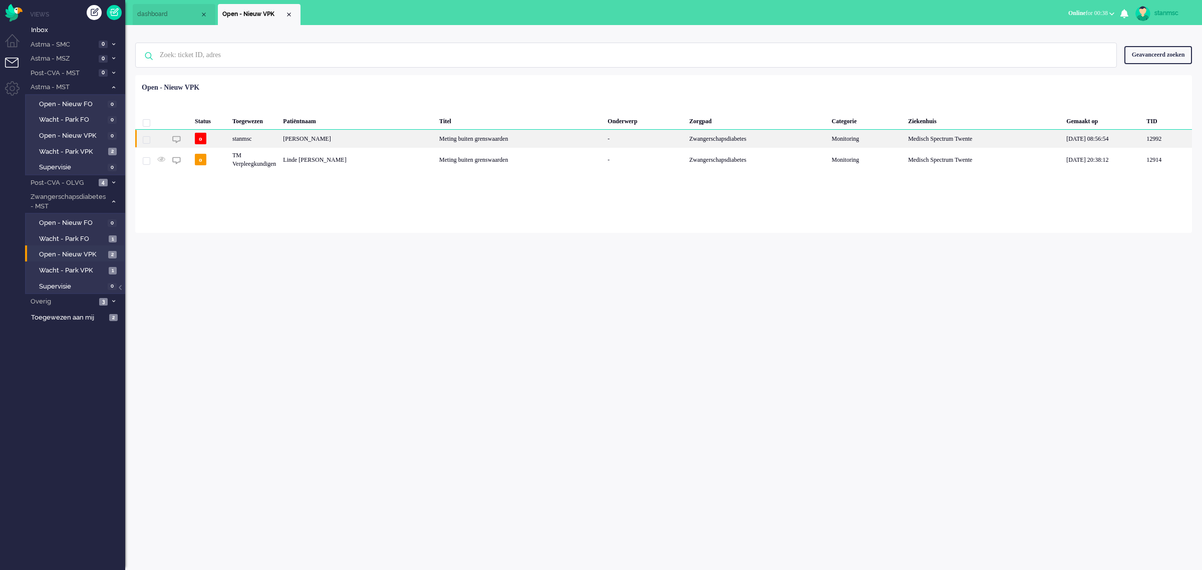
click at [329, 138] on div "[PERSON_NAME]" at bounding box center [357, 139] width 156 height 18
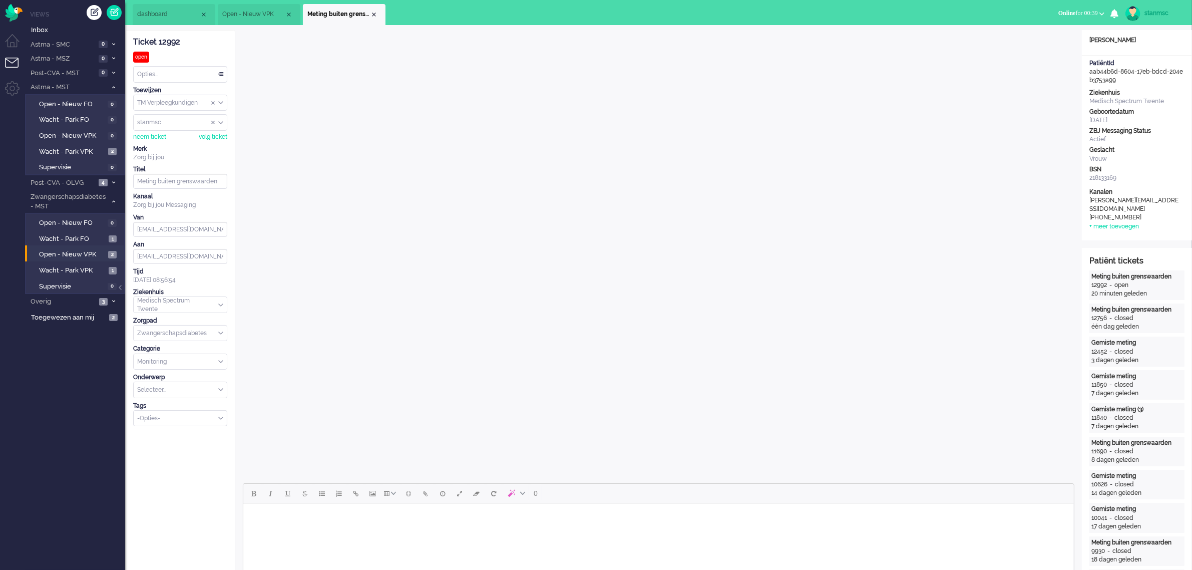
click at [259, 12] on span "Open - Nieuw VPK" at bounding box center [253, 14] width 63 height 9
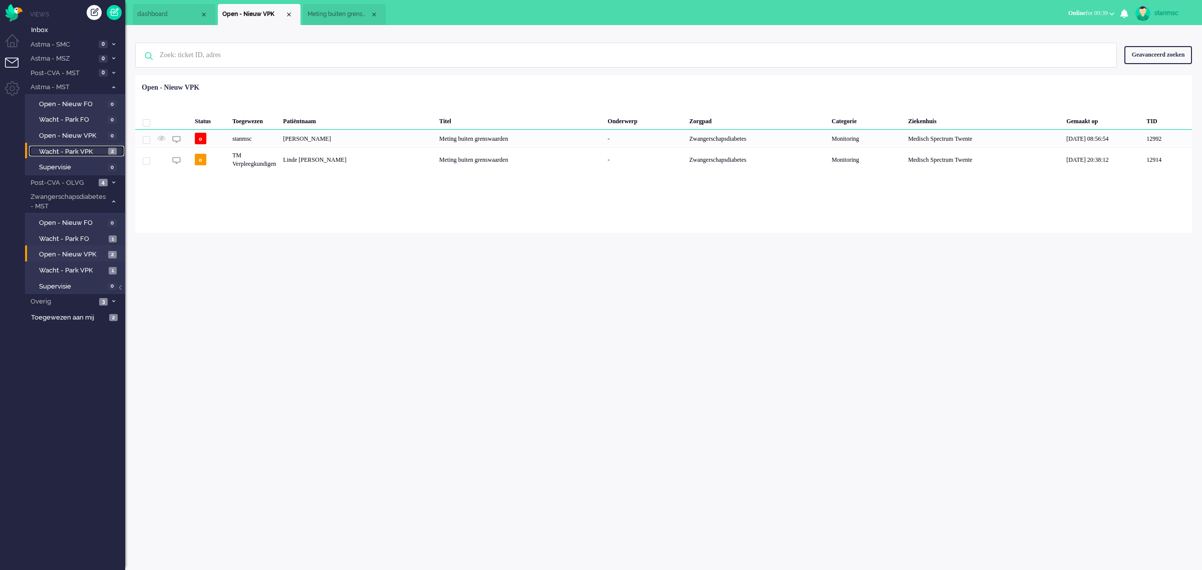
click at [79, 151] on span "Wacht - Park VPK" at bounding box center [72, 152] width 67 height 10
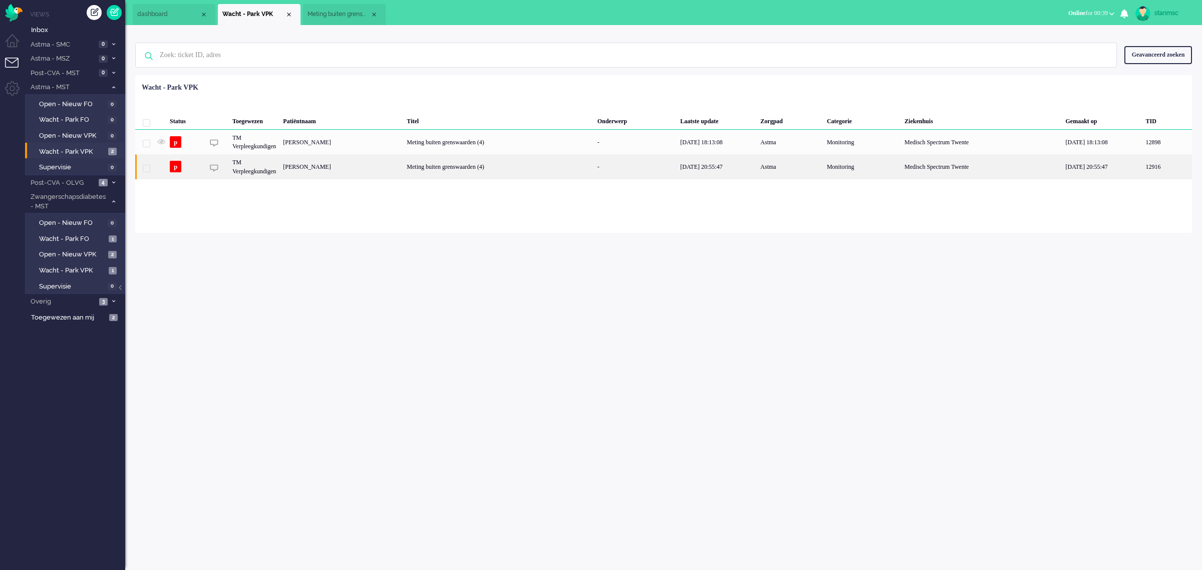
click at [369, 168] on div "Marion Blokzijl- Voshol" at bounding box center [341, 166] width 124 height 25
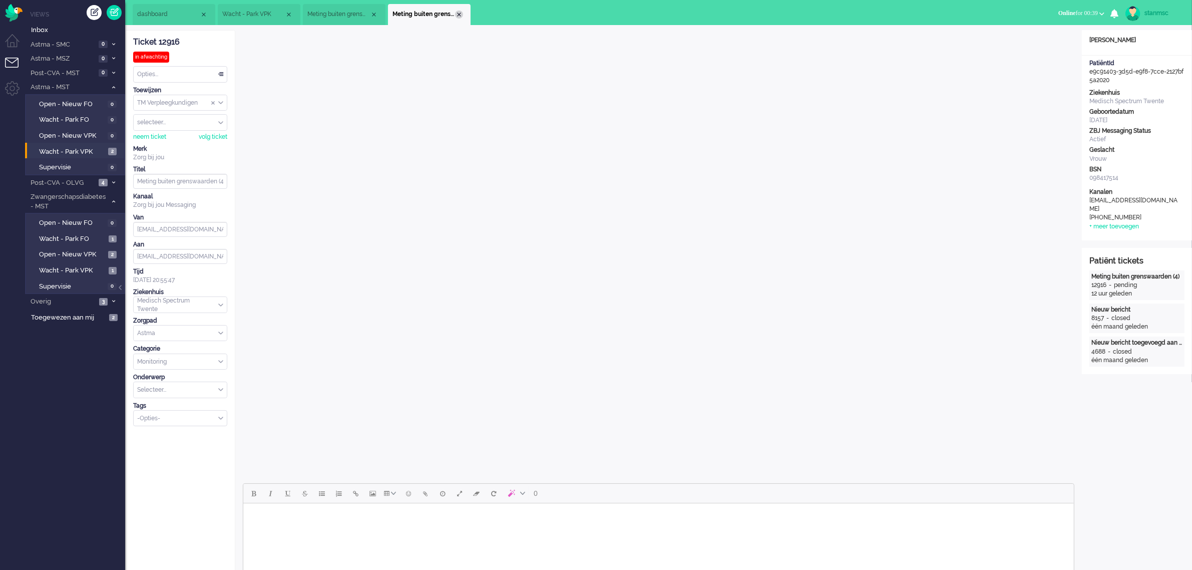
click at [458, 14] on div "Close tab" at bounding box center [459, 15] width 8 height 8
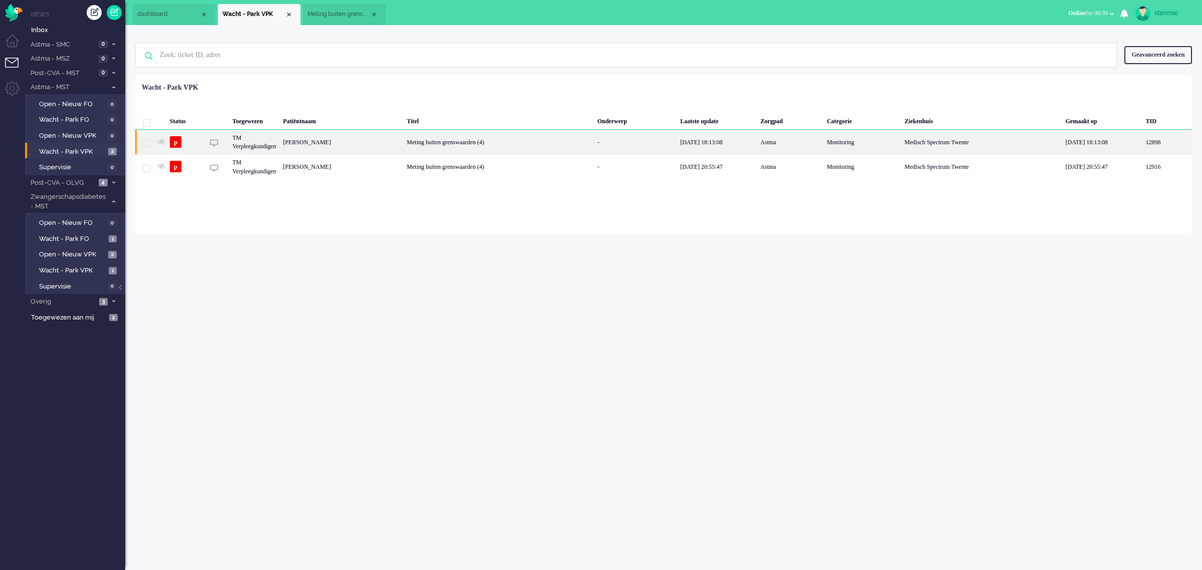
click at [357, 144] on div "Carlijn Budding" at bounding box center [341, 142] width 124 height 25
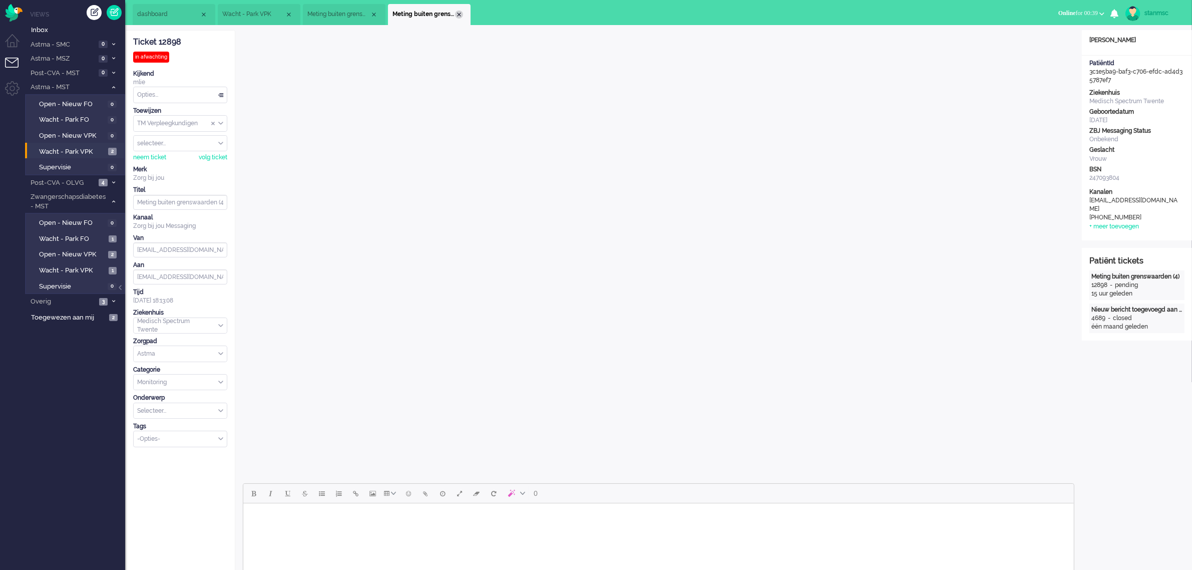
click at [462, 17] on div "Close tab" at bounding box center [459, 15] width 8 height 8
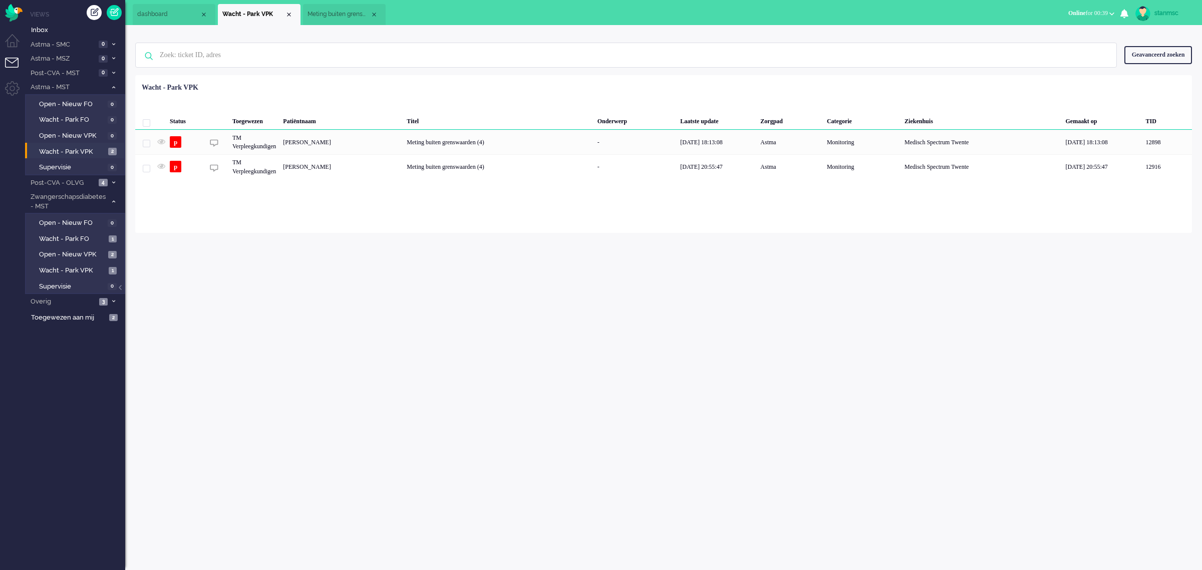
click at [342, 13] on span "Meting buiten grenswaarden" at bounding box center [338, 14] width 63 height 9
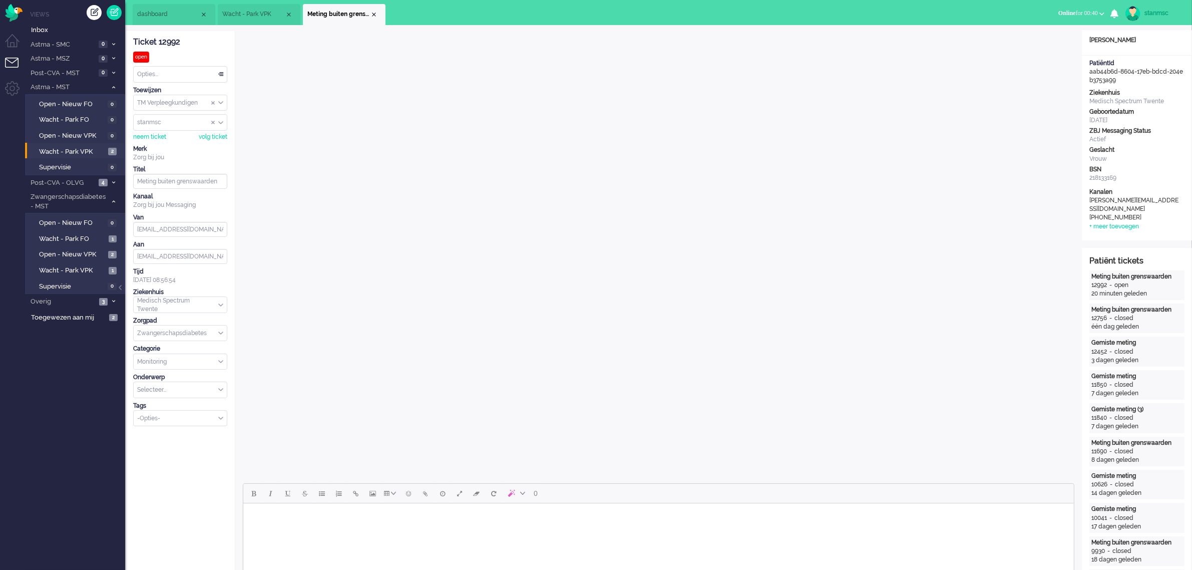
click at [254, 14] on span "Wacht - Park VPK" at bounding box center [253, 14] width 63 height 9
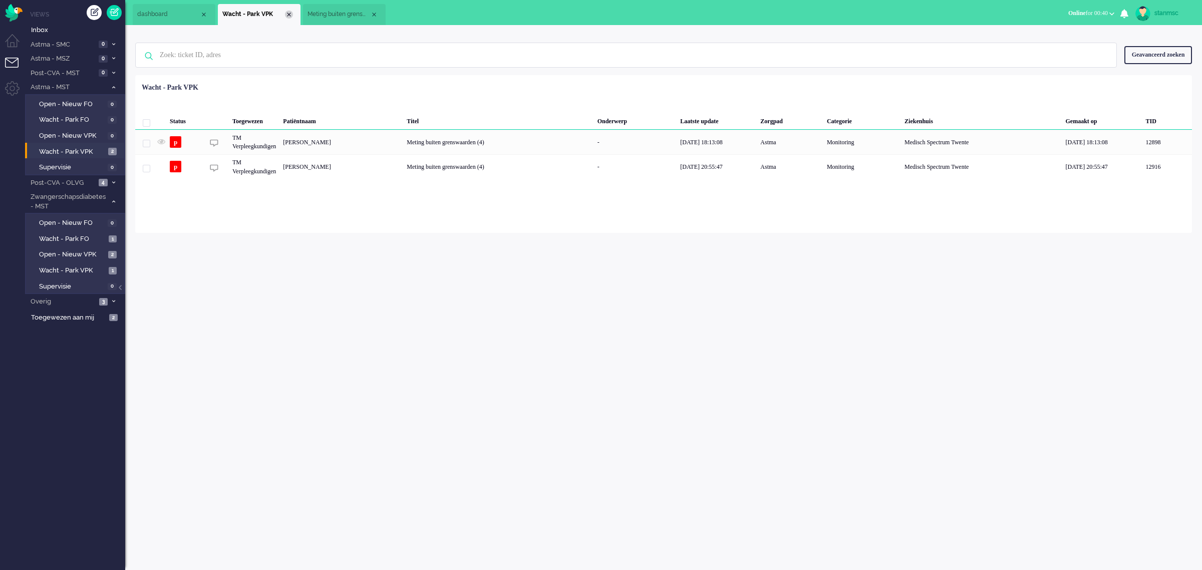
click at [289, 16] on div "Close tab" at bounding box center [289, 15] width 8 height 8
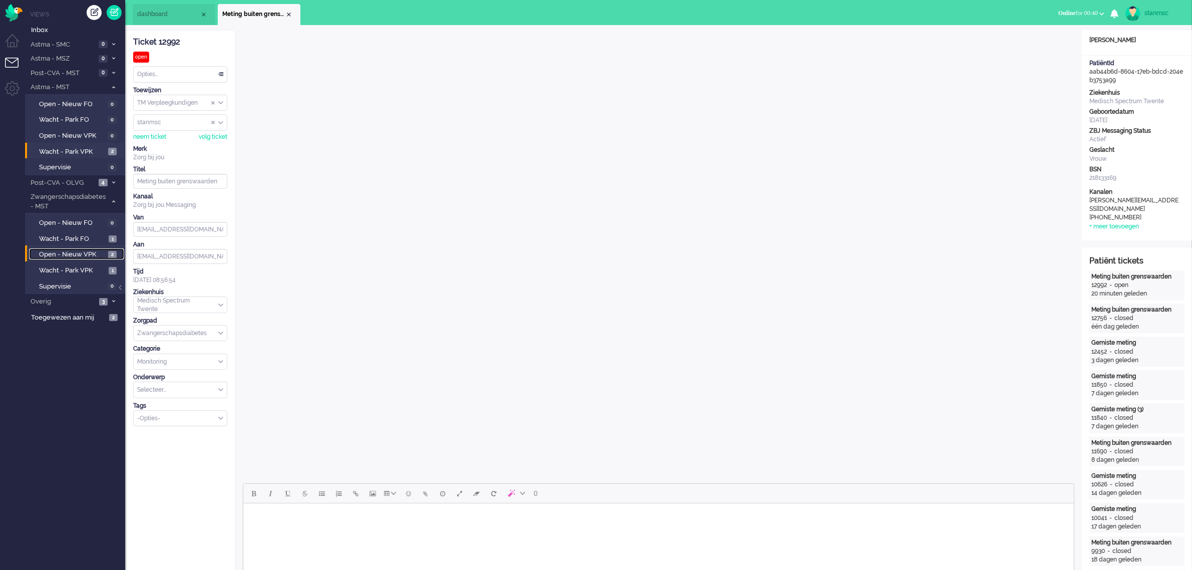
click at [73, 254] on span "Open - Nieuw VPK" at bounding box center [72, 255] width 67 height 10
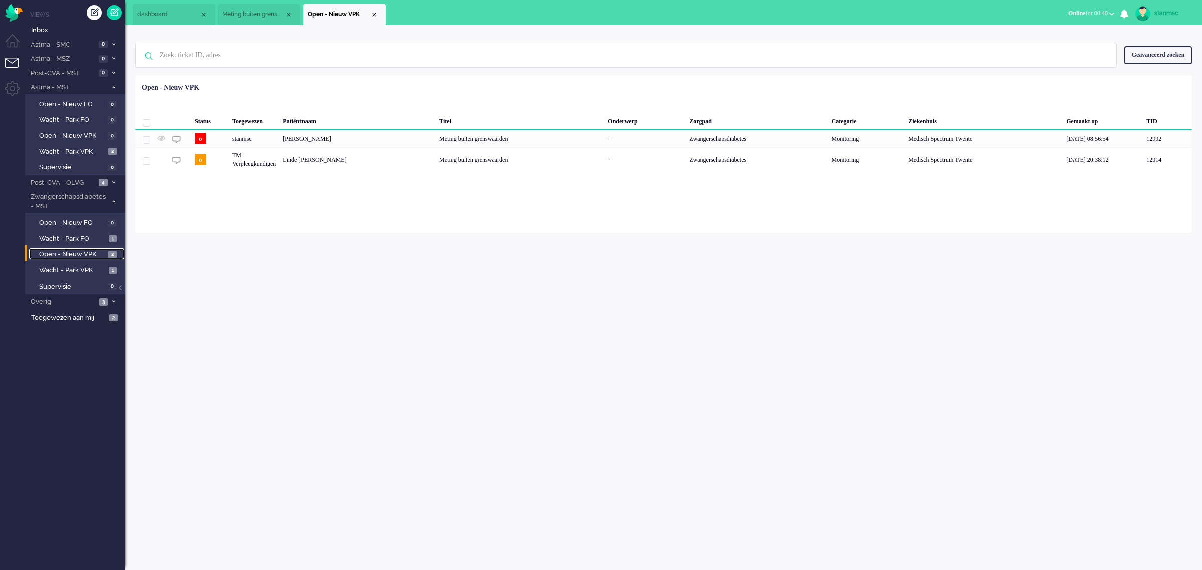
click at [183, 13] on span "dashboard" at bounding box center [168, 14] width 63 height 9
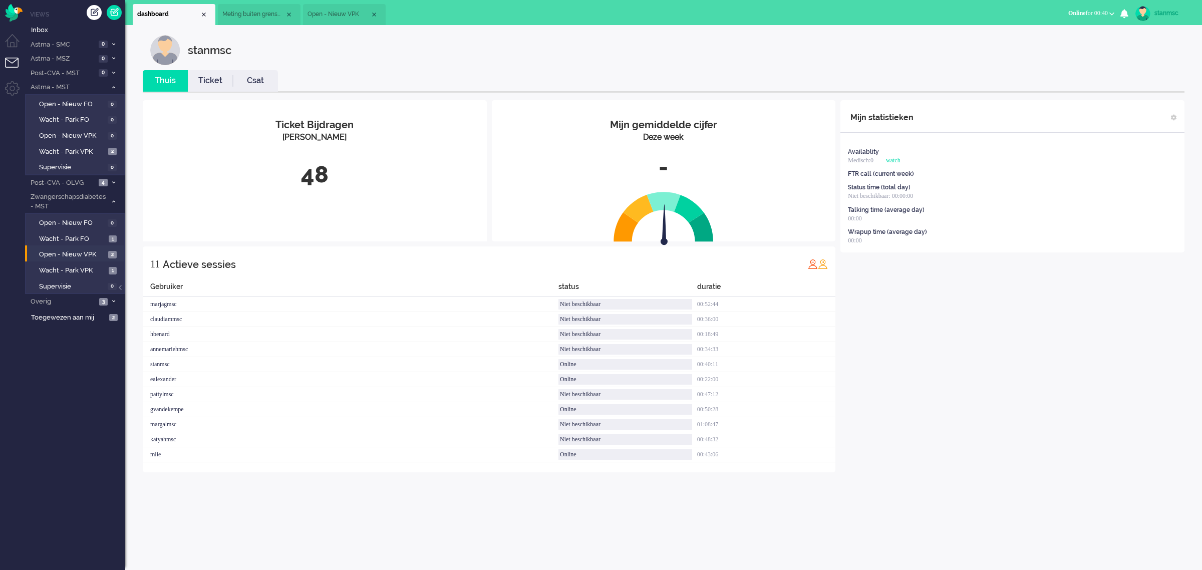
click at [211, 76] on link "Ticket" at bounding box center [210, 81] width 45 height 12
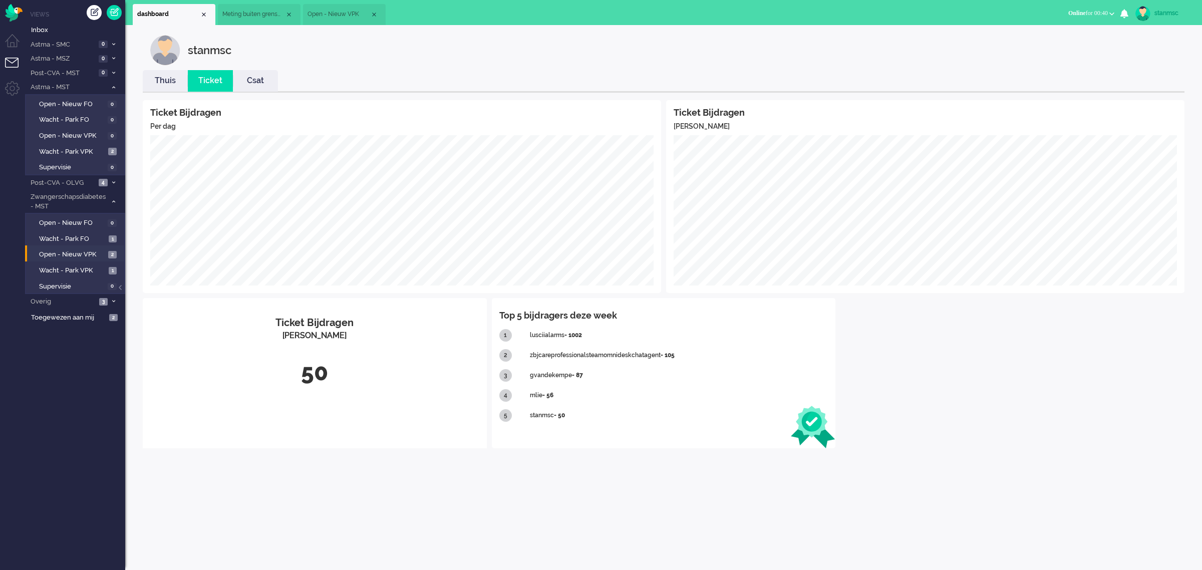
click at [160, 84] on link "Thuis" at bounding box center [165, 81] width 45 height 12
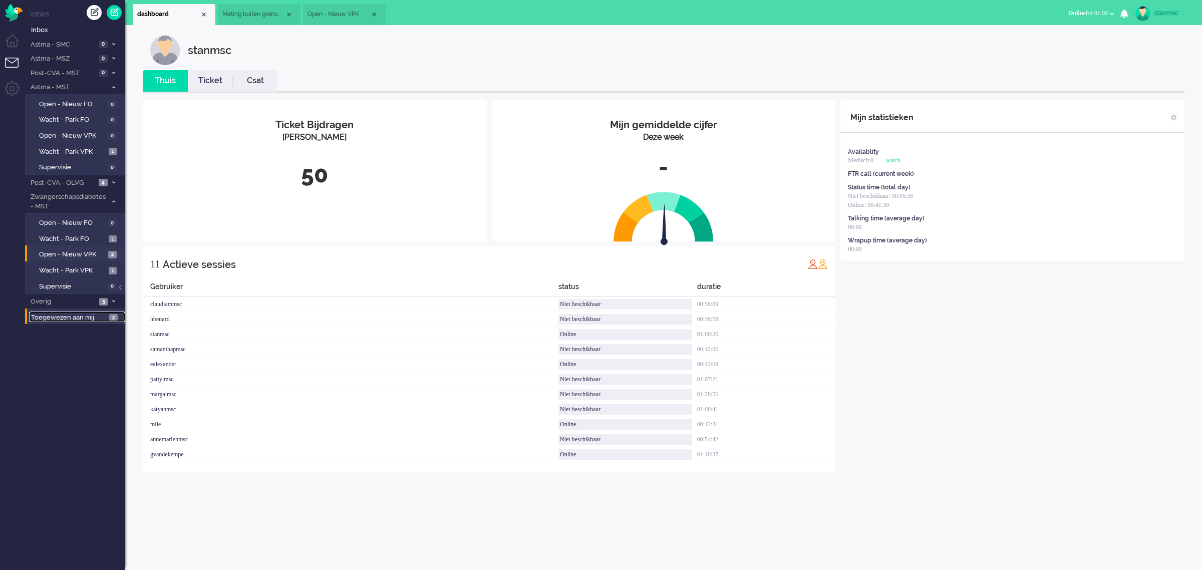
click at [74, 316] on span "Toegewezen aan mij" at bounding box center [68, 318] width 75 height 10
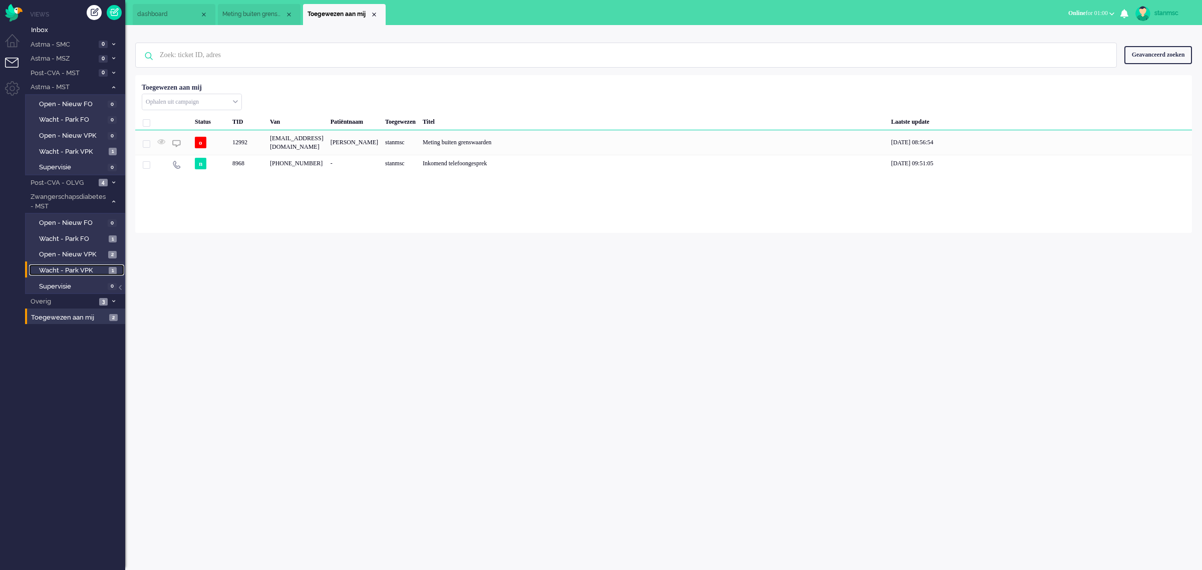
click at [80, 266] on span "Wacht - Park VPK" at bounding box center [72, 271] width 67 height 10
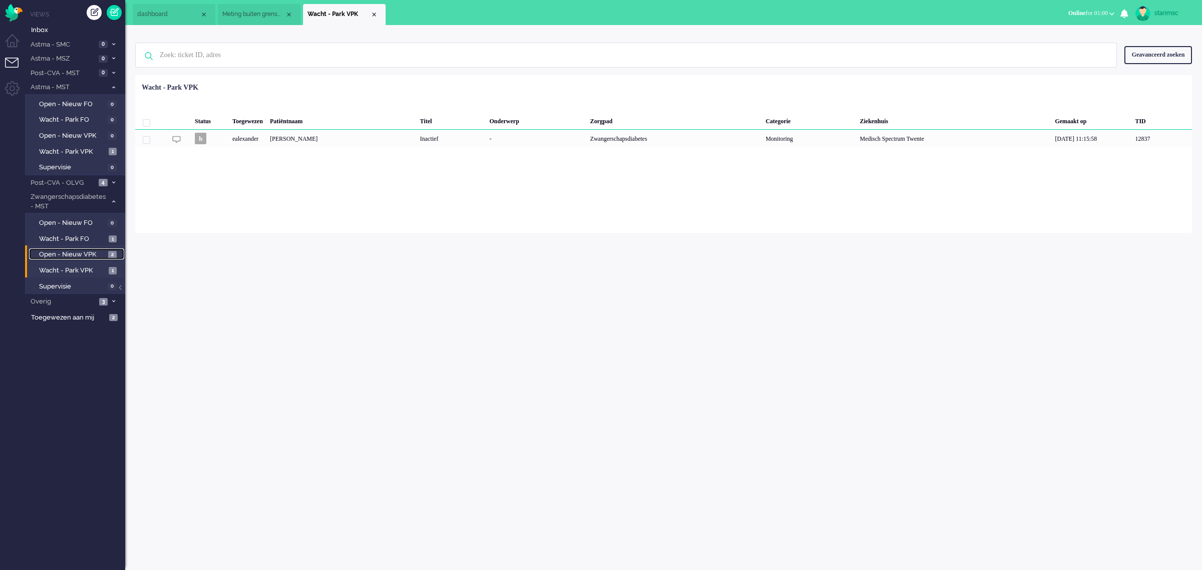
click at [83, 253] on span "Open - Nieuw VPK" at bounding box center [72, 255] width 67 height 10
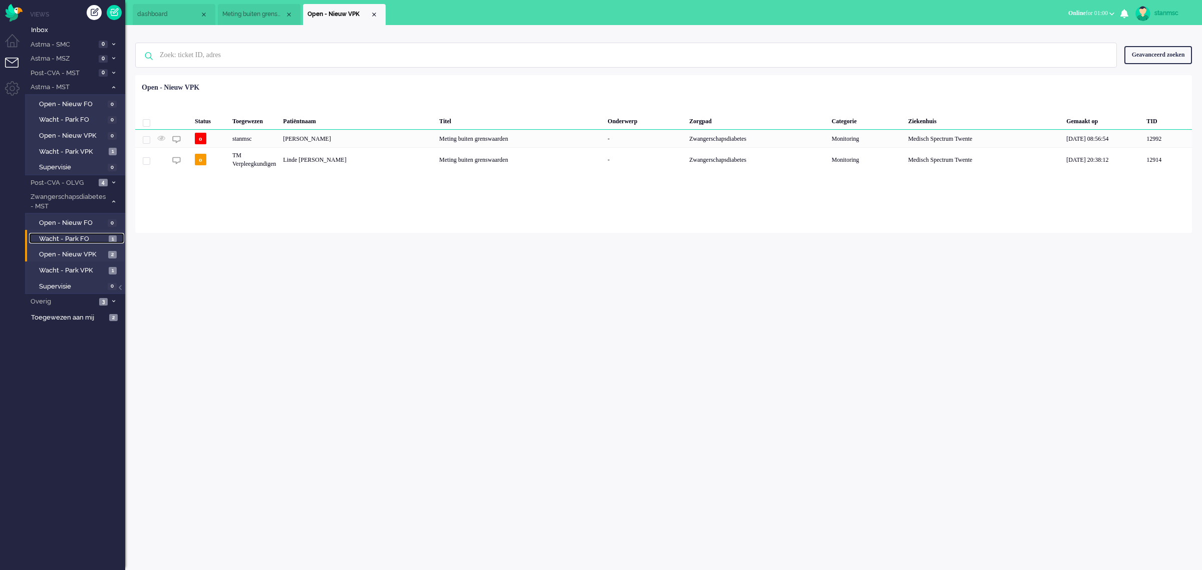
click at [83, 235] on span "Wacht - Park FO" at bounding box center [72, 239] width 67 height 10
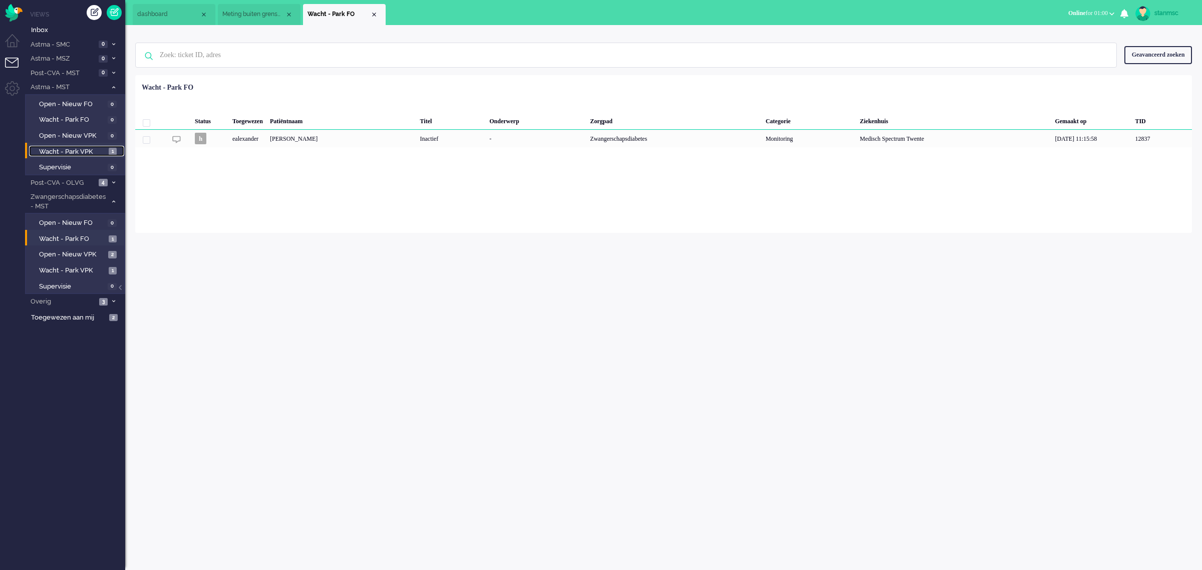
click at [81, 149] on span "Wacht - Park VPK" at bounding box center [72, 152] width 67 height 10
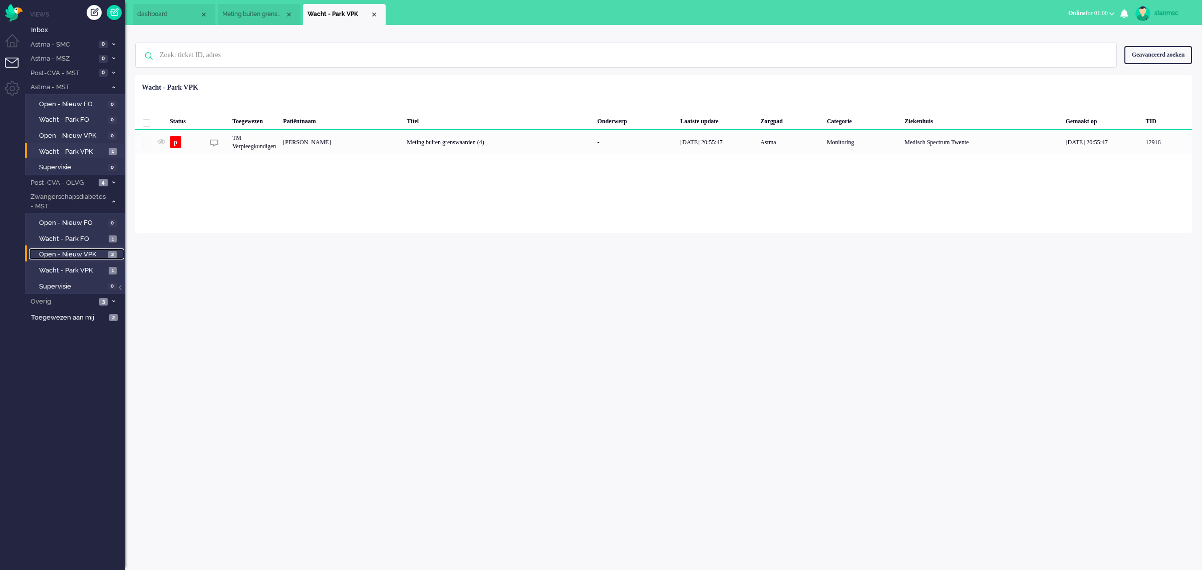
click at [86, 252] on span "Open - Nieuw VPK" at bounding box center [72, 255] width 67 height 10
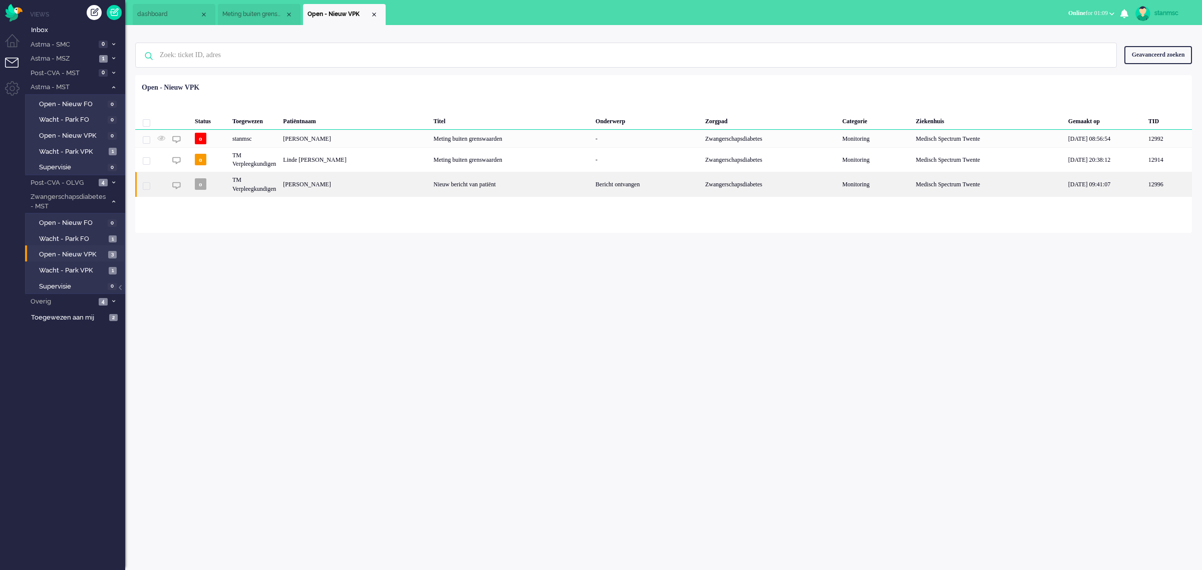
click at [362, 184] on div "Lisa Erna Hendriks" at bounding box center [354, 184] width 150 height 25
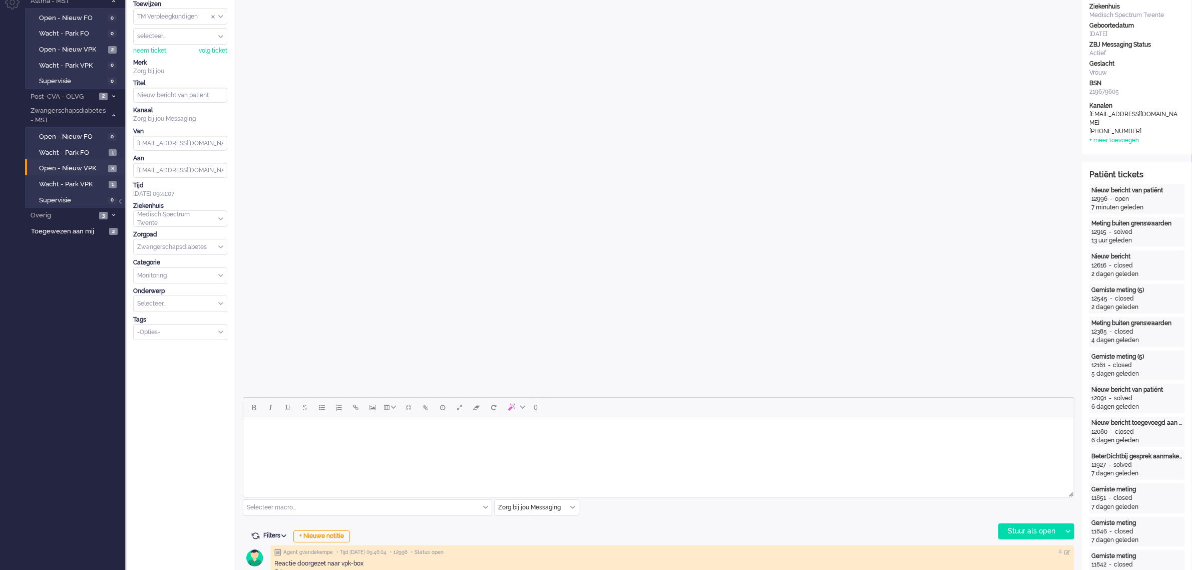
scroll to position [188, 0]
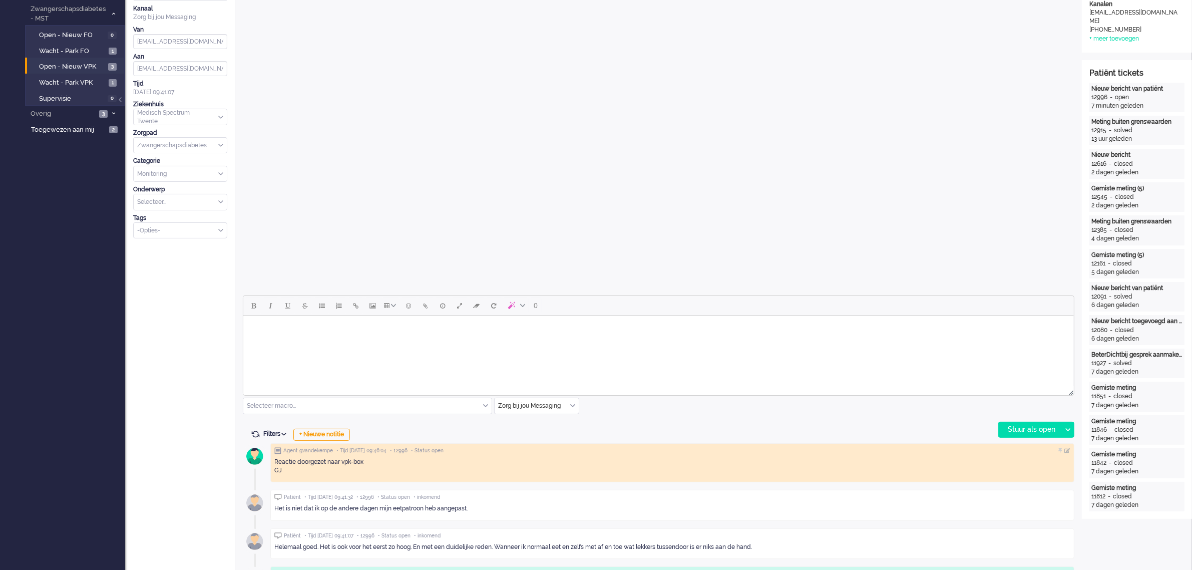
click at [271, 336] on body "Rich Text Area. Press ALT-0 for help." at bounding box center [658, 328] width 823 height 18
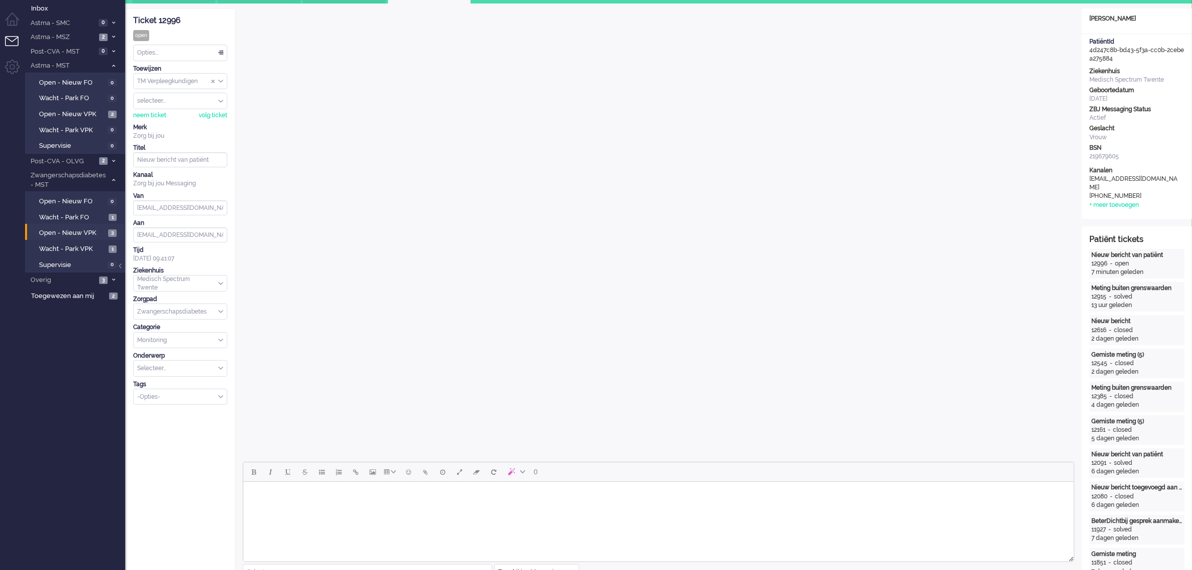
scroll to position [0, 0]
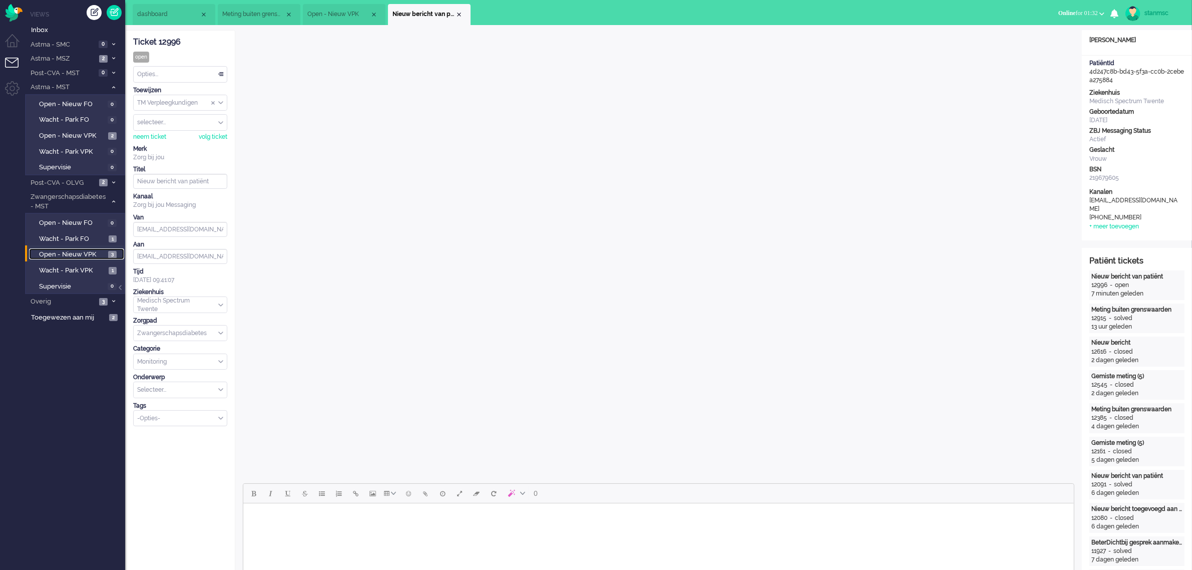
click at [79, 256] on span "Open - Nieuw VPK" at bounding box center [72, 255] width 67 height 10
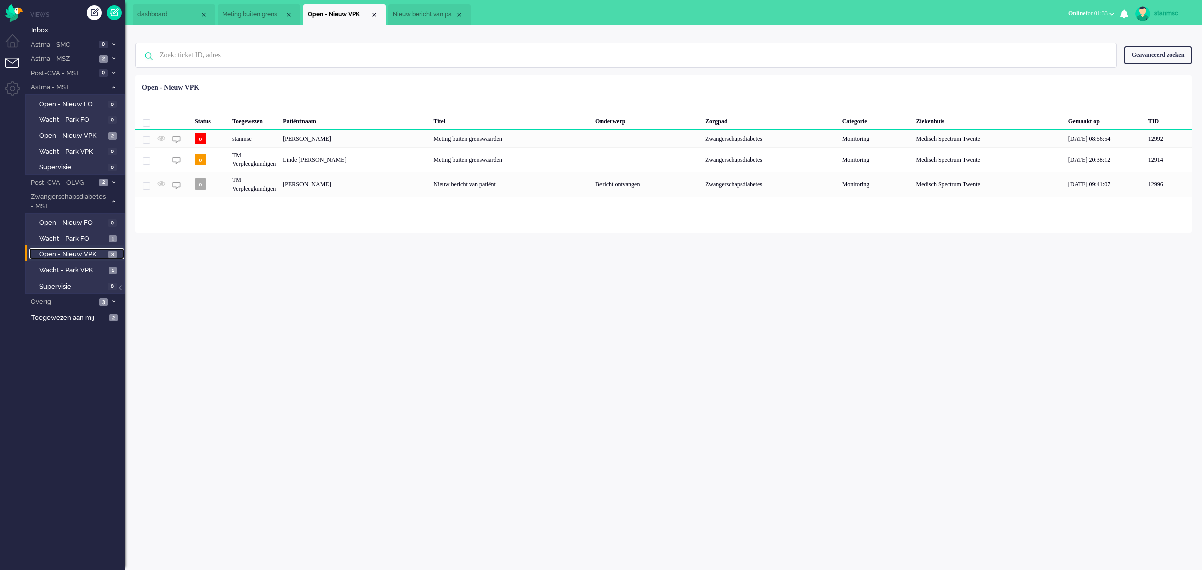
click at [417, 18] on span "Nieuw bericht van patiënt" at bounding box center [424, 14] width 63 height 9
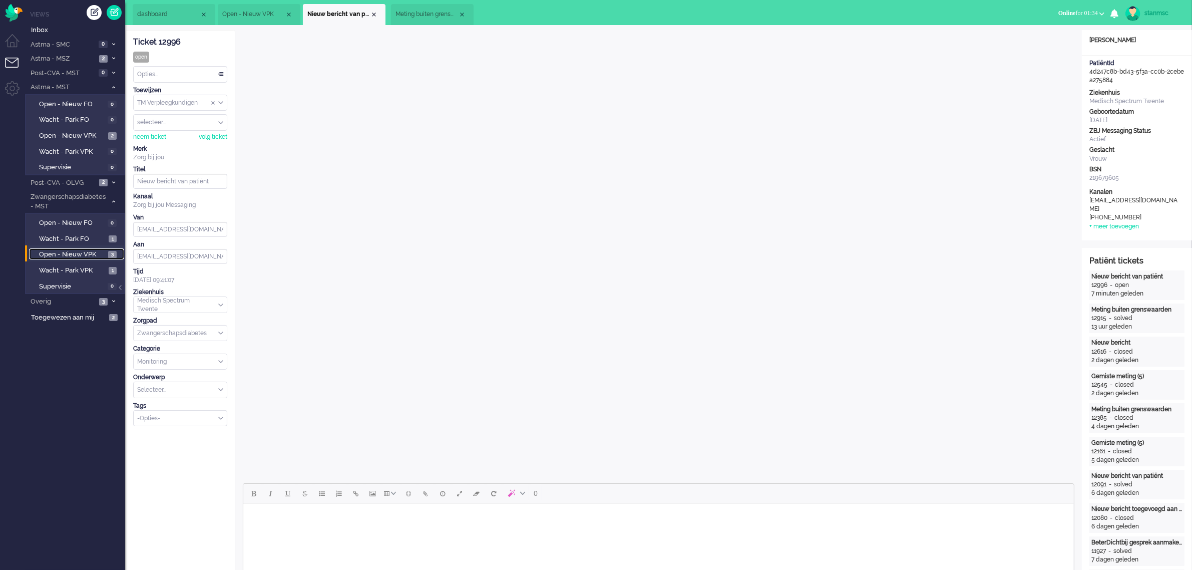
drag, startPoint x: 265, startPoint y: 14, endPoint x: 439, endPoint y: 18, distance: 173.3
click at [439, 18] on span "Meting buiten grenswaarden" at bounding box center [427, 14] width 63 height 9
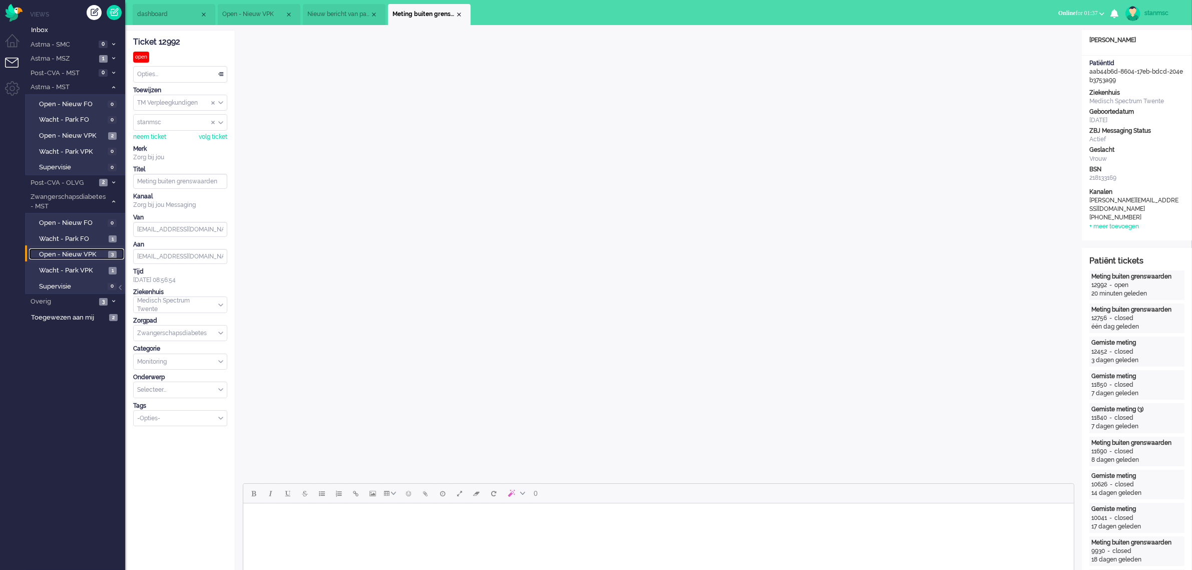
click at [174, 11] on span "dashboard" at bounding box center [168, 14] width 63 height 9
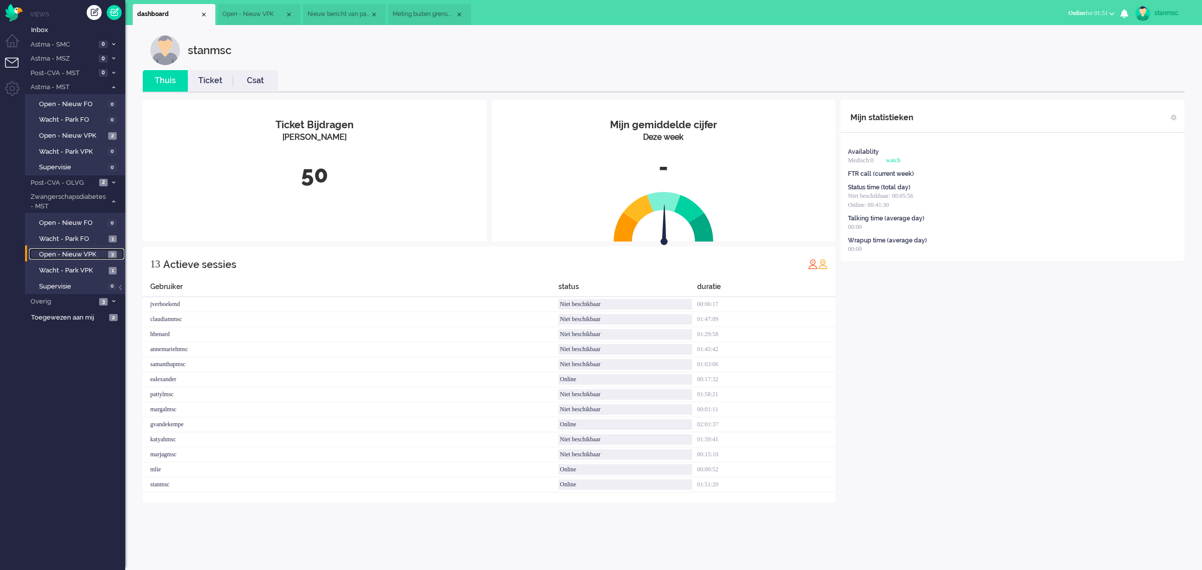
click at [256, 13] on span "Open - Nieuw VPK" at bounding box center [253, 14] width 63 height 9
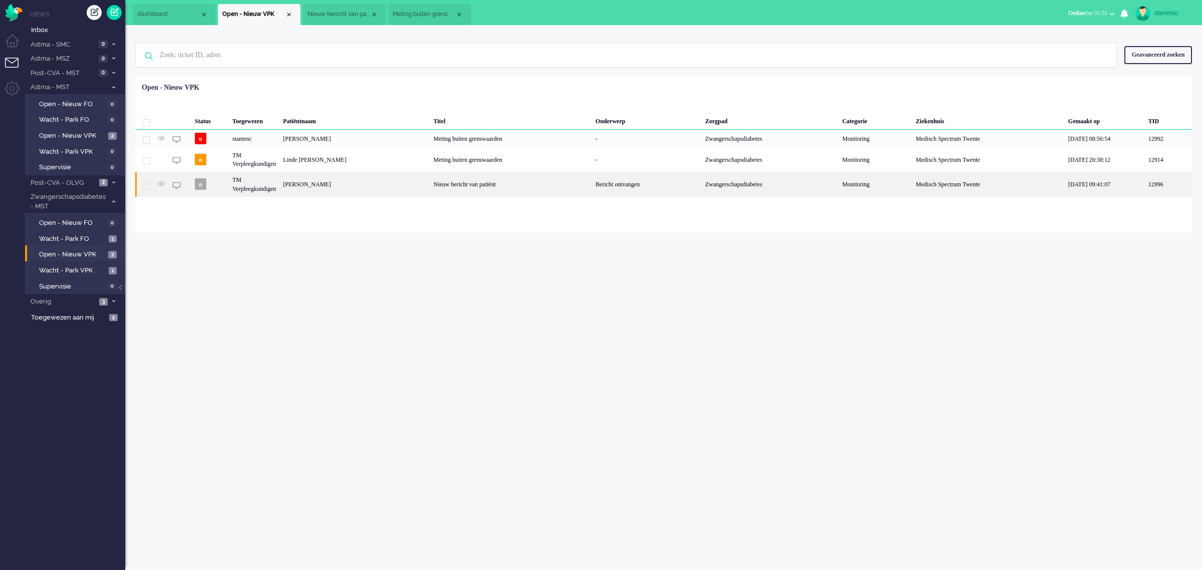
click at [317, 184] on div "Lisa Erna Hendriks" at bounding box center [354, 184] width 150 height 25
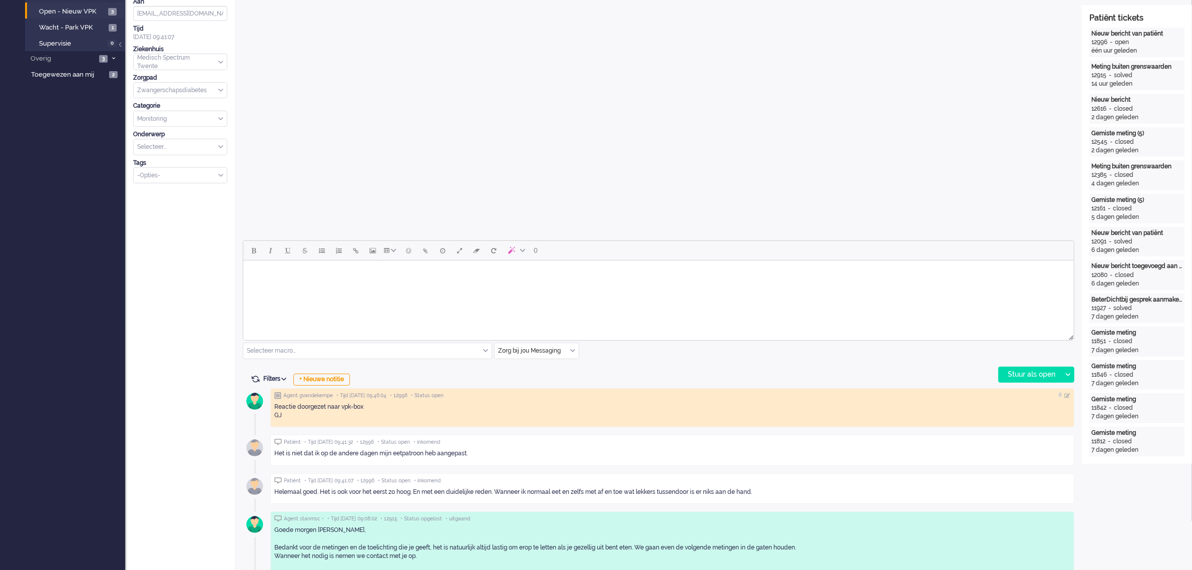
scroll to position [313, 0]
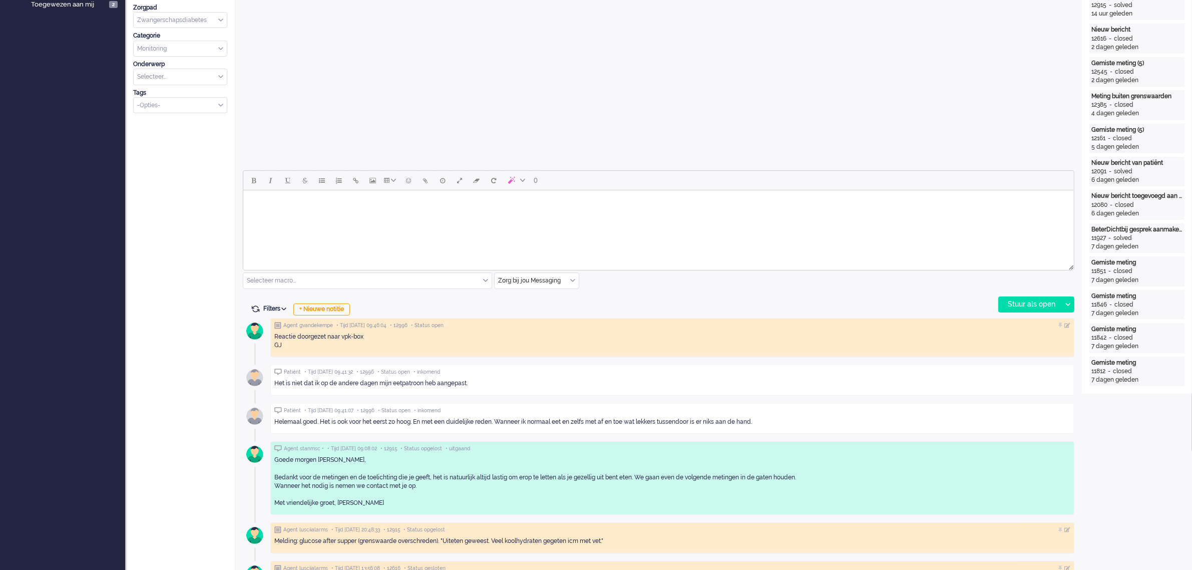
click at [267, 206] on body "Rich Text Area. Press ALT-0 for help." at bounding box center [658, 203] width 823 height 18
click at [1035, 298] on div "Stuur als open" at bounding box center [1030, 304] width 63 height 15
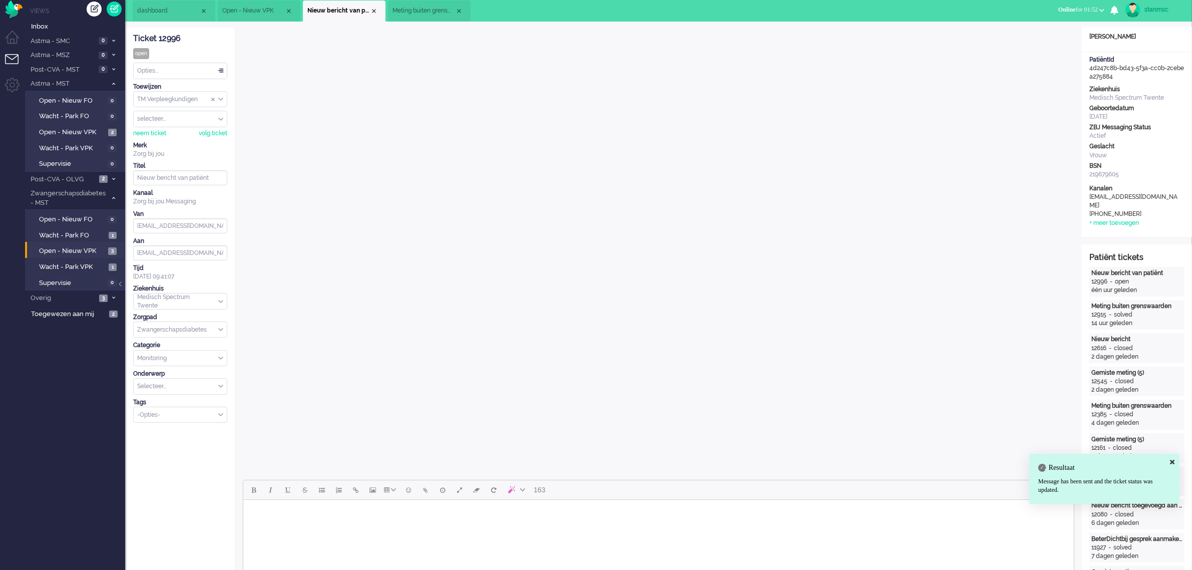
scroll to position [0, 0]
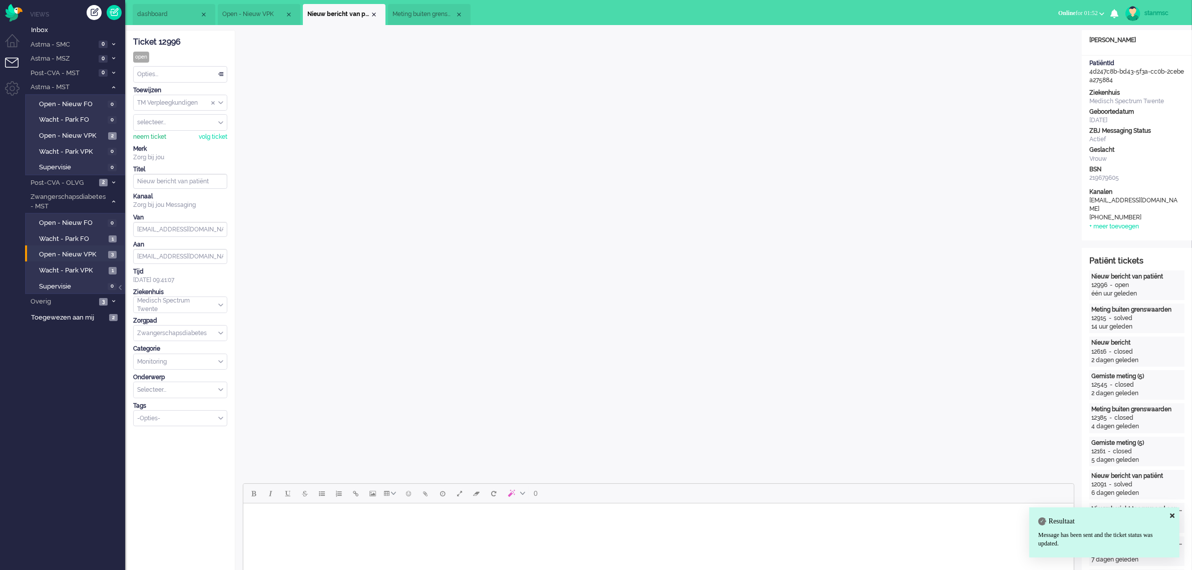
click at [154, 135] on div "neem ticket" at bounding box center [149, 137] width 33 height 9
click at [169, 73] on div "Opties..." at bounding box center [180, 75] width 93 height 16
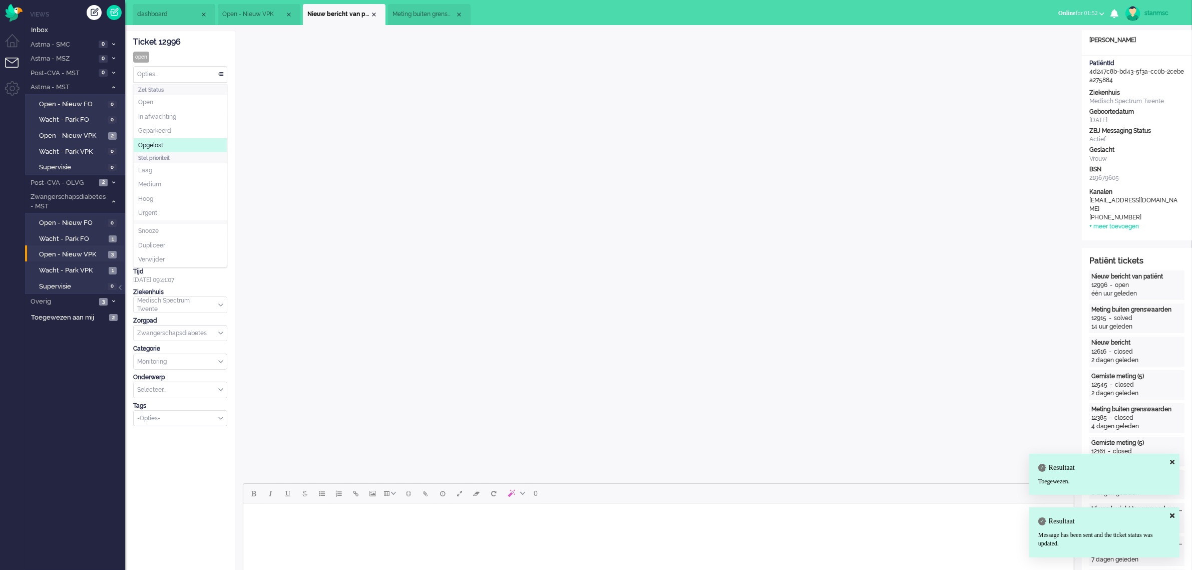
click at [166, 140] on li "Opgelost" at bounding box center [180, 145] width 93 height 15
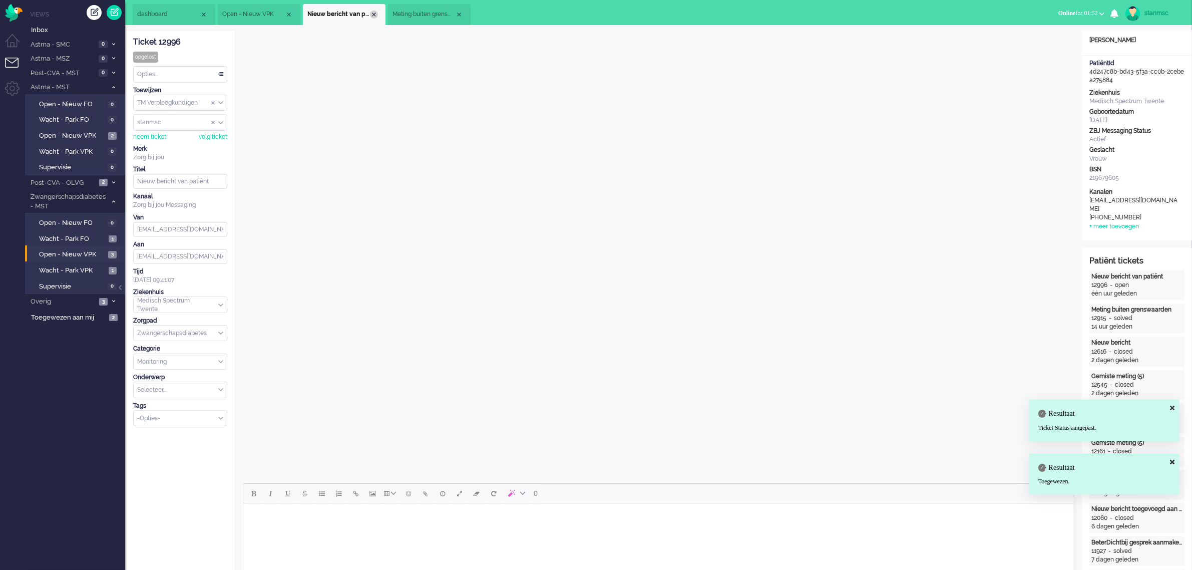
click at [373, 16] on div "Close tab" at bounding box center [374, 15] width 8 height 8
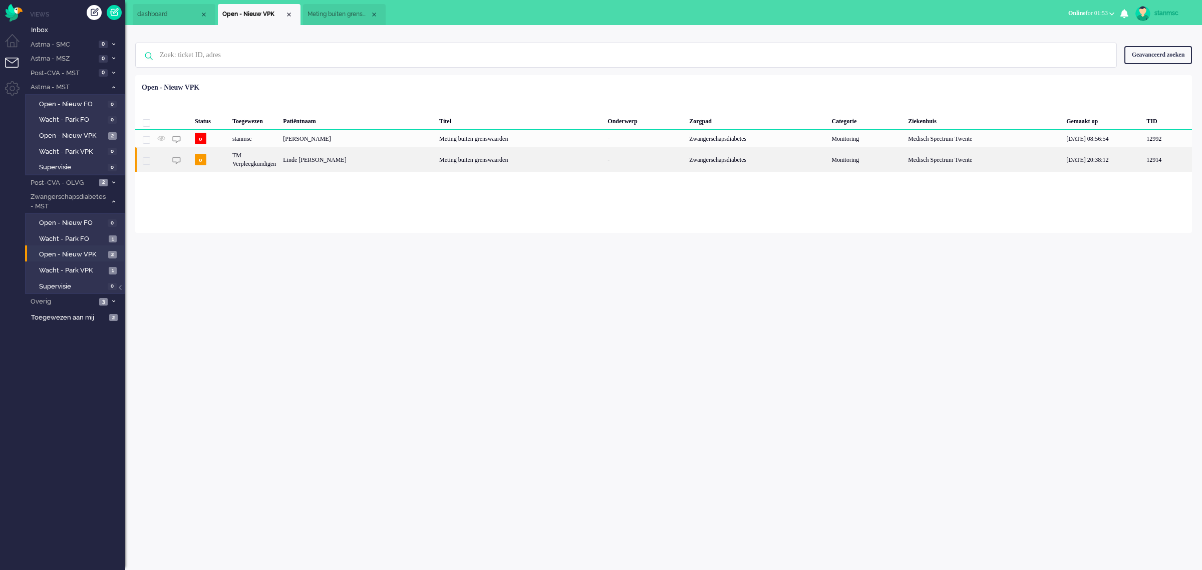
click at [273, 165] on div "TM Verpleegkundigen" at bounding box center [254, 159] width 51 height 25
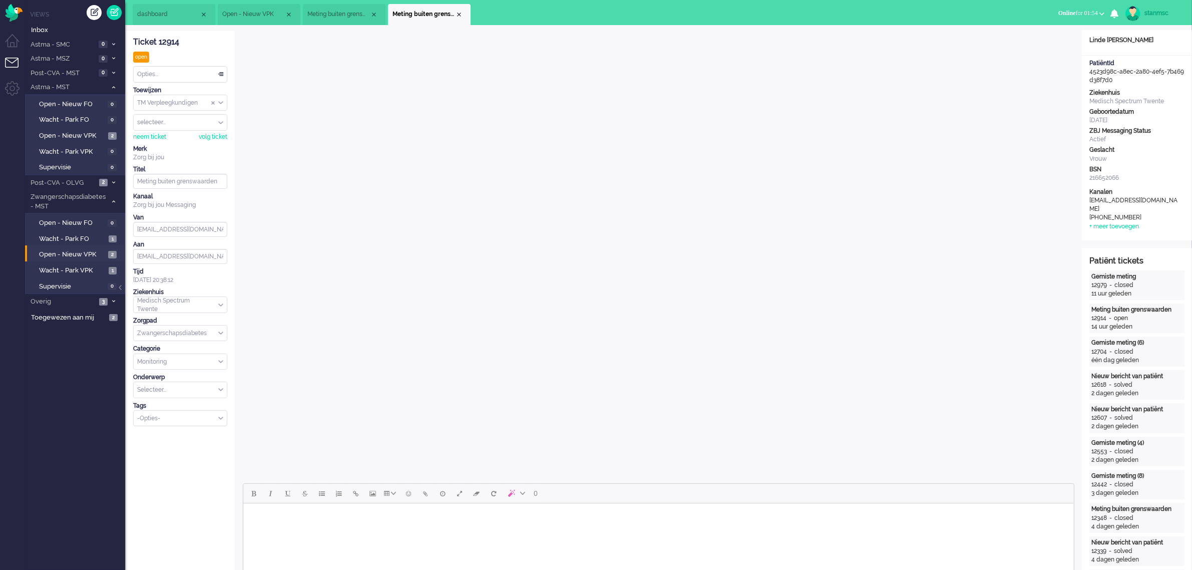
click at [333, 14] on span "Meting buiten grenswaarden" at bounding box center [338, 14] width 63 height 9
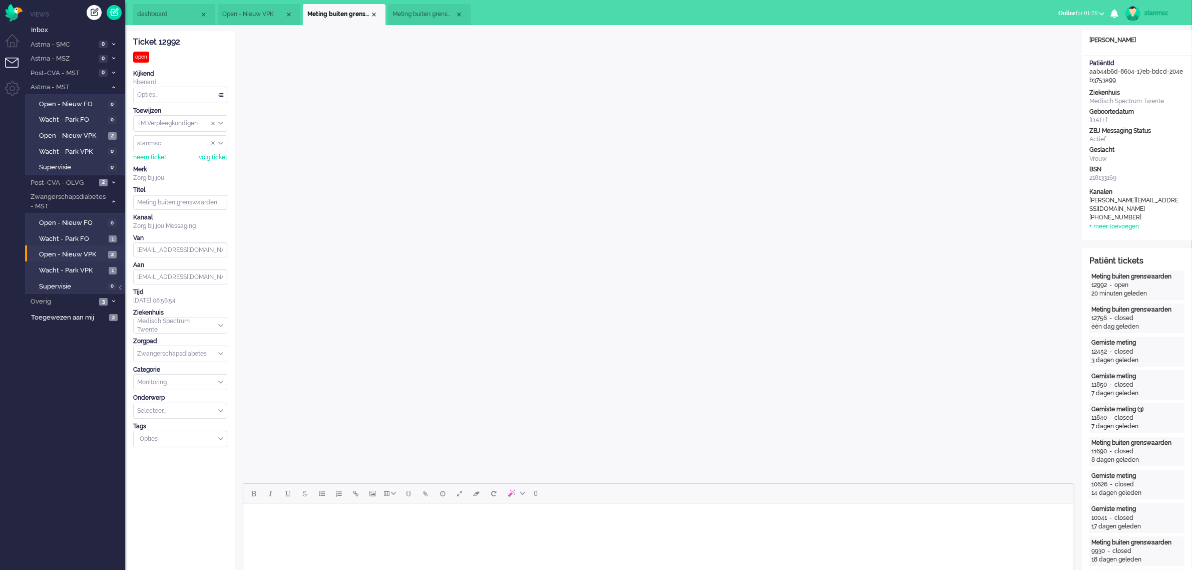
click at [424, 16] on span "Meting buiten grenswaarden" at bounding box center [424, 14] width 63 height 9
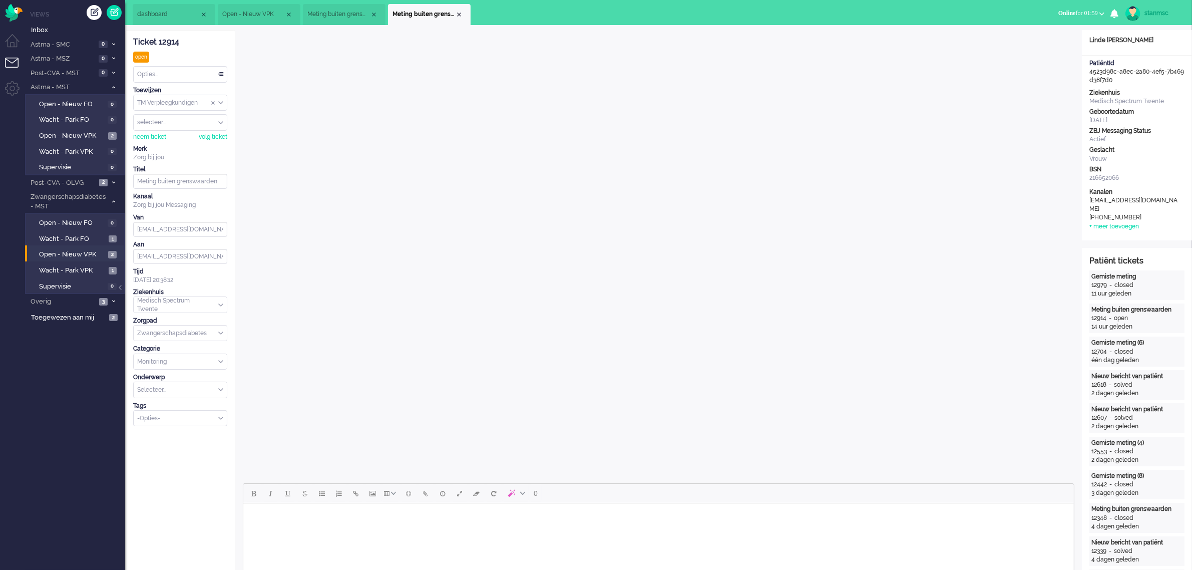
click at [343, 13] on span "Meting buiten grenswaarden" at bounding box center [338, 14] width 63 height 9
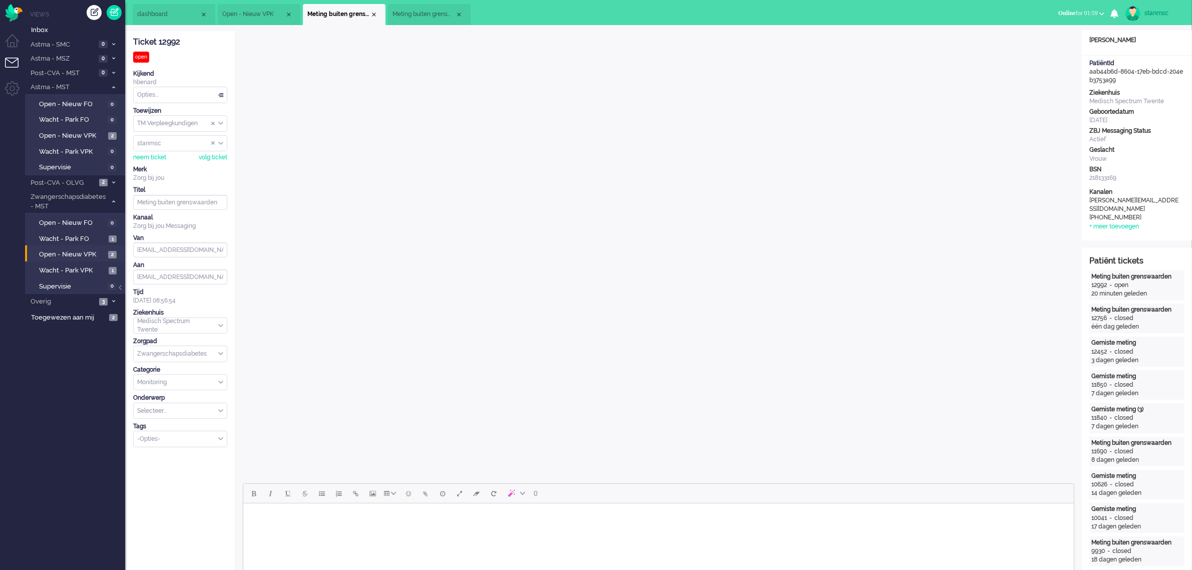
click at [412, 16] on span "Meting buiten grenswaarden" at bounding box center [424, 14] width 63 height 9
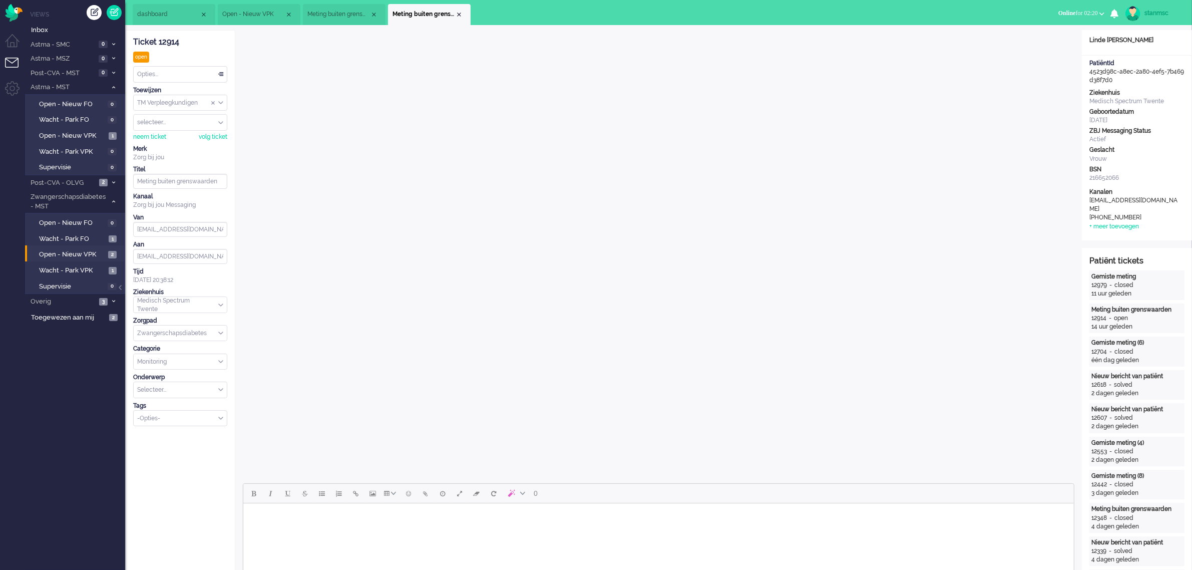
click at [361, 15] on span "Meting buiten grenswaarden" at bounding box center [338, 14] width 63 height 9
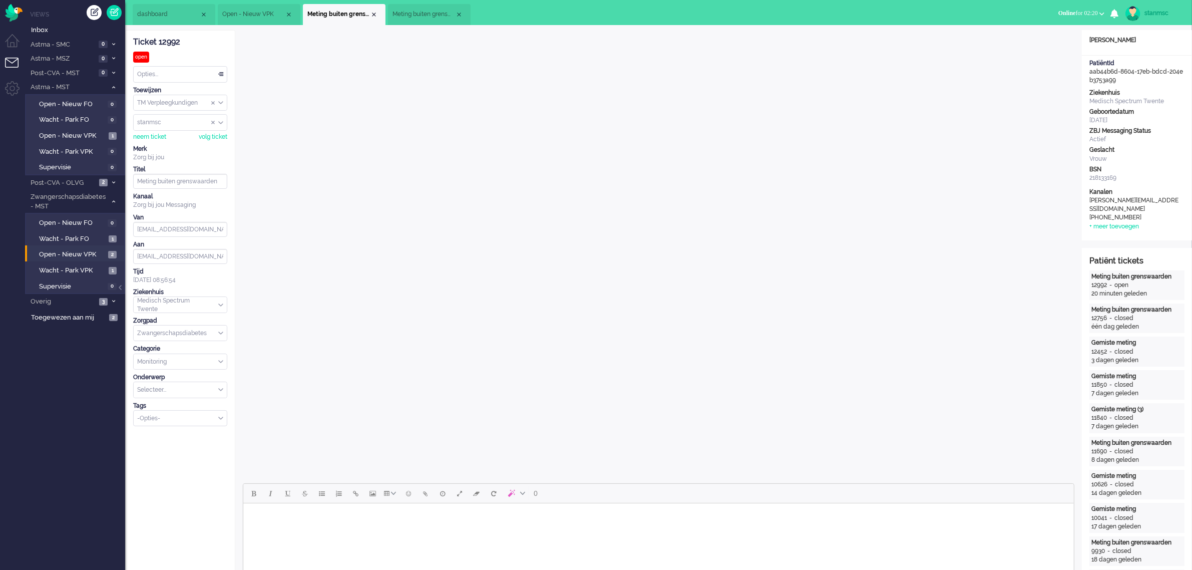
click at [414, 15] on span "Meting buiten grenswaarden" at bounding box center [424, 14] width 63 height 9
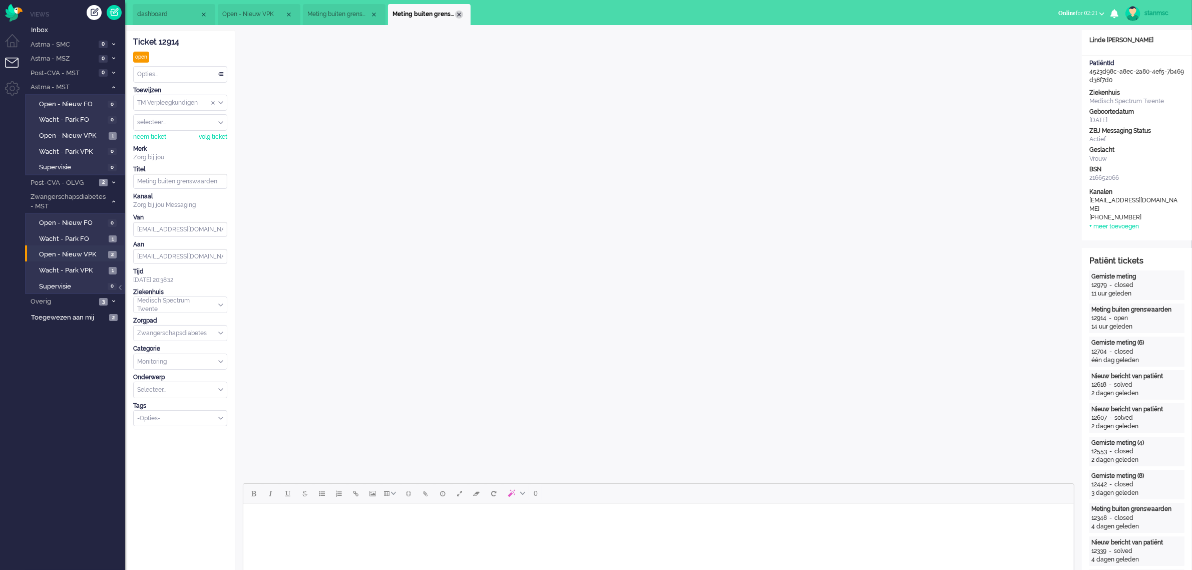
click at [457, 14] on div "Close tab" at bounding box center [459, 15] width 8 height 8
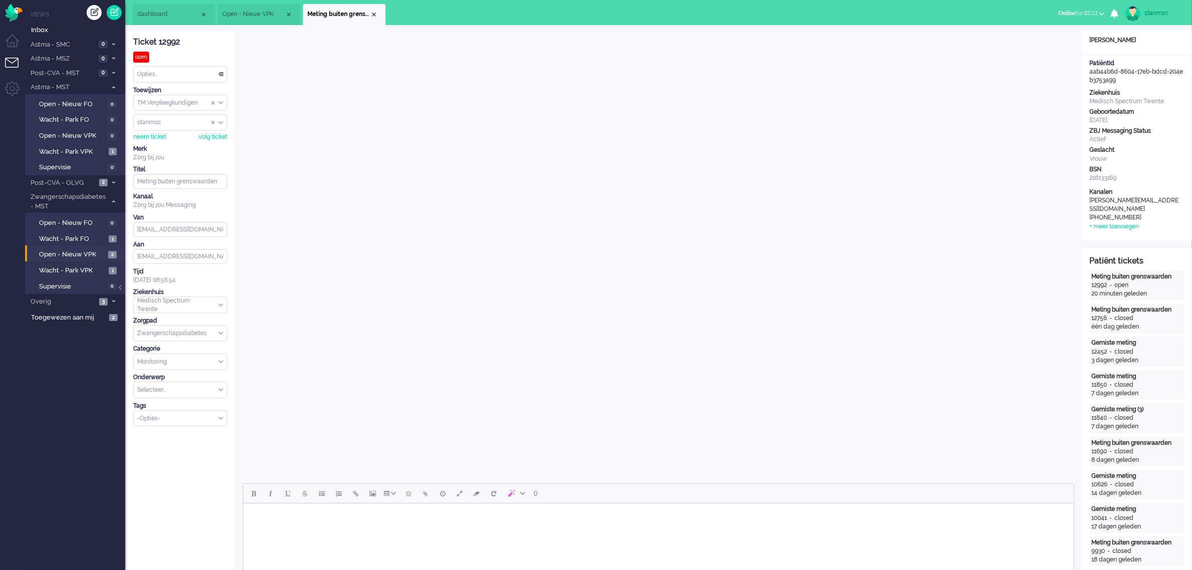
click at [256, 13] on span "Open - Nieuw VPK" at bounding box center [253, 14] width 63 height 9
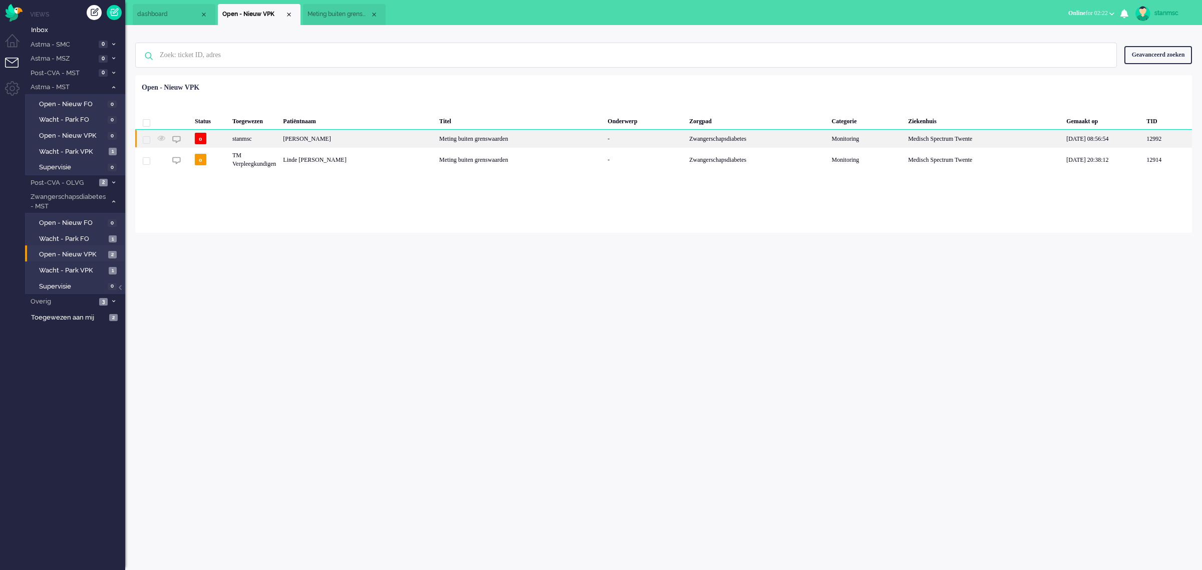
click at [279, 138] on div "stanmsc" at bounding box center [254, 139] width 51 height 18
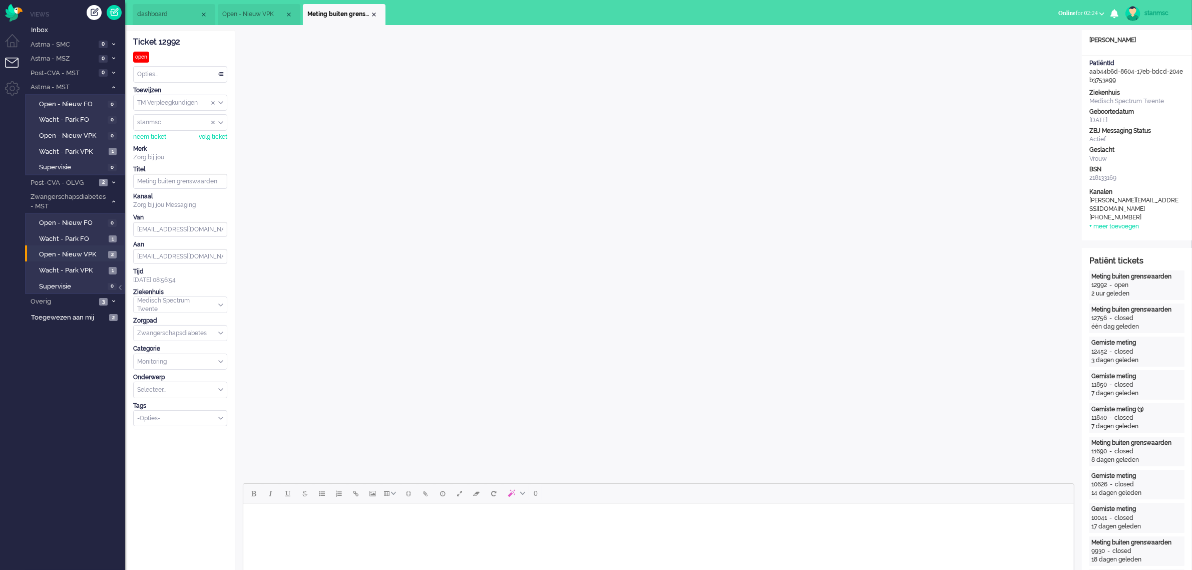
click at [256, 11] on span "Open - Nieuw VPK" at bounding box center [253, 14] width 63 height 9
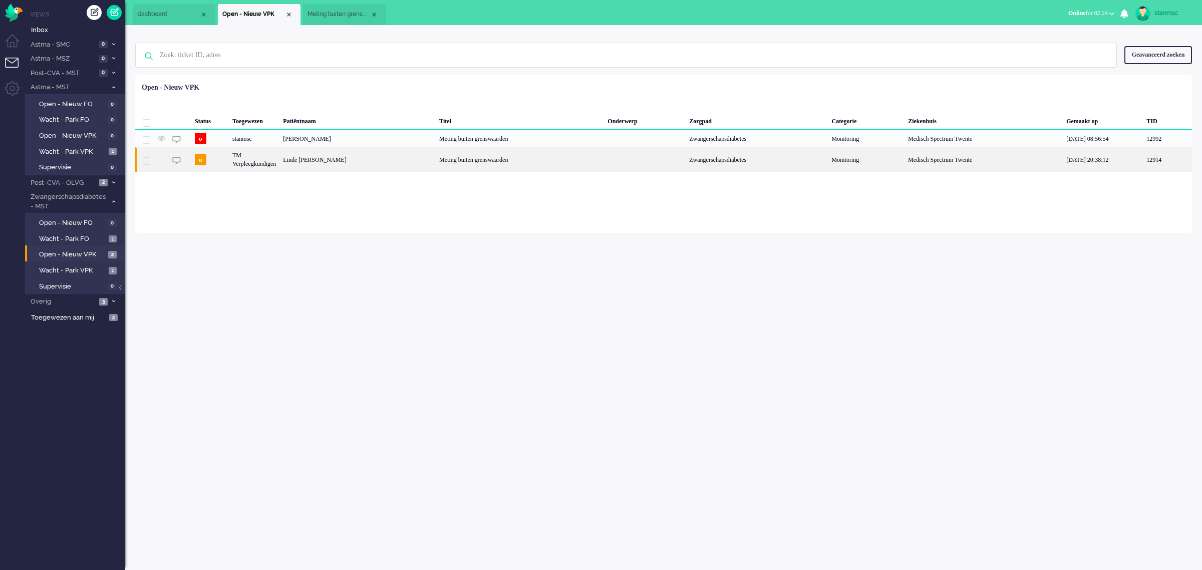
click at [318, 159] on div "Linde [PERSON_NAME]" at bounding box center [357, 159] width 156 height 25
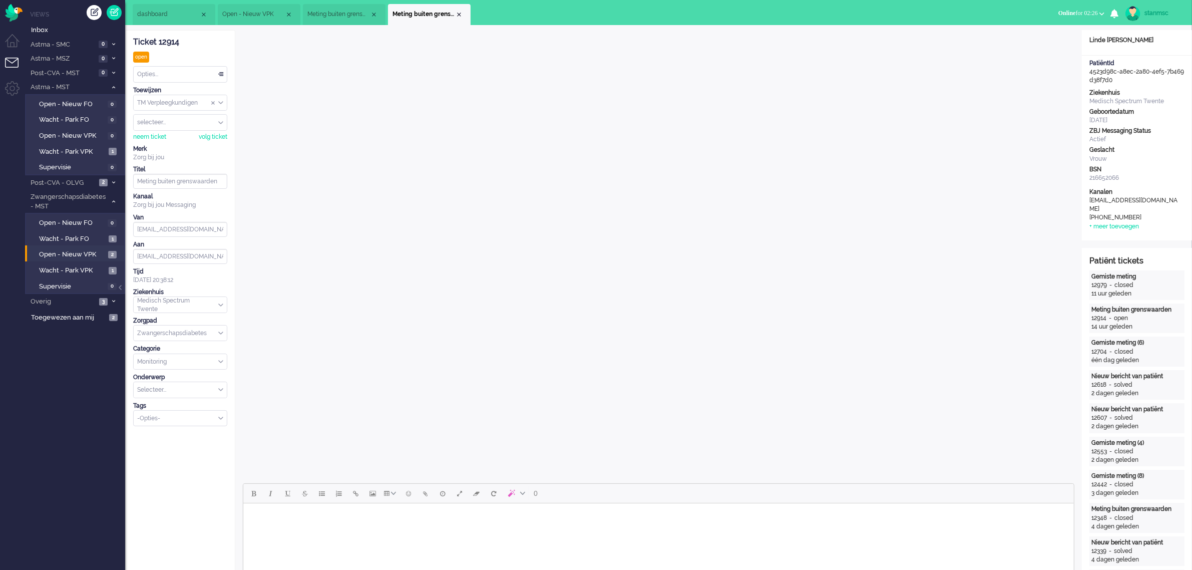
click at [332, 11] on span "Meting buiten grenswaarden" at bounding box center [338, 14] width 63 height 9
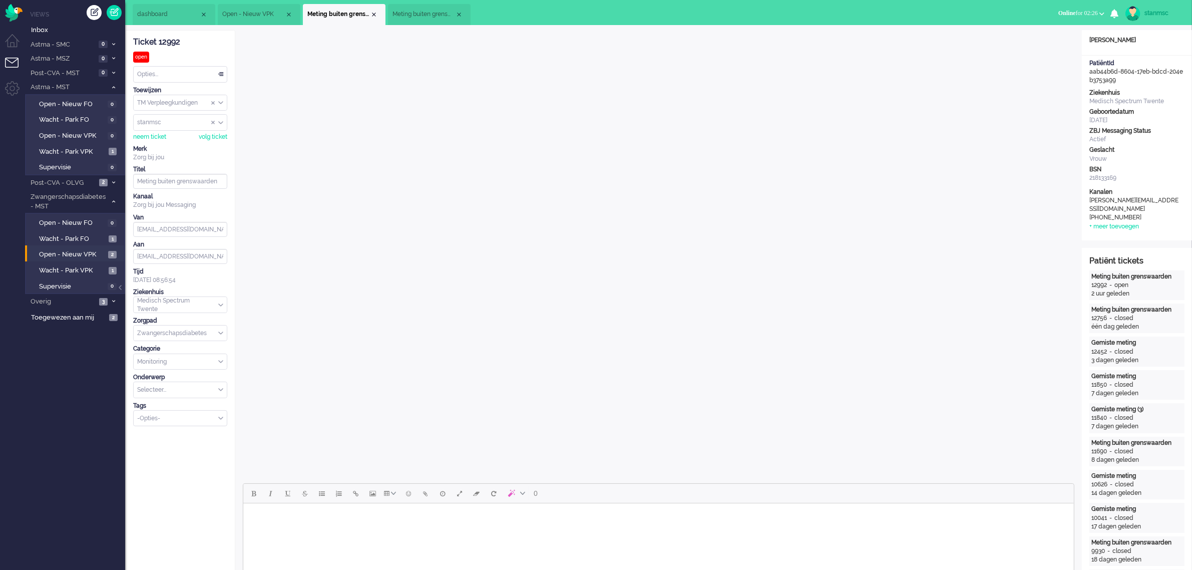
click at [411, 18] on span "Meting buiten grenswaarden" at bounding box center [424, 14] width 63 height 9
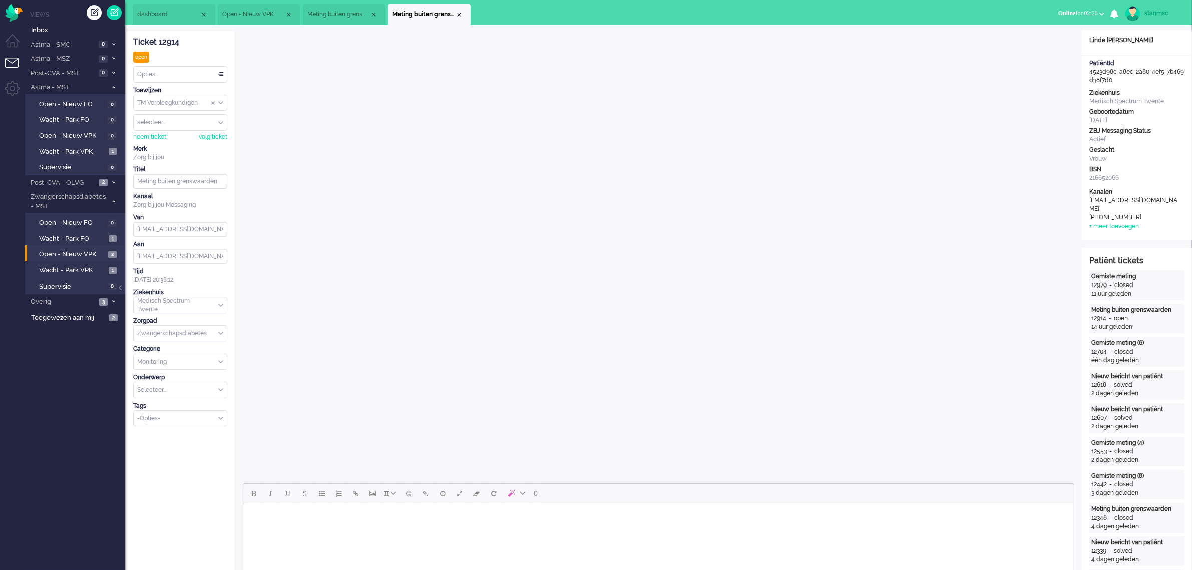
click at [259, 16] on span "Open - Nieuw VPK" at bounding box center [253, 14] width 63 height 9
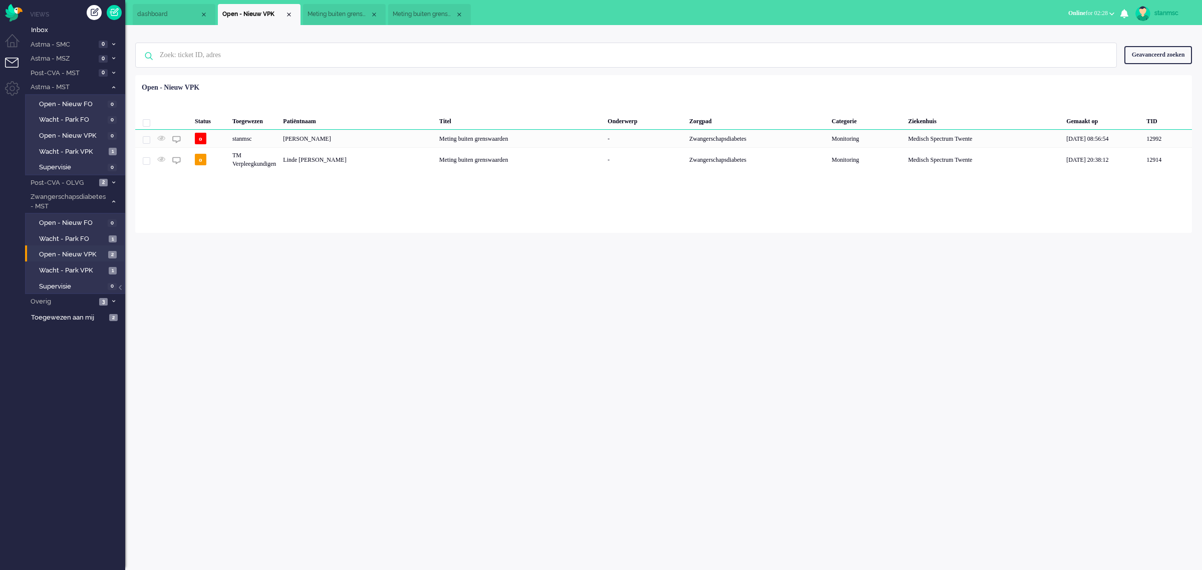
click at [1077, 14] on span "Online for 02:28" at bounding box center [1088, 13] width 40 height 7
click at [1065, 31] on label "Niet beschikbaar" at bounding box center [1072, 34] width 79 height 9
click at [391, 351] on div "stanmsc Thuis Ticket Csat Mijn gemiddelde cijfer Deze week - Ticket Bijdragen P…" at bounding box center [663, 297] width 1077 height 545
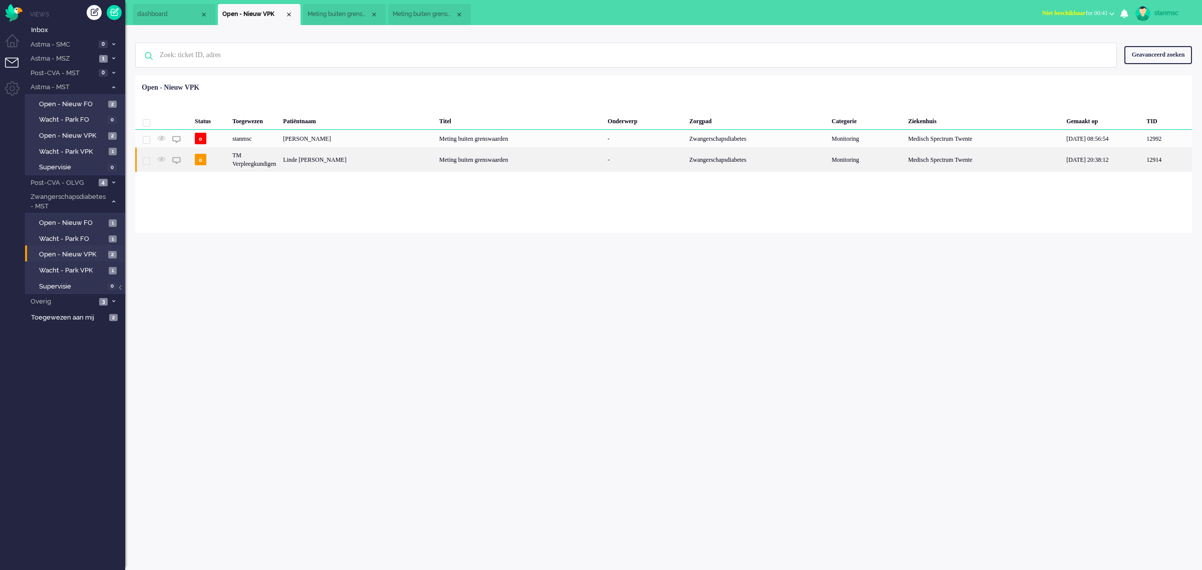
click at [322, 161] on div "Linde Lotte Wansing" at bounding box center [357, 159] width 156 height 25
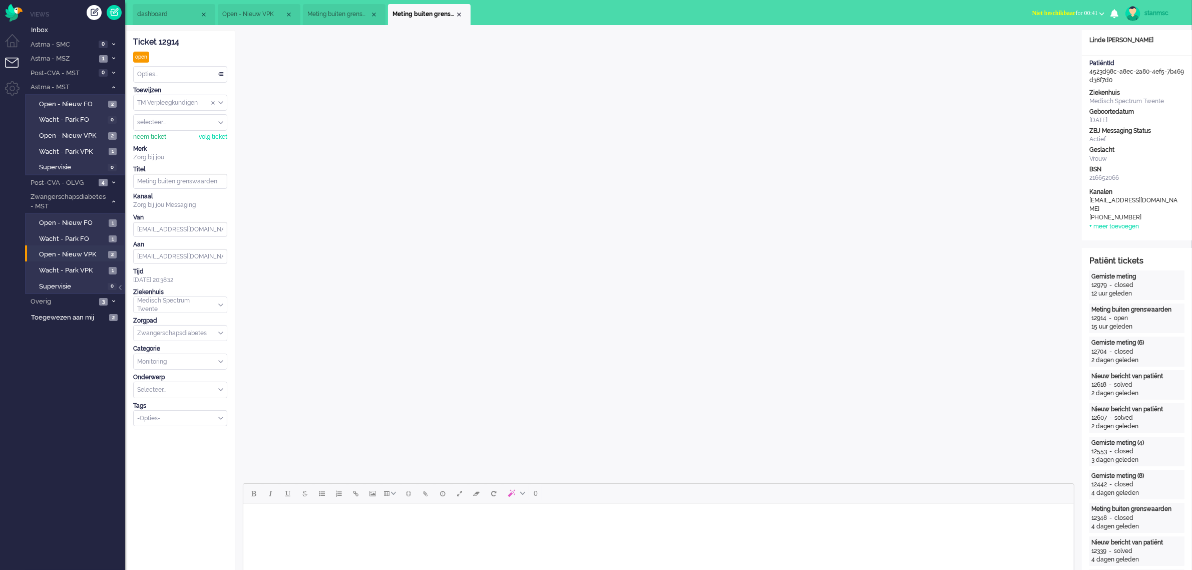
click at [154, 138] on div "neem ticket" at bounding box center [149, 137] width 33 height 9
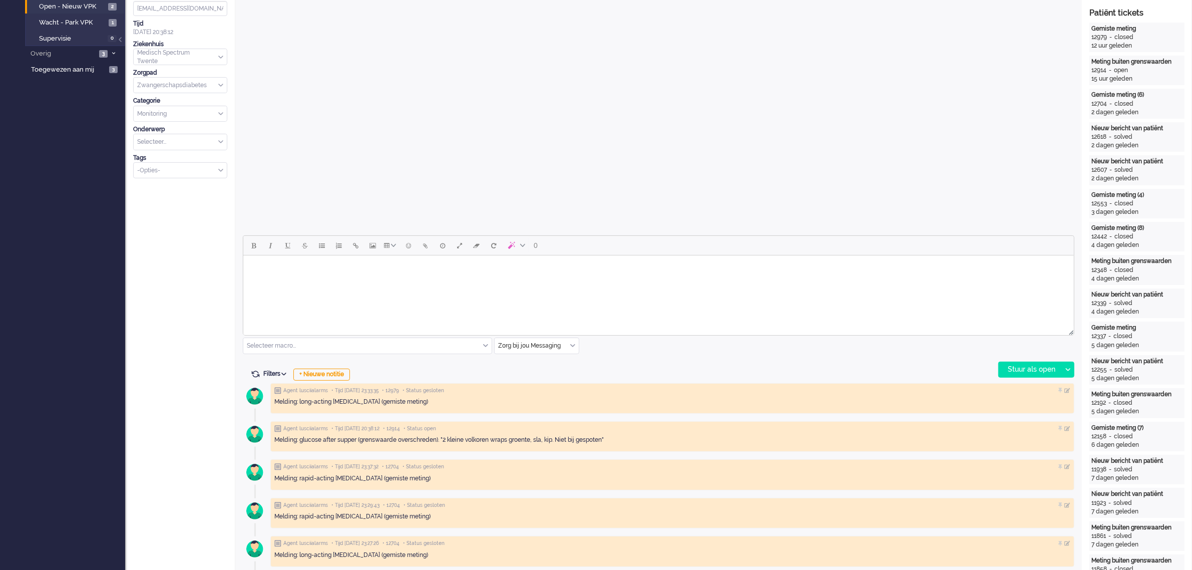
scroll to position [313, 0]
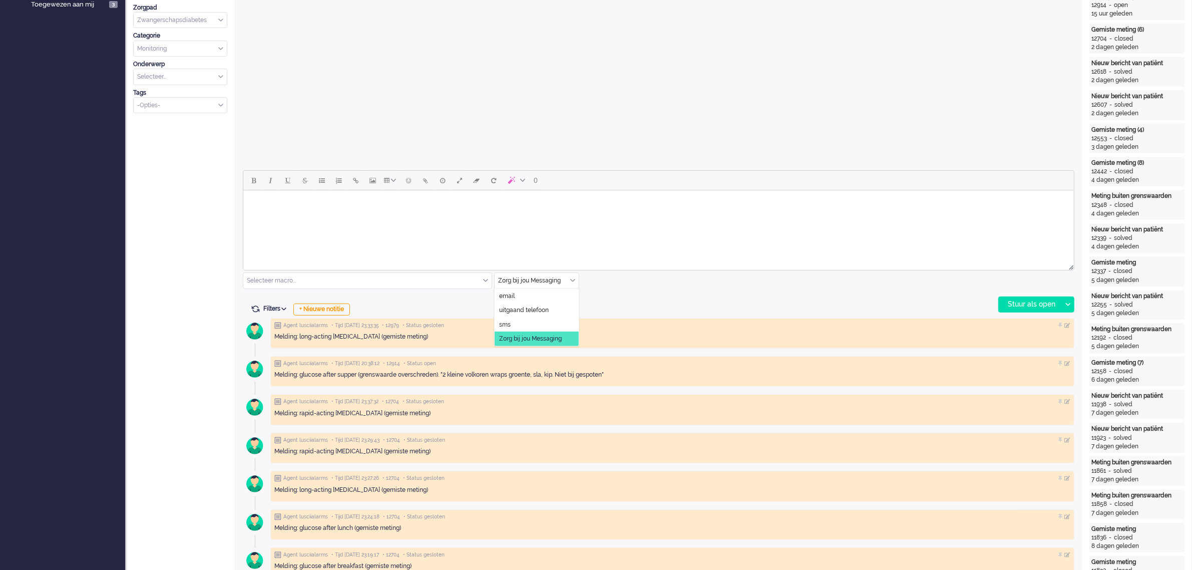
click at [571, 280] on div "Zorg bij jou Messaging" at bounding box center [537, 281] width 84 height 16
click at [551, 306] on li "uitgaand telefoon" at bounding box center [537, 310] width 84 height 15
click at [1027, 299] on div "Stuur als open" at bounding box center [1030, 304] width 63 height 15
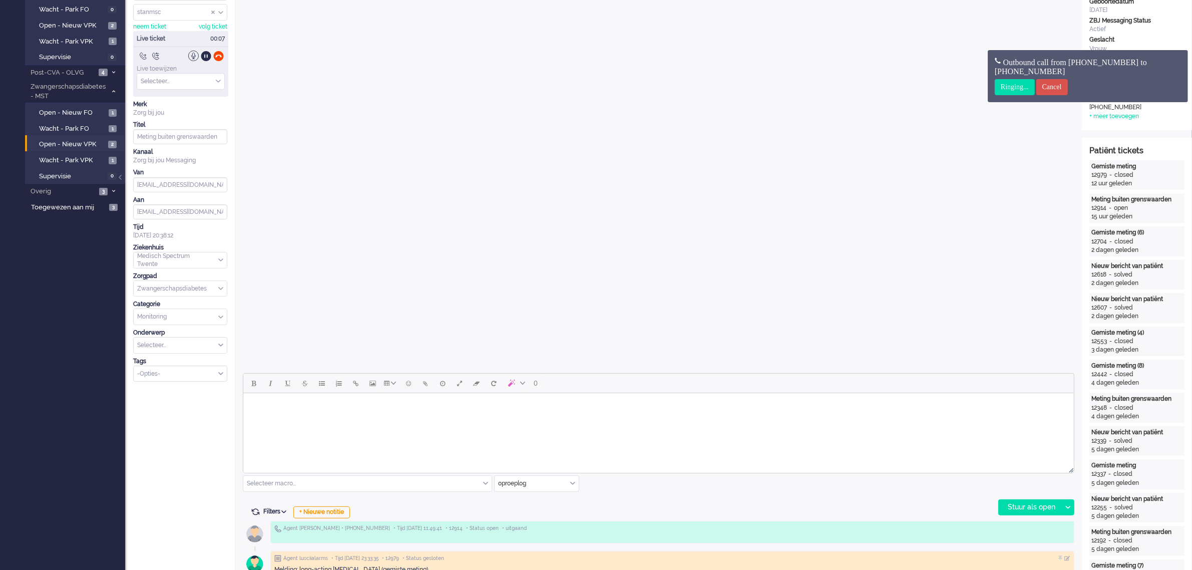
scroll to position [0, 0]
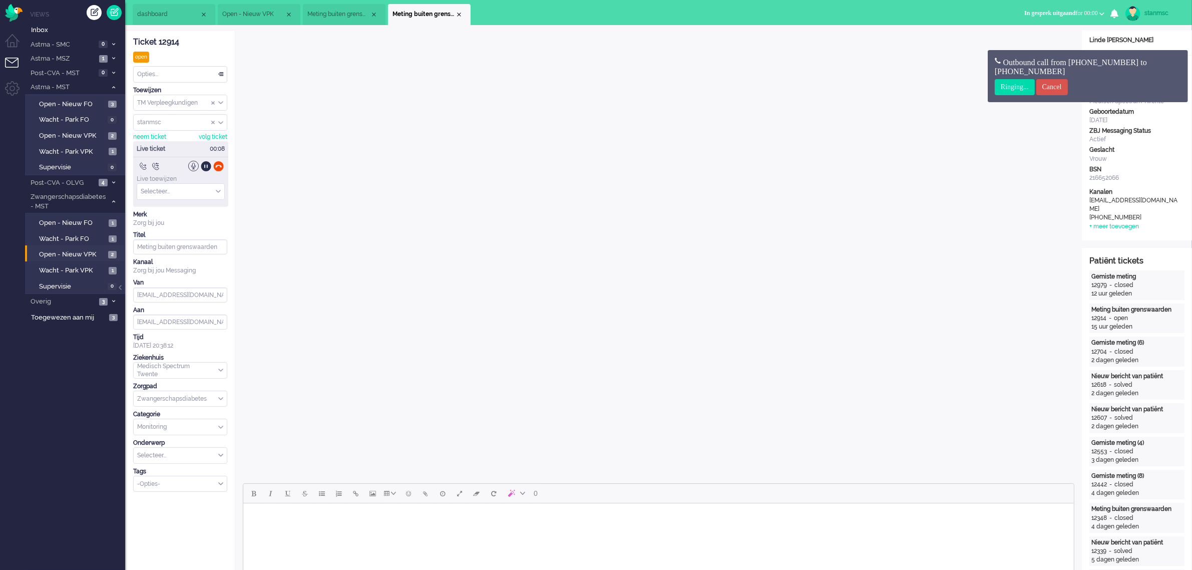
click at [334, 13] on span "Meting buiten grenswaarden" at bounding box center [338, 14] width 63 height 9
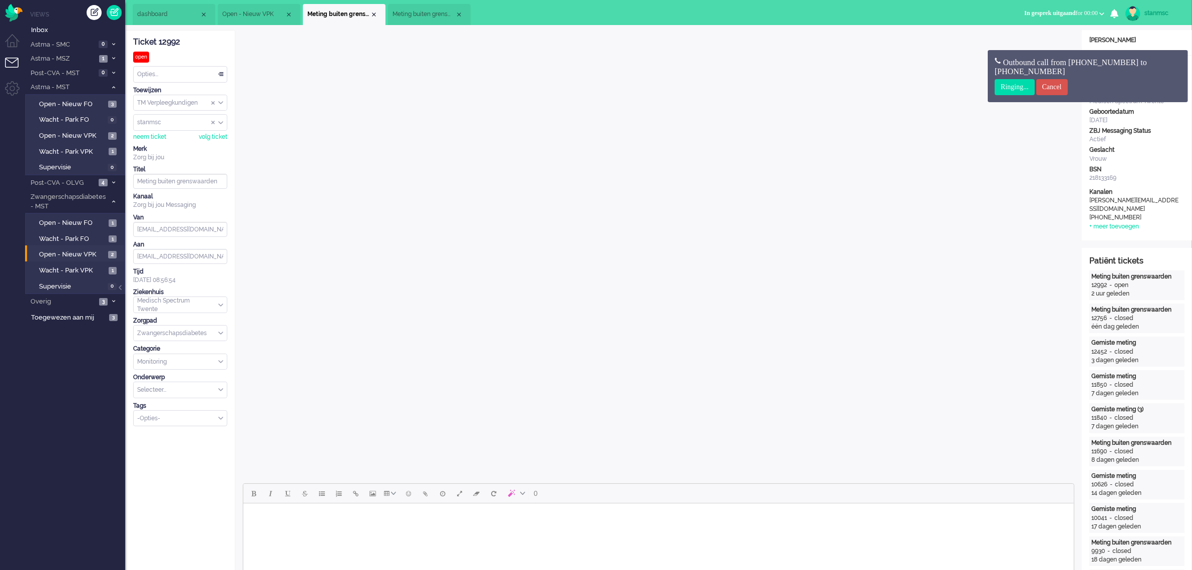
click at [426, 9] on li "Meting buiten grenswaarden" at bounding box center [429, 14] width 83 height 21
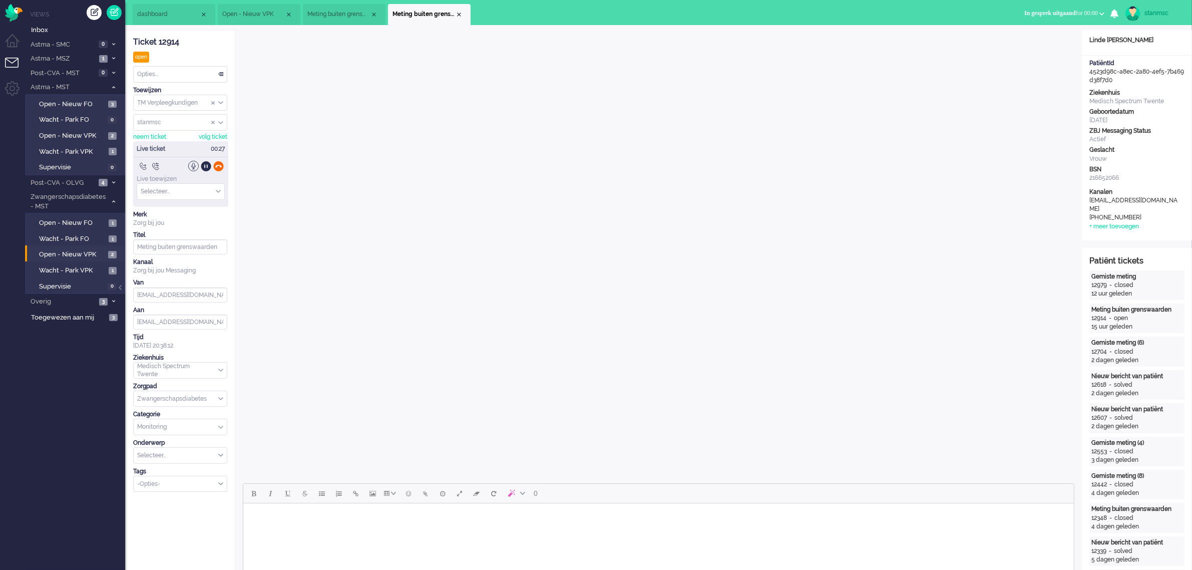
click at [218, 164] on div at bounding box center [218, 166] width 11 height 11
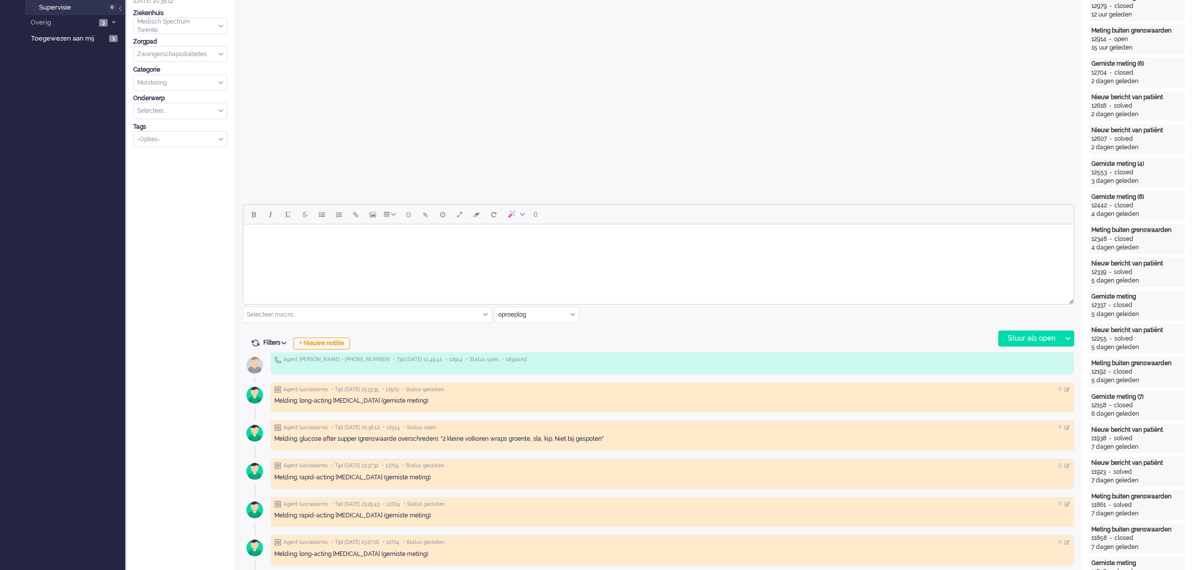
scroll to position [313, 0]
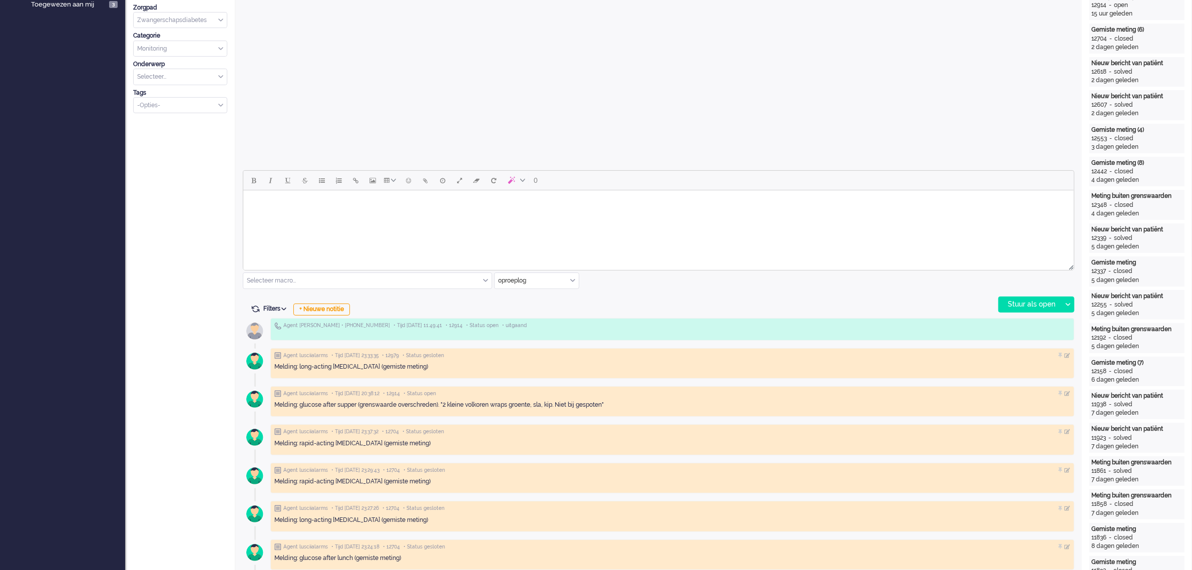
click at [284, 208] on body "Rich Text Area. Press ALT-0 for help." at bounding box center [658, 203] width 823 height 18
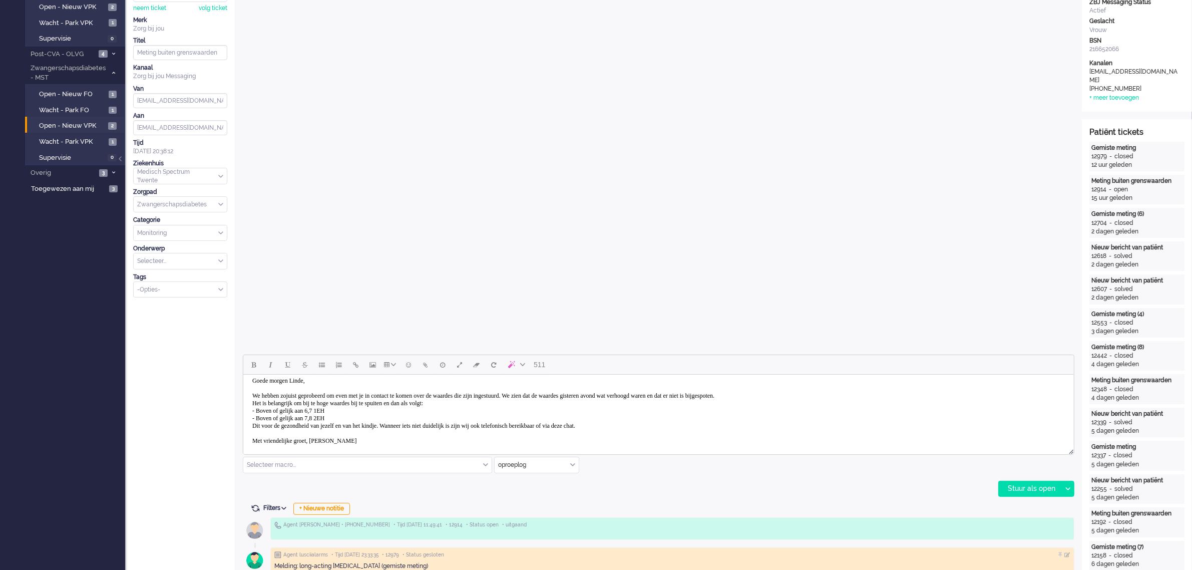
scroll to position [191, 0]
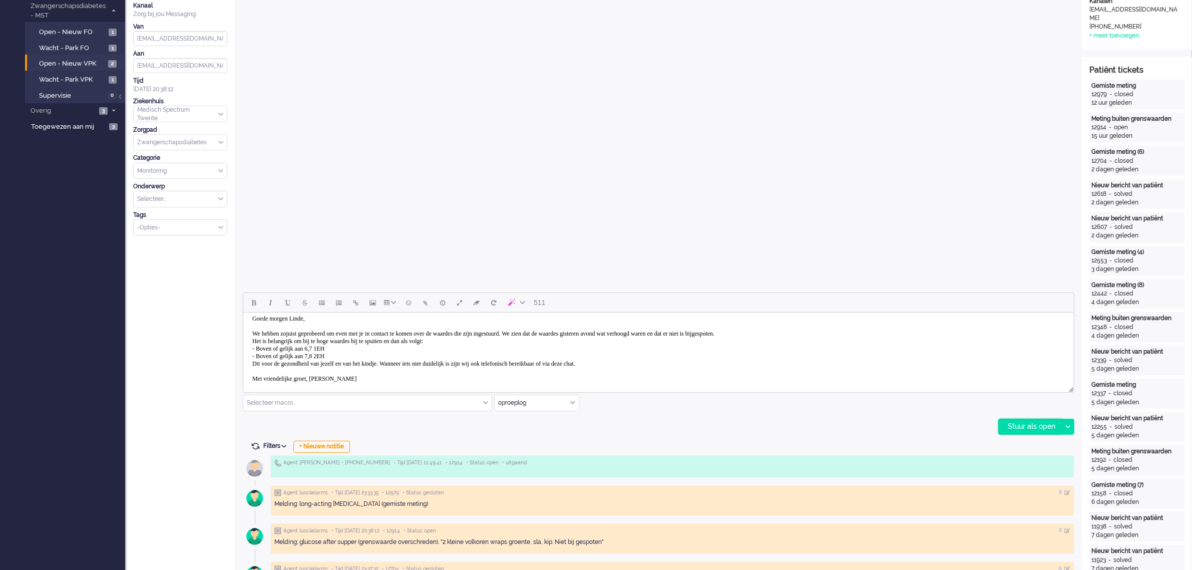
click at [1035, 423] on div "Stuur als open" at bounding box center [1030, 426] width 63 height 15
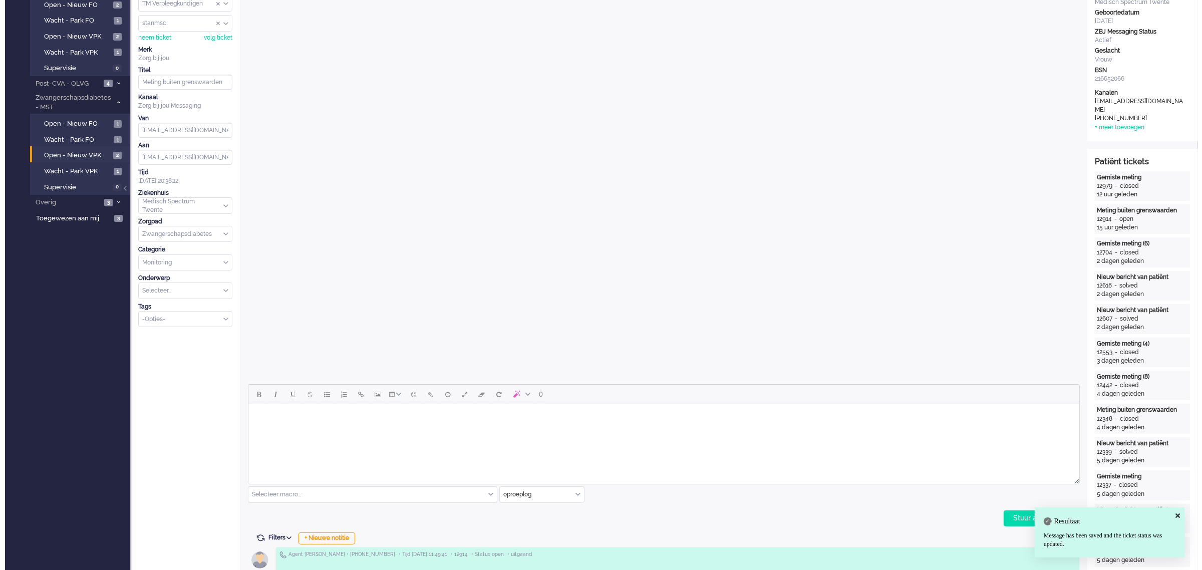
scroll to position [0, 0]
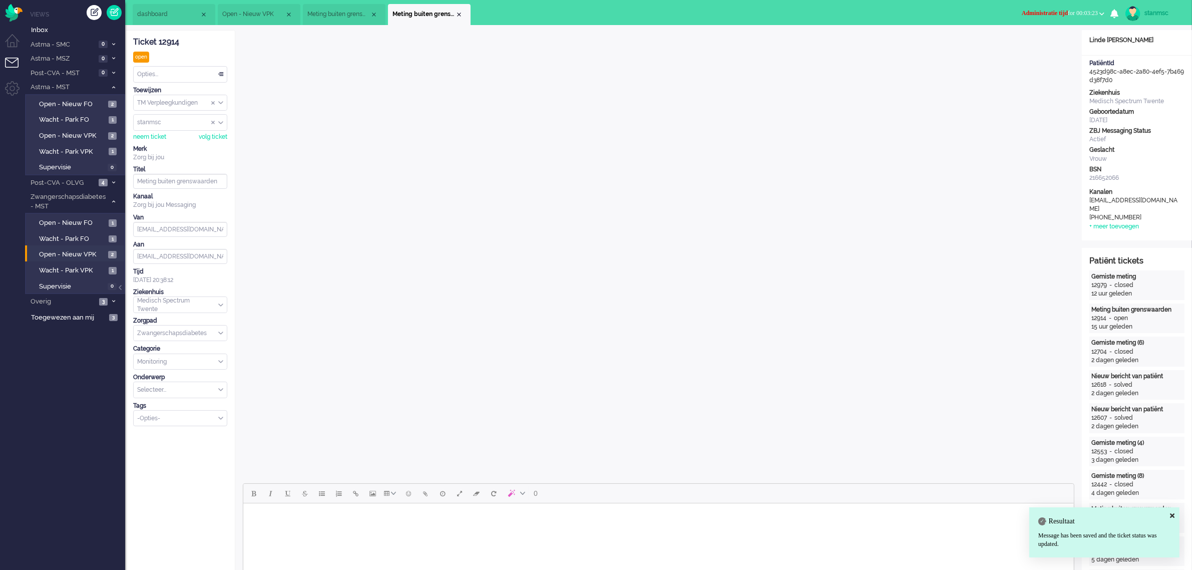
click at [1083, 10] on span "Administratie tijd for 00:03:23" at bounding box center [1060, 13] width 76 height 7
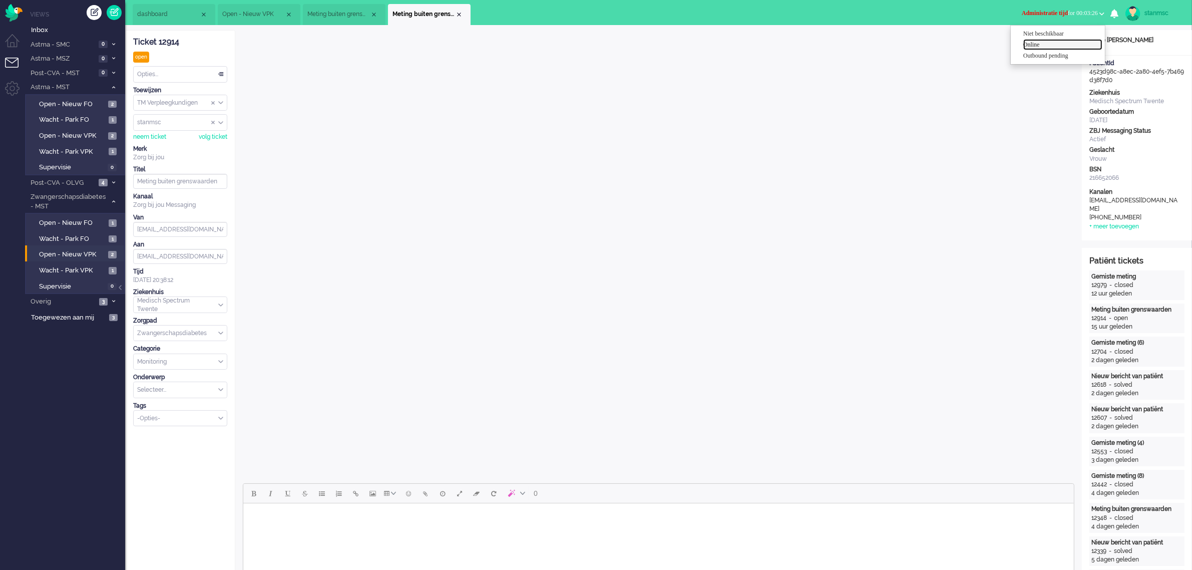
click at [1045, 44] on label "Online" at bounding box center [1063, 45] width 79 height 9
click at [159, 73] on div "Opties..." at bounding box center [180, 75] width 93 height 16
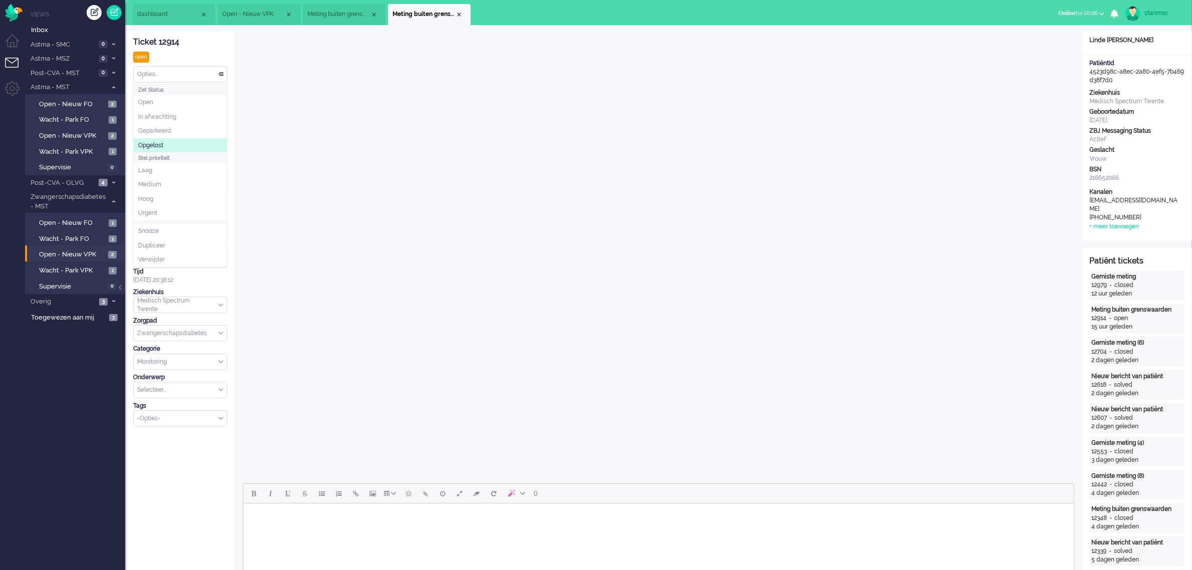
click at [162, 147] on span "Opgelost" at bounding box center [150, 145] width 25 height 9
click at [456, 12] on div "Close tab" at bounding box center [459, 15] width 8 height 8
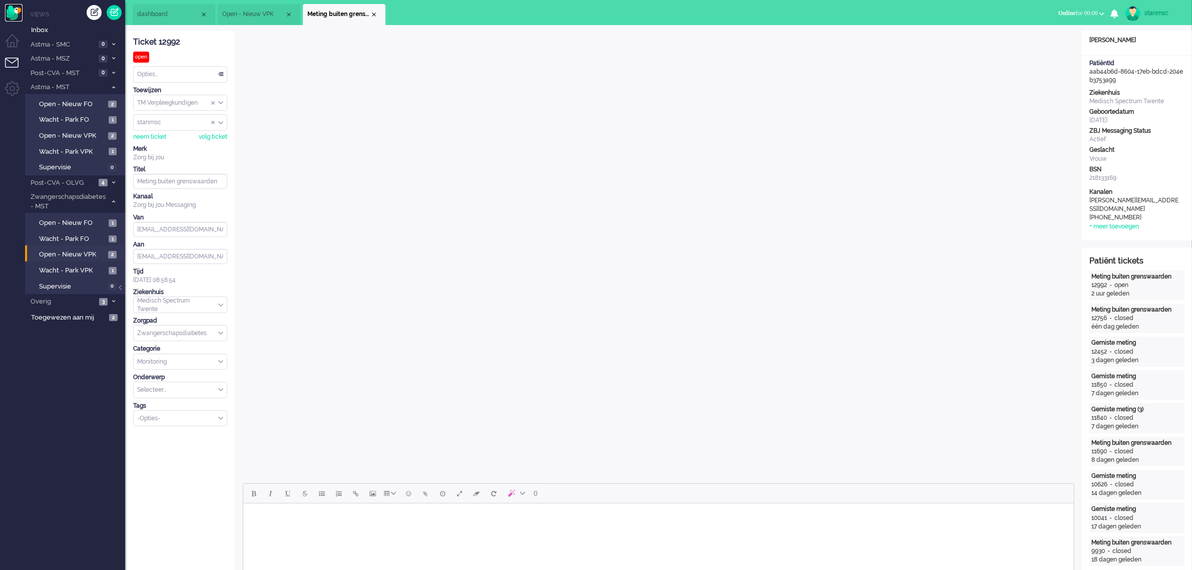
click at [13, 10] on img "Omnidesk" at bounding box center [14, 13] width 18 height 18
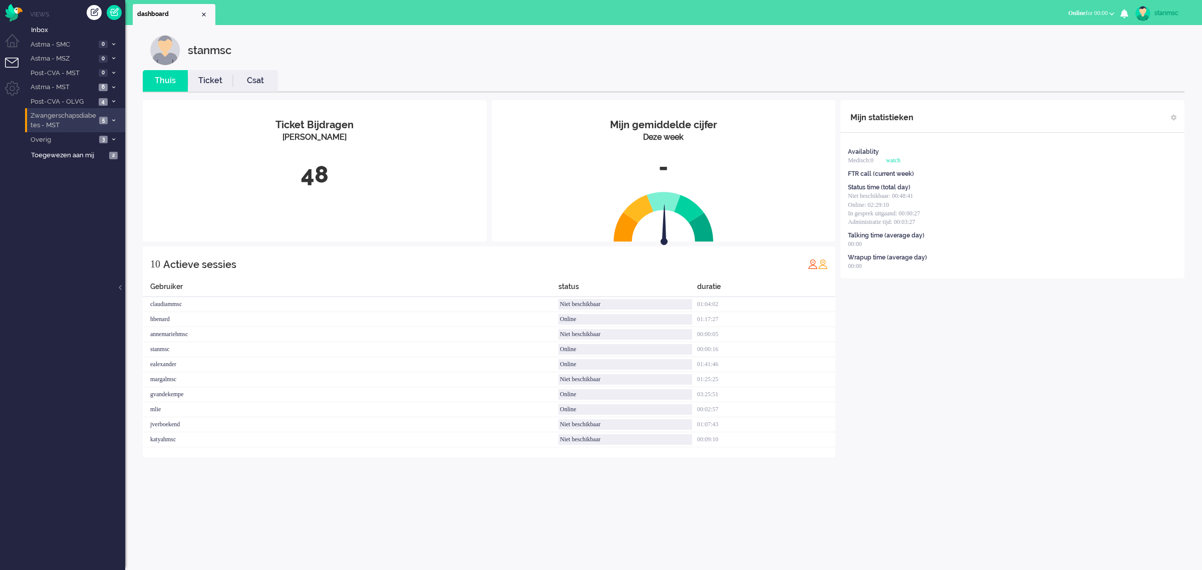
click at [78, 121] on span "Zwangerschapsdiabetes - MST" at bounding box center [62, 120] width 67 height 19
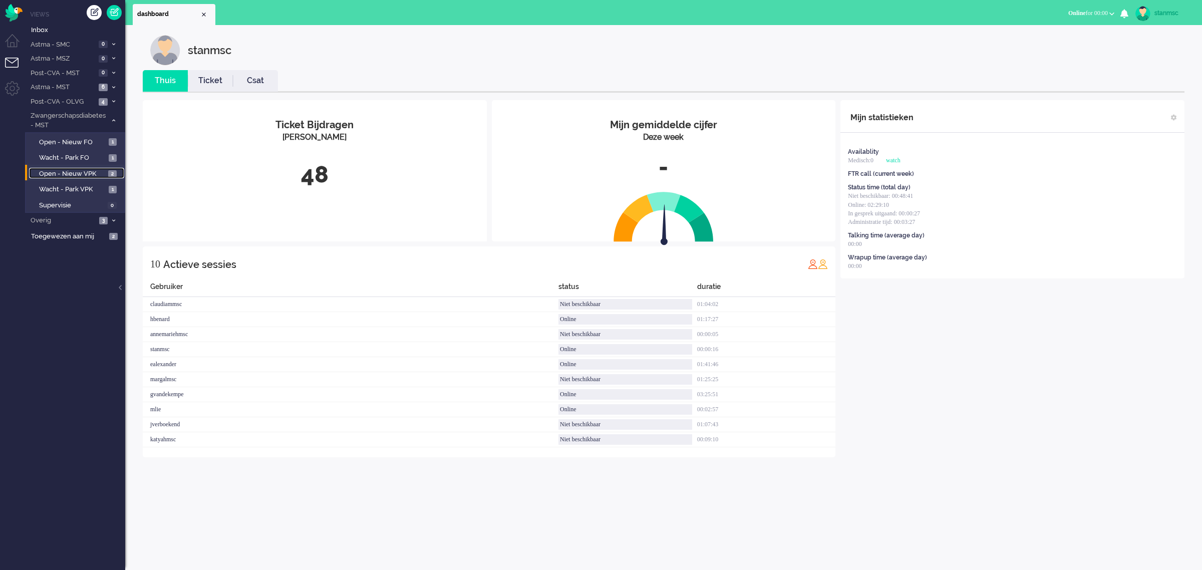
click at [81, 172] on span "Open - Nieuw VPK" at bounding box center [72, 174] width 67 height 10
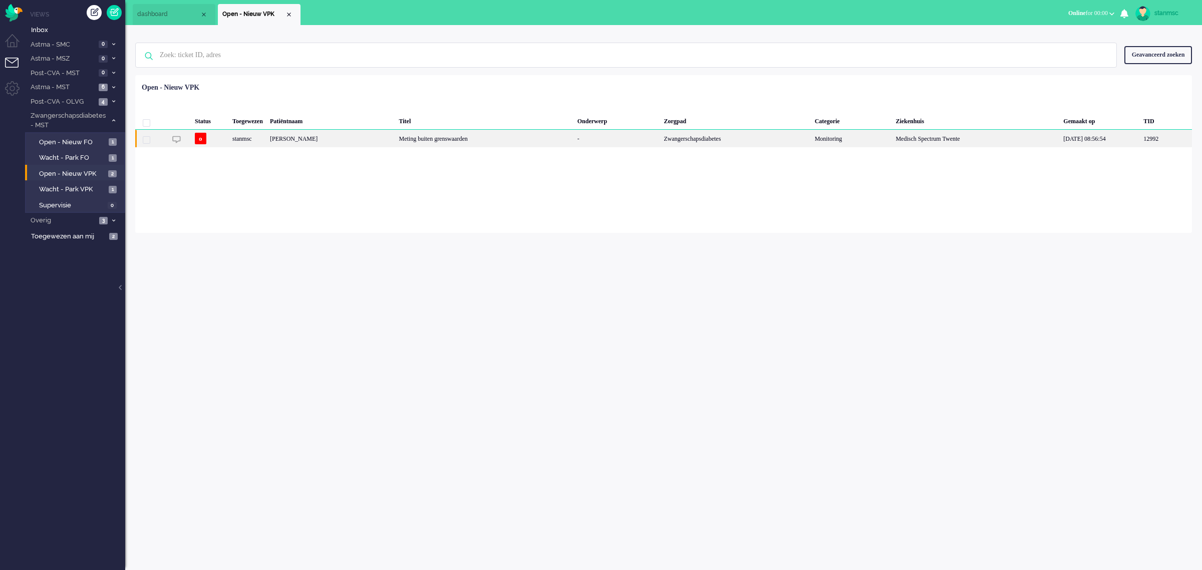
click at [266, 138] on div "stanmsc" at bounding box center [248, 139] width 38 height 18
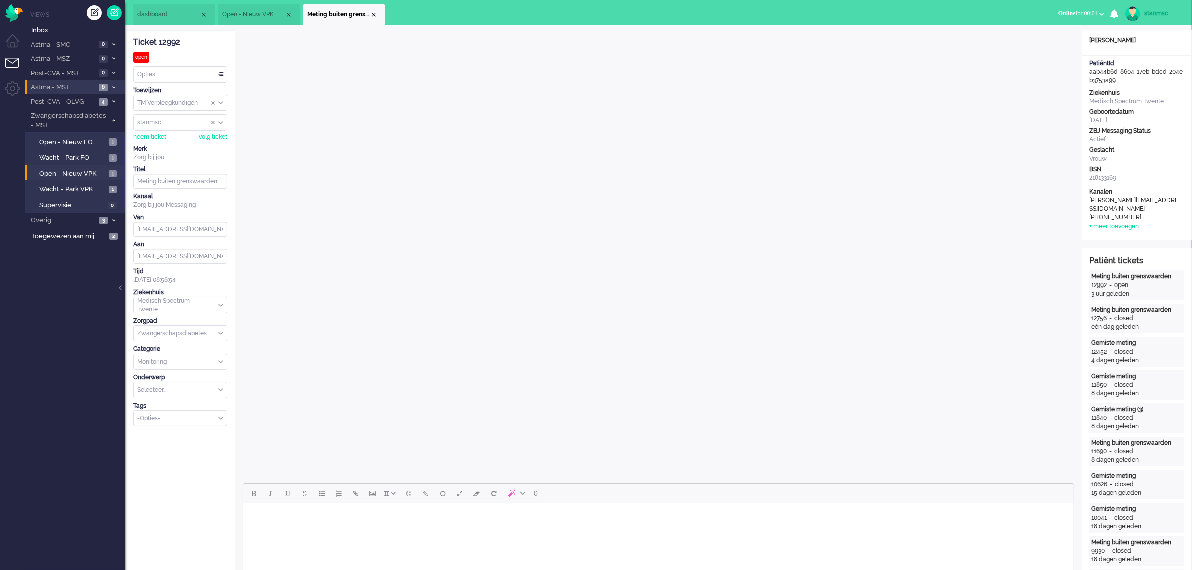
click at [87, 90] on span "Astma - MST" at bounding box center [62, 88] width 67 height 10
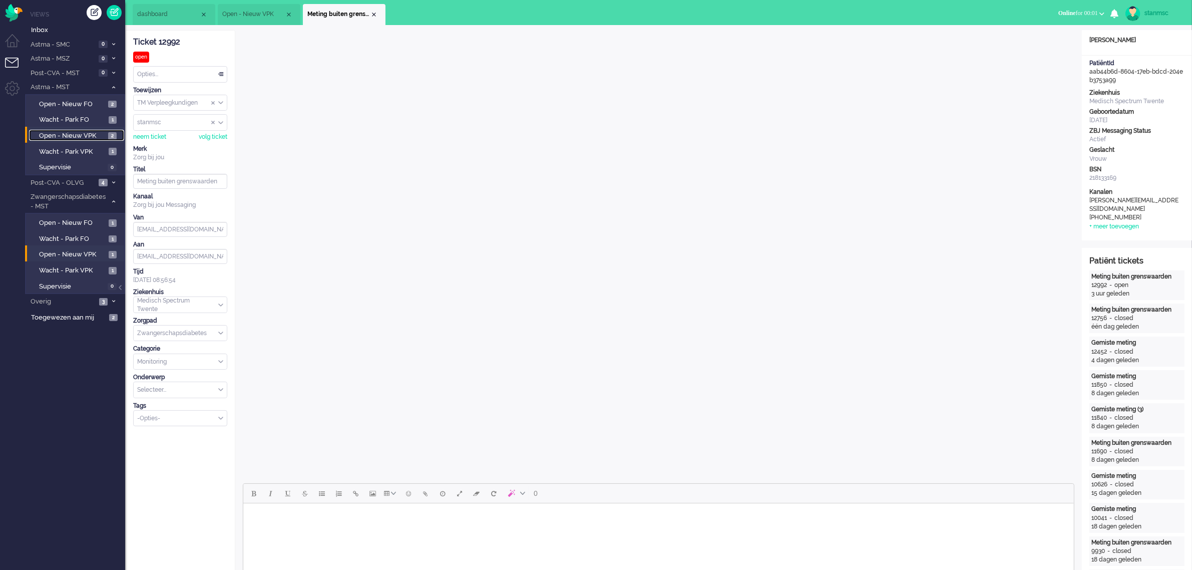
click at [83, 136] on span "Open - Nieuw VPK" at bounding box center [72, 136] width 67 height 10
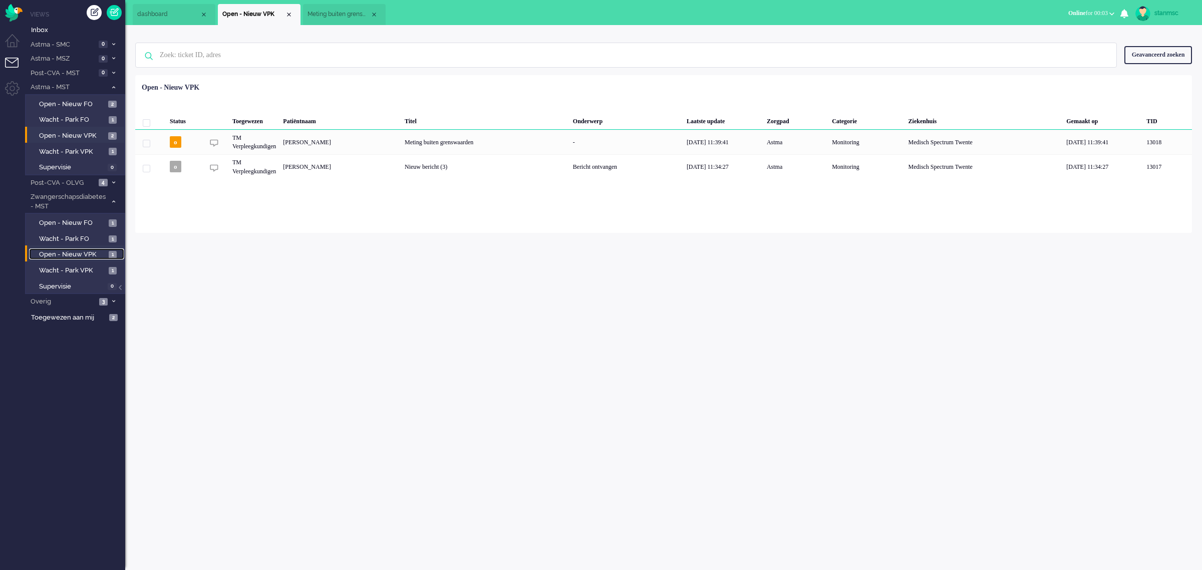
click at [81, 252] on span "Open - Nieuw VPK" at bounding box center [72, 255] width 67 height 10
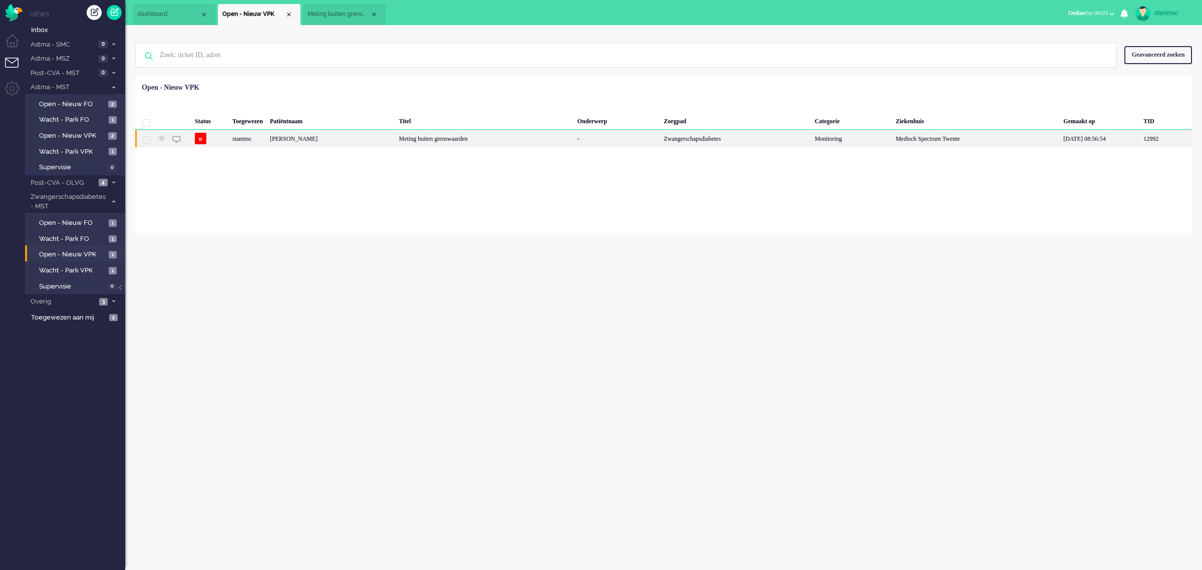
click at [330, 136] on div "[PERSON_NAME]" at bounding box center [330, 139] width 129 height 18
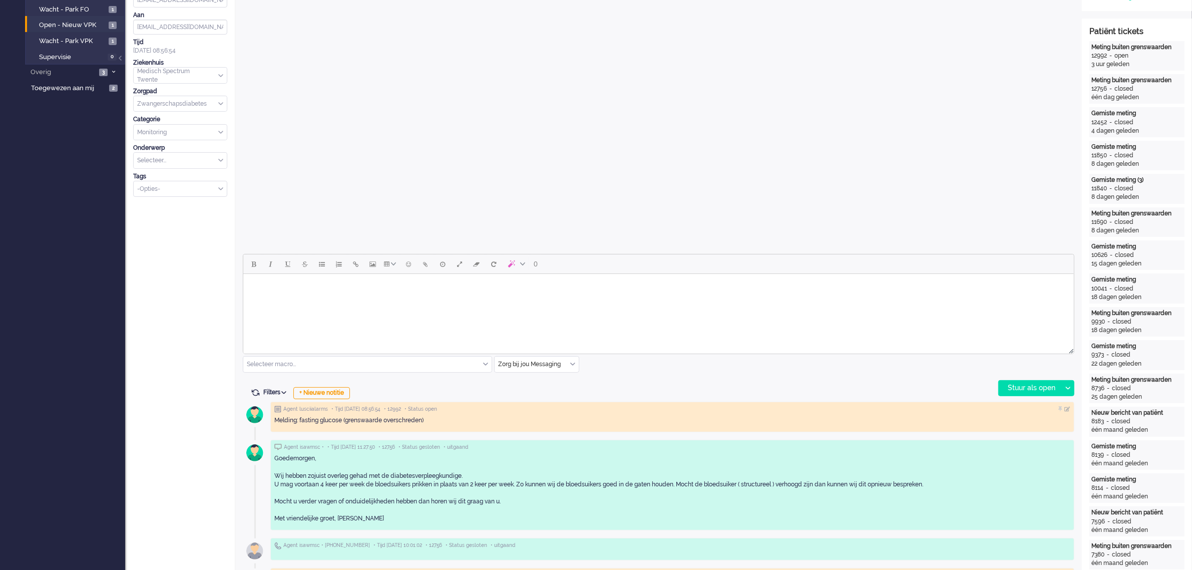
scroll to position [250, 0]
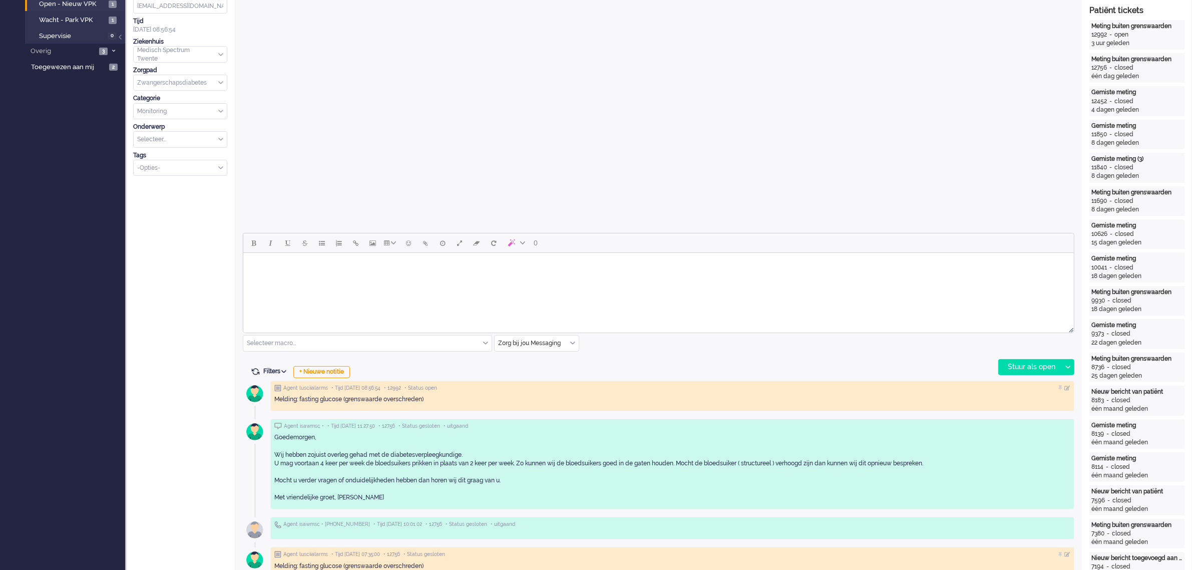
click at [294, 278] on html at bounding box center [658, 266] width 831 height 26
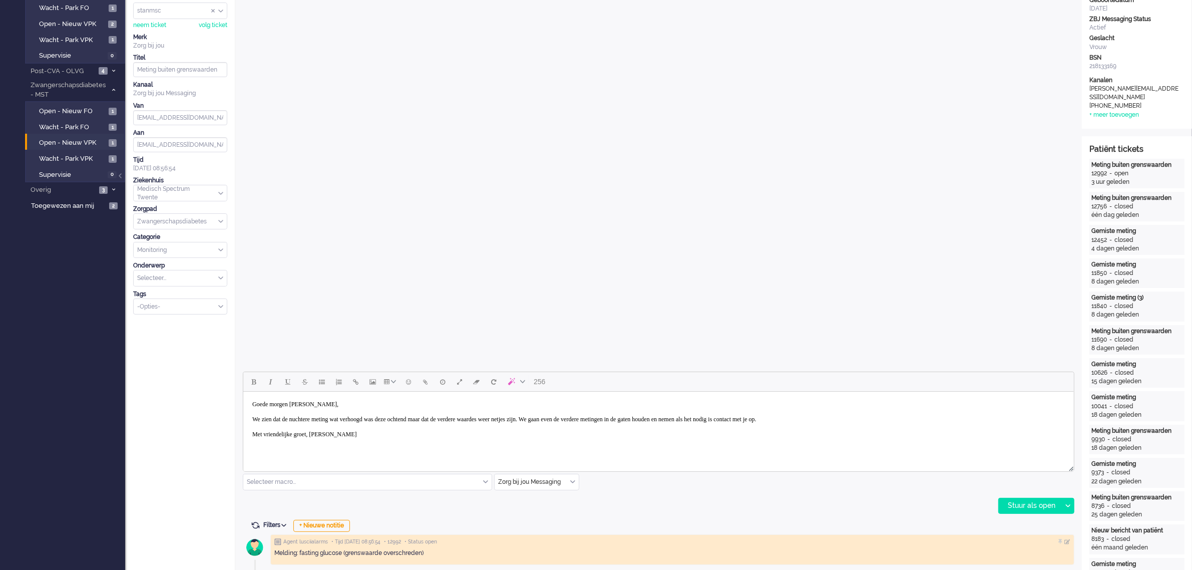
scroll to position [125, 0]
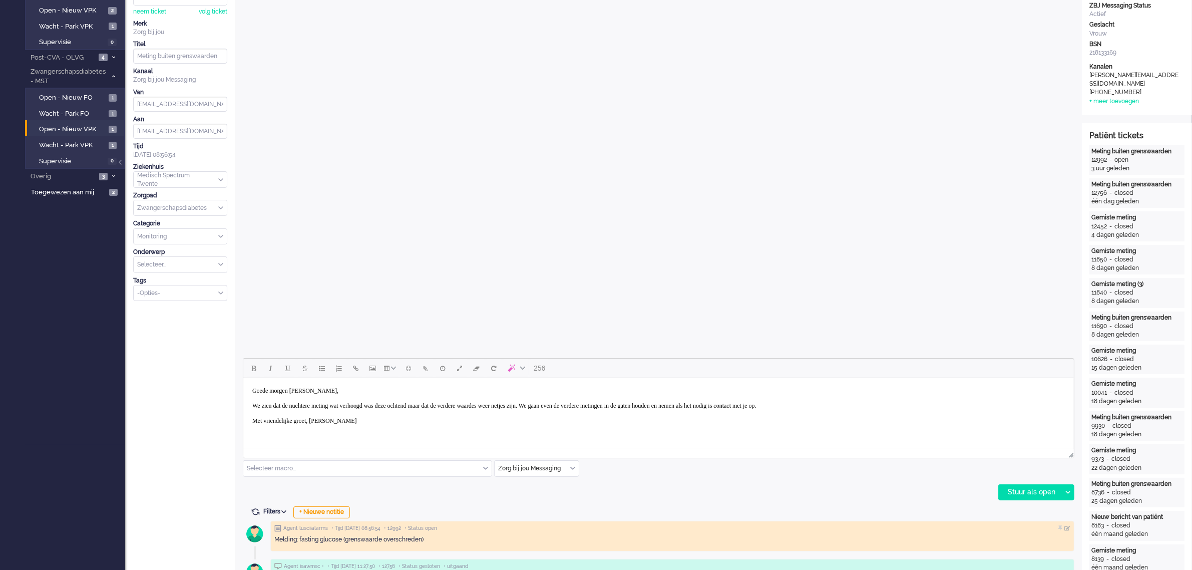
click at [592, 406] on body "Goede morgen [PERSON_NAME], We zien dat de nuchtere meting wat verhoogd was dez…" at bounding box center [658, 406] width 823 height 48
click at [1027, 491] on div "Stuur als open" at bounding box center [1030, 492] width 63 height 15
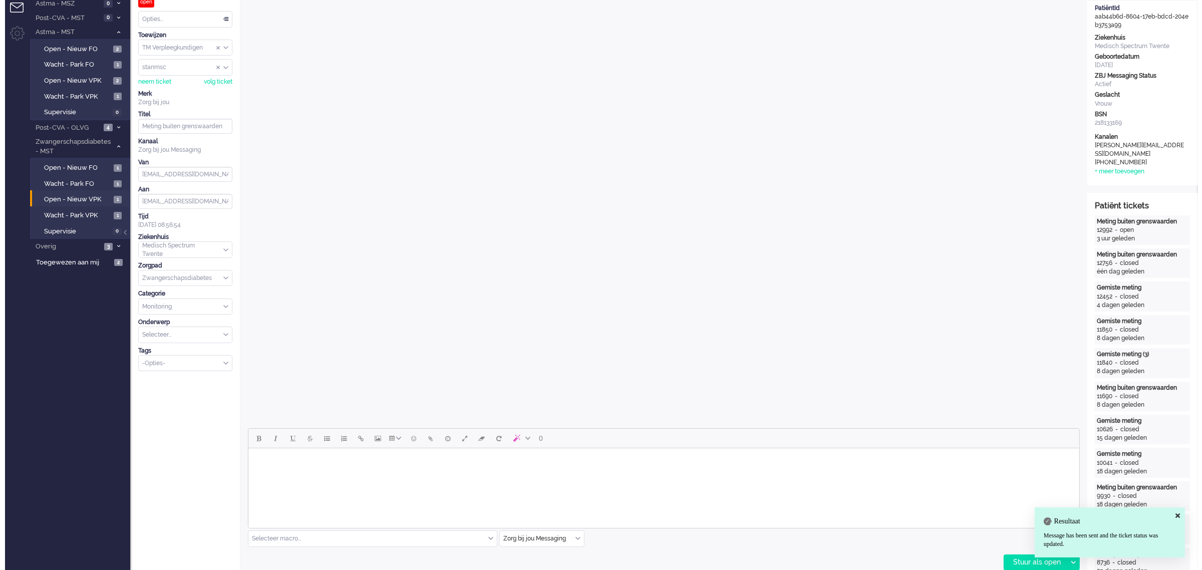
scroll to position [0, 0]
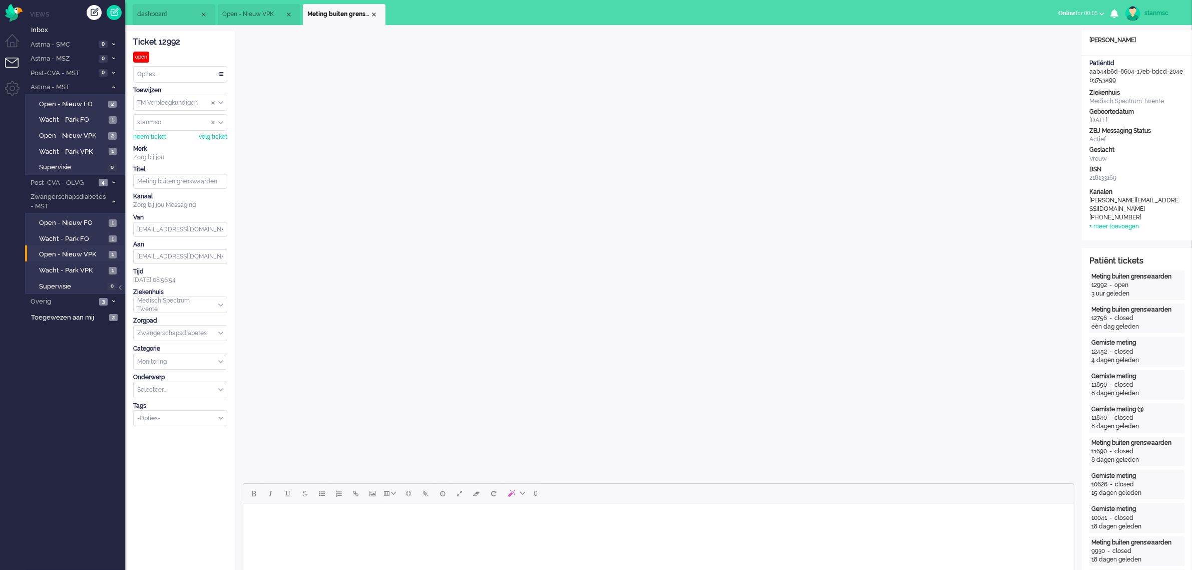
click at [160, 76] on div "Opties..." at bounding box center [180, 75] width 93 height 16
click at [158, 141] on span "Opgelost" at bounding box center [150, 145] width 25 height 9
click at [375, 11] on div "Close tab" at bounding box center [374, 15] width 8 height 8
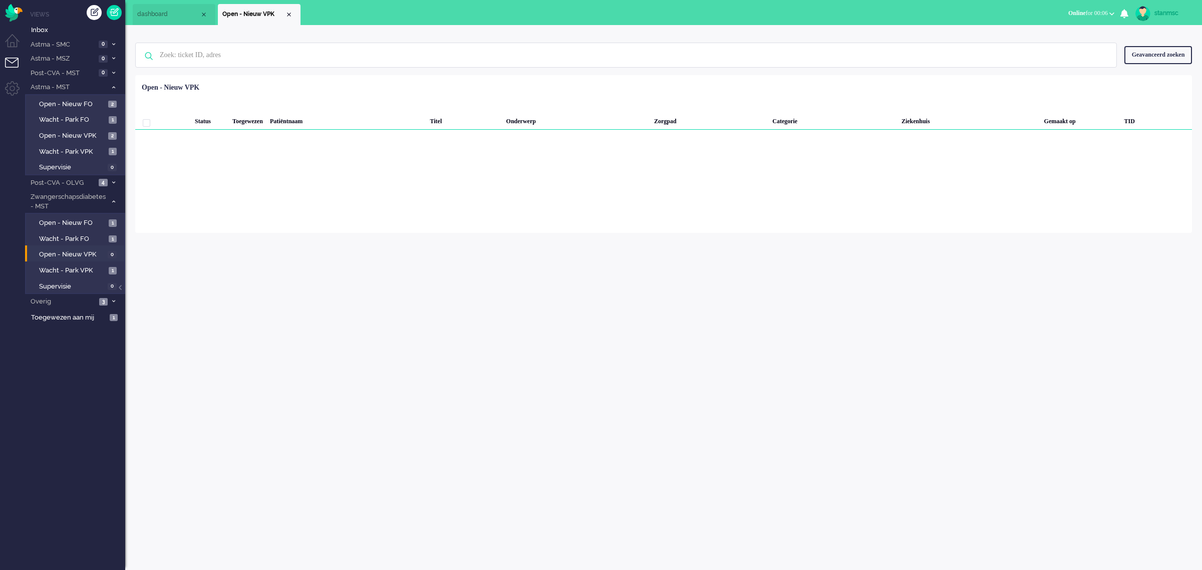
click at [1098, 13] on span "Online for 00:06" at bounding box center [1088, 13] width 40 height 7
click at [1061, 32] on label "Niet beschikbaar" at bounding box center [1072, 34] width 79 height 9
